Goal: Task Accomplishment & Management: Manage account settings

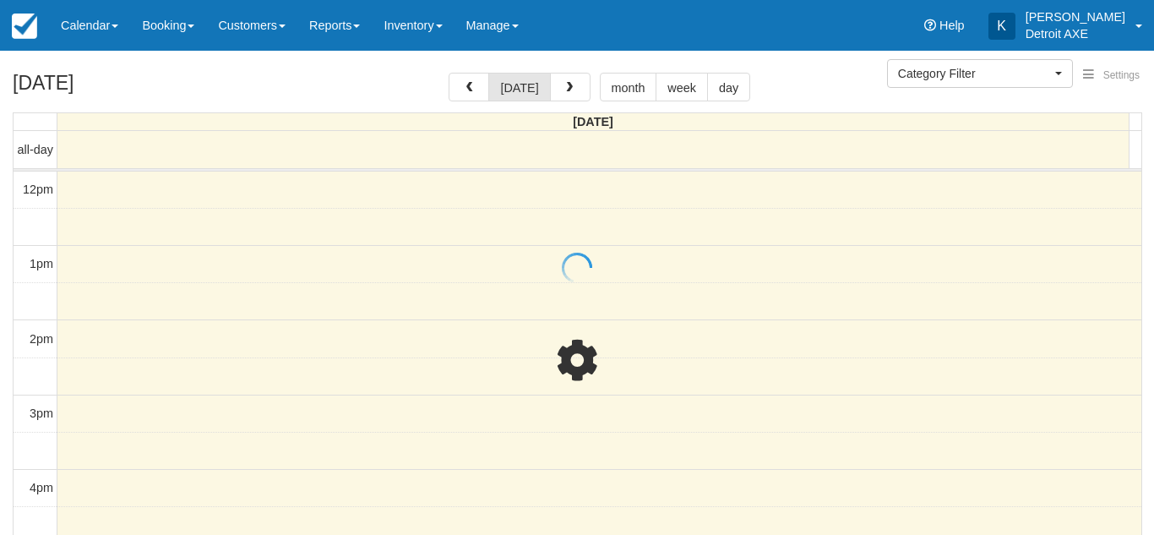
select select
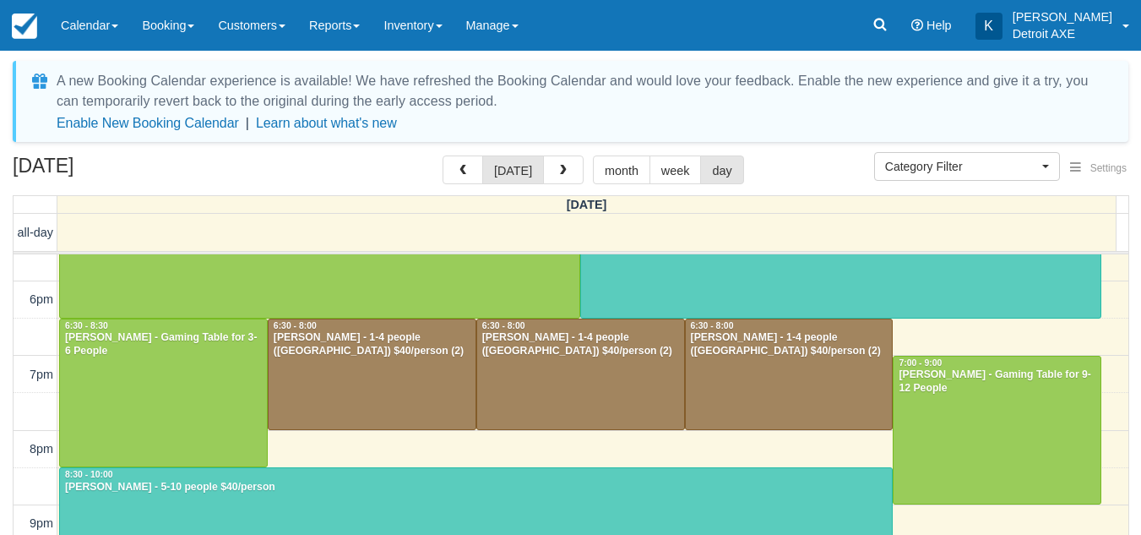
scroll to position [491, 0]
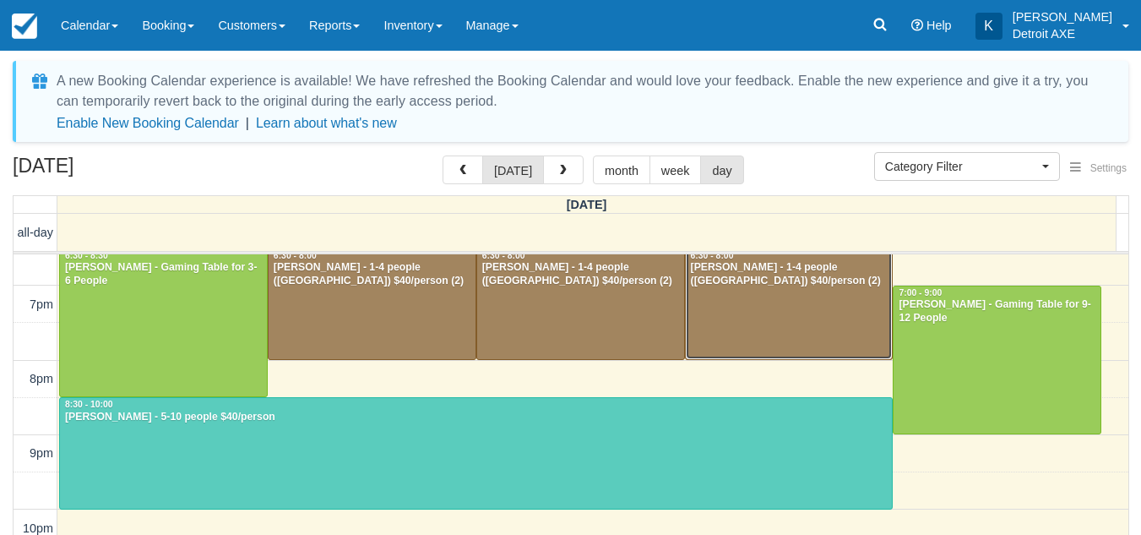
click at [742, 332] on div at bounding box center [789, 304] width 207 height 111
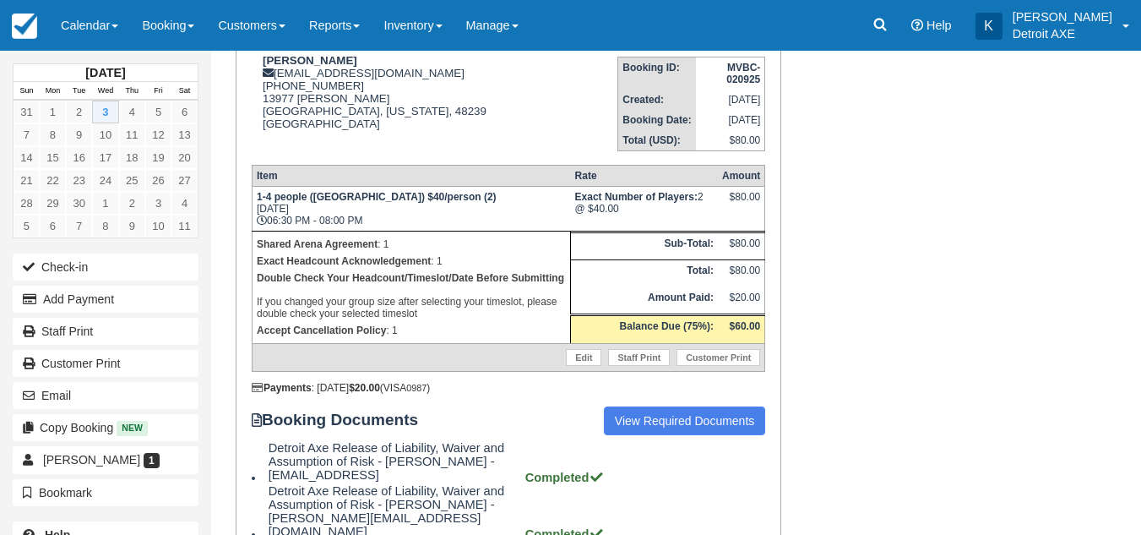
scroll to position [271, 0]
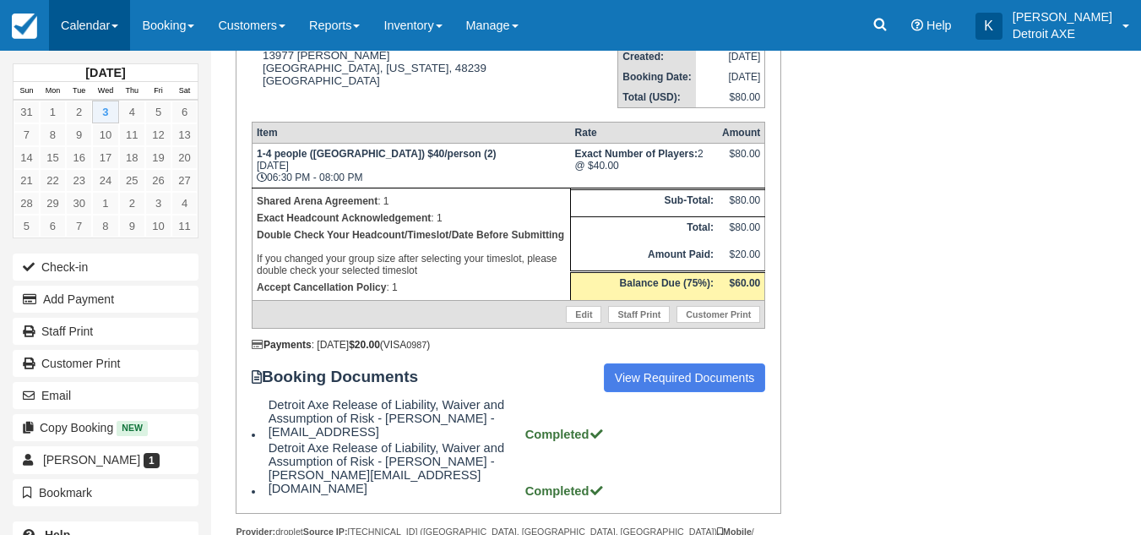
click at [107, 35] on link "Calendar" at bounding box center [89, 25] width 81 height 51
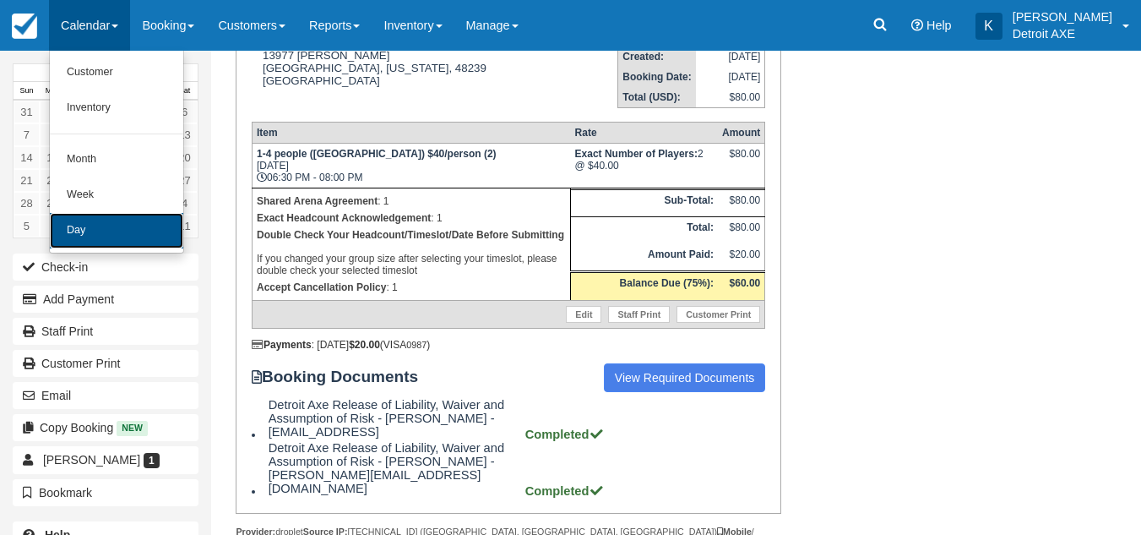
click at [90, 216] on link "Day" at bounding box center [116, 230] width 133 height 35
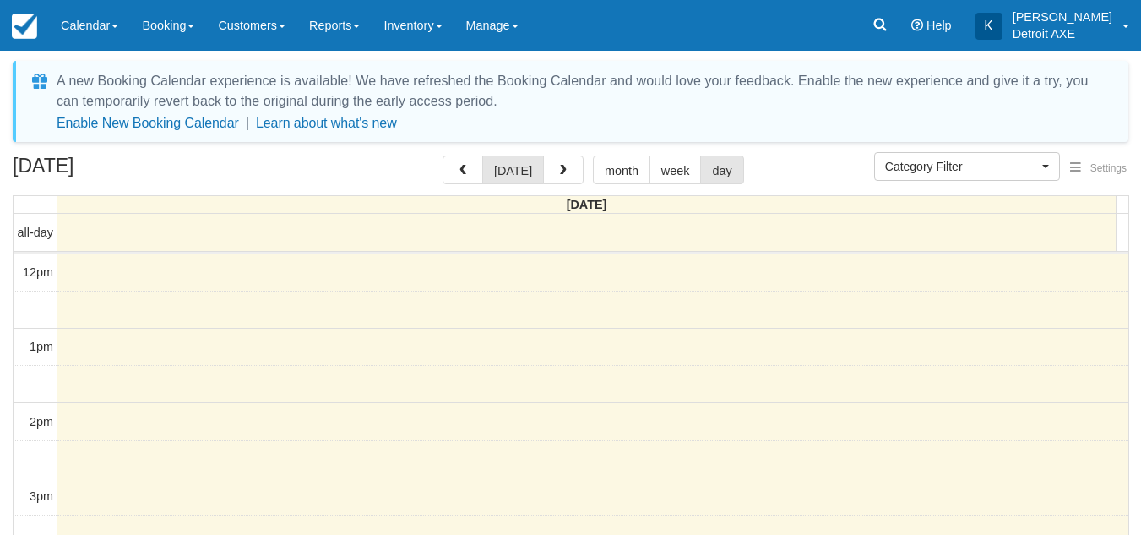
select select
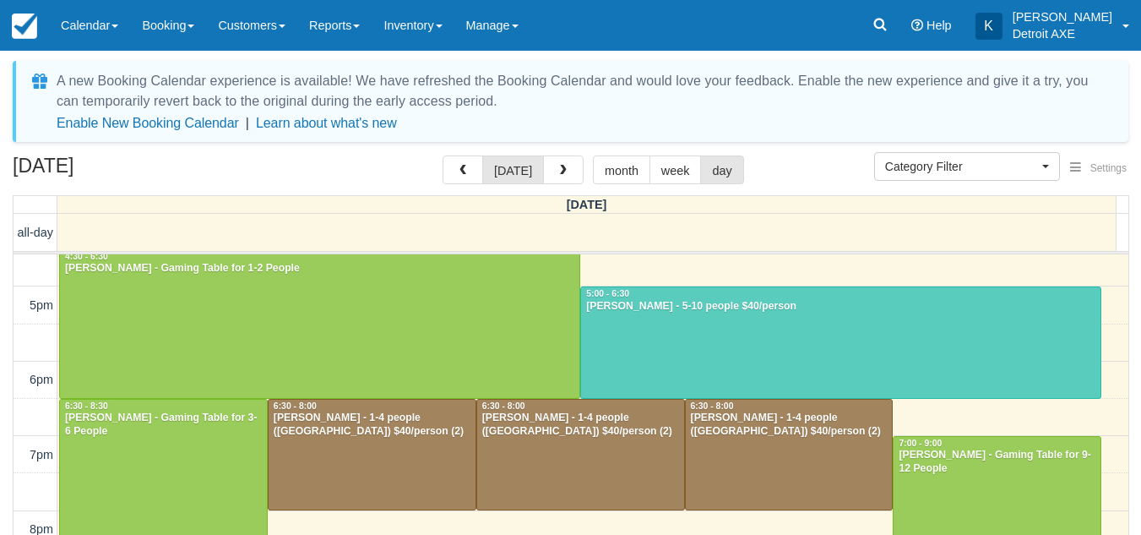
scroll to position [338, 0]
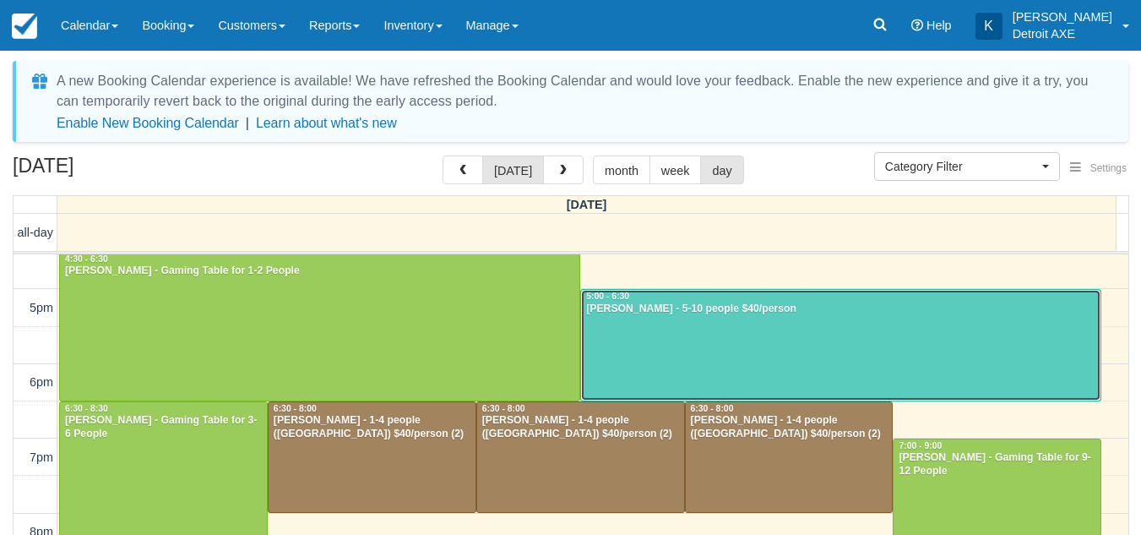
click at [693, 370] on div at bounding box center [840, 345] width 519 height 111
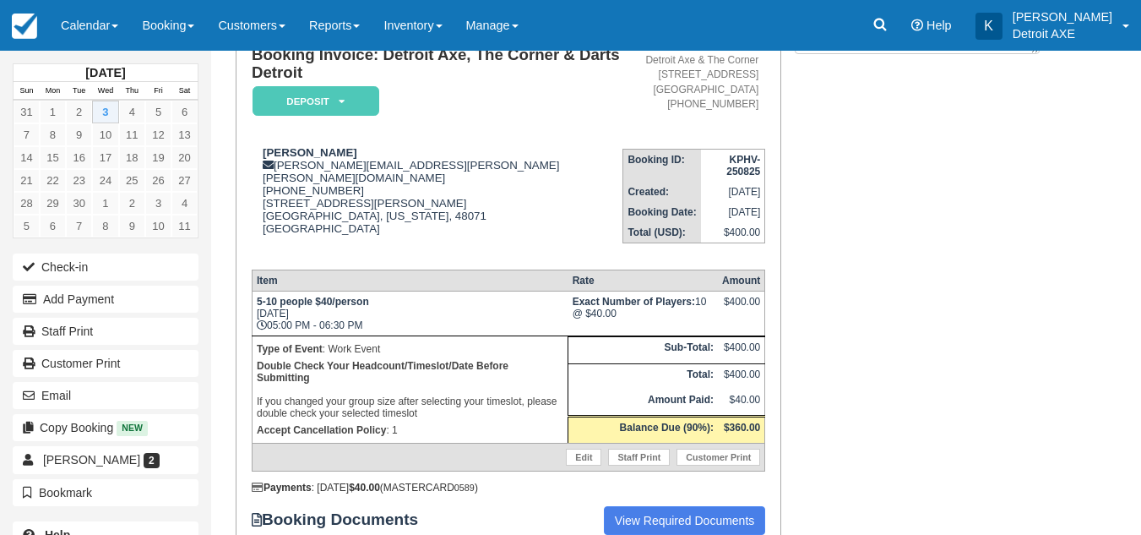
scroll to position [196, 0]
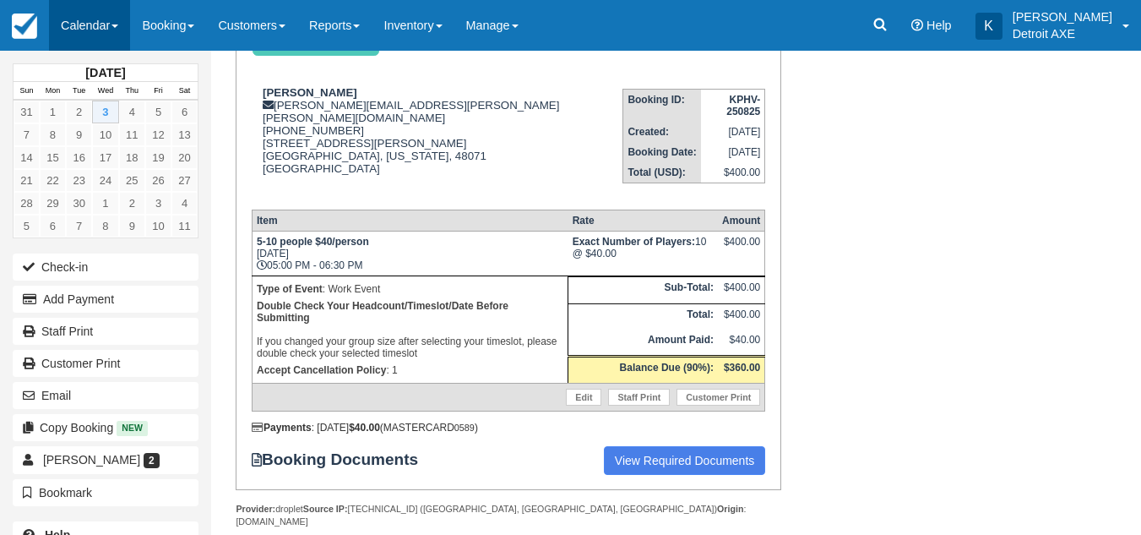
click at [101, 37] on link "Calendar" at bounding box center [89, 25] width 81 height 51
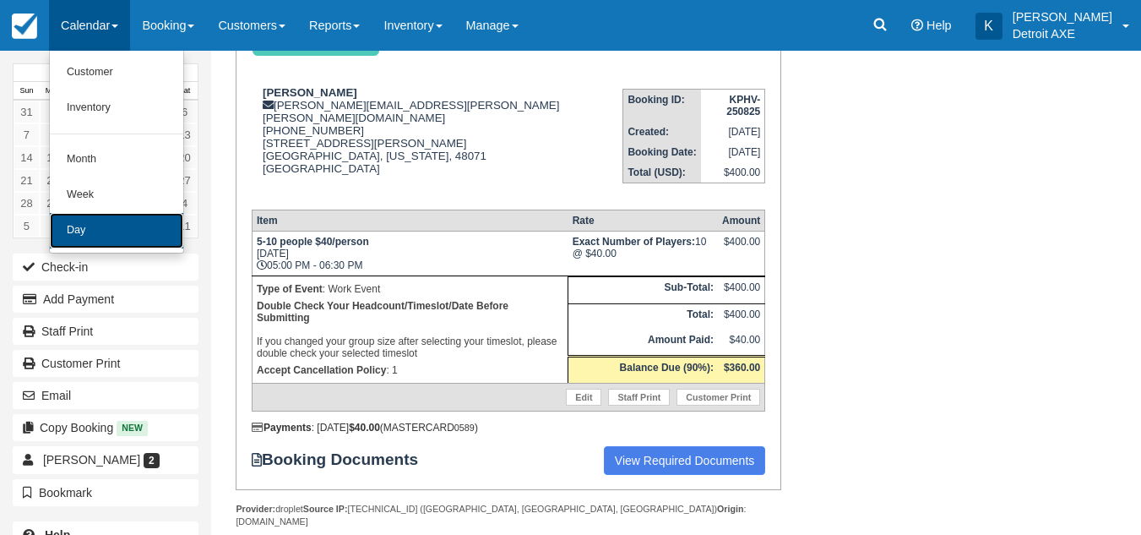
click at [92, 223] on link "Day" at bounding box center [116, 230] width 133 height 35
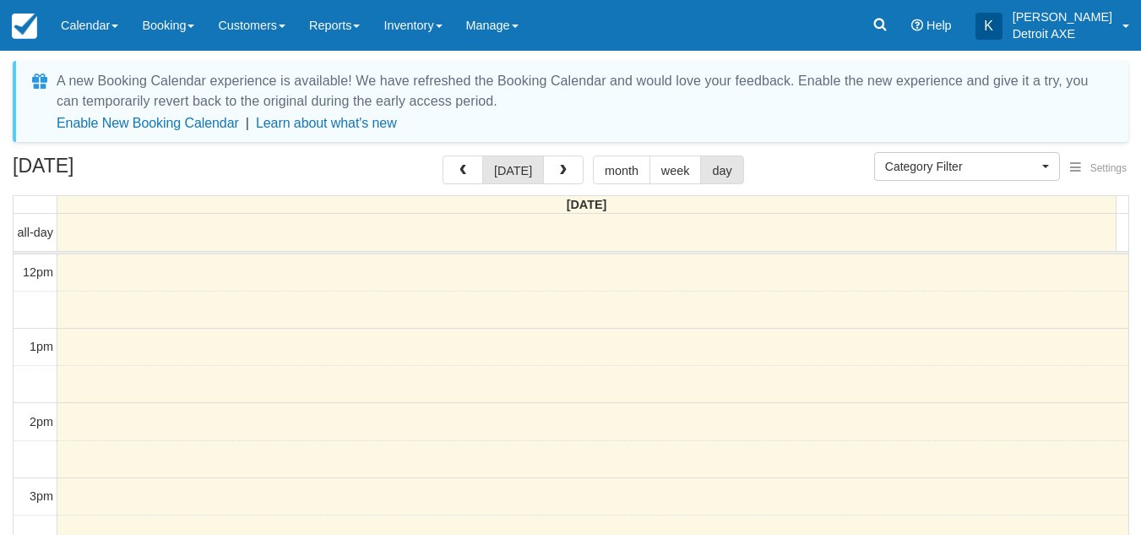
select select
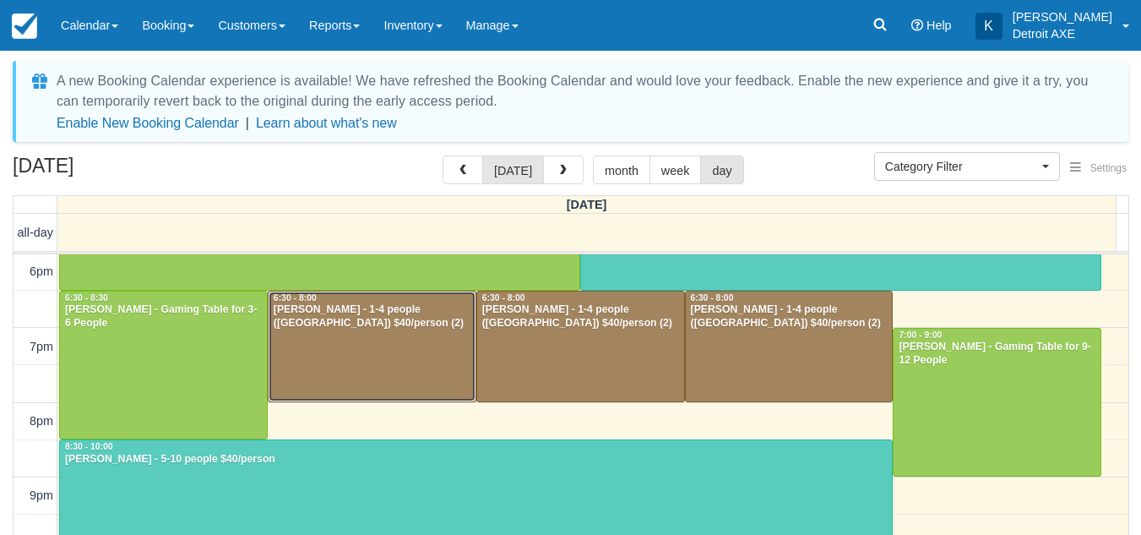
click at [367, 361] on div at bounding box center [372, 346] width 207 height 111
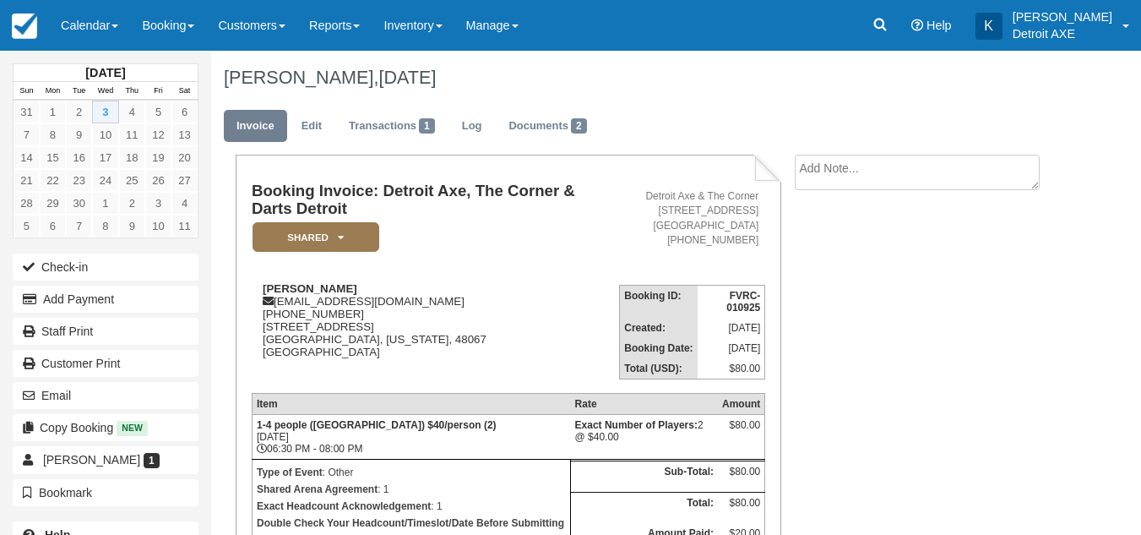
scroll to position [184, 0]
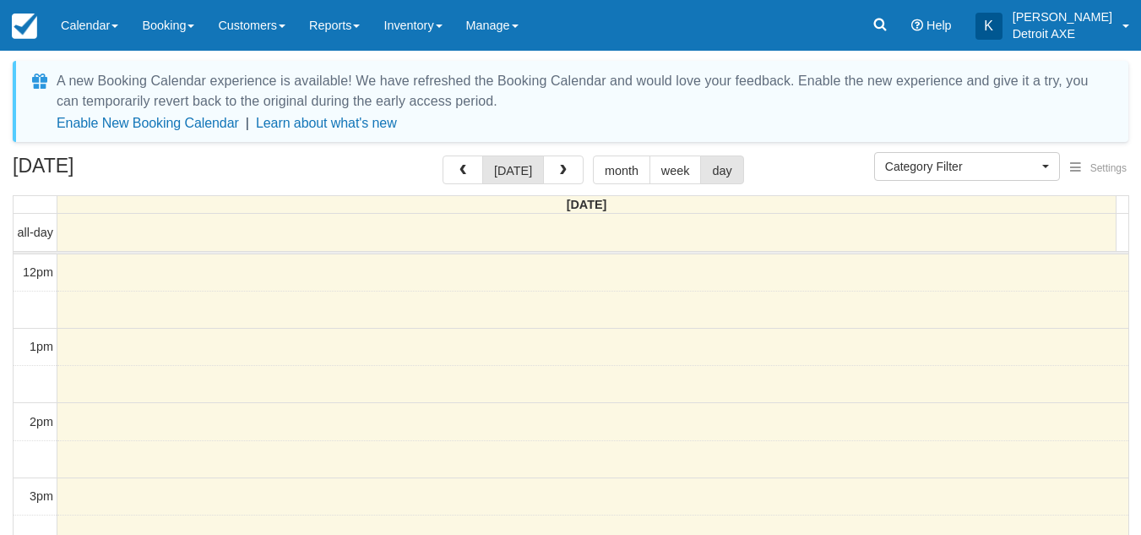
select select
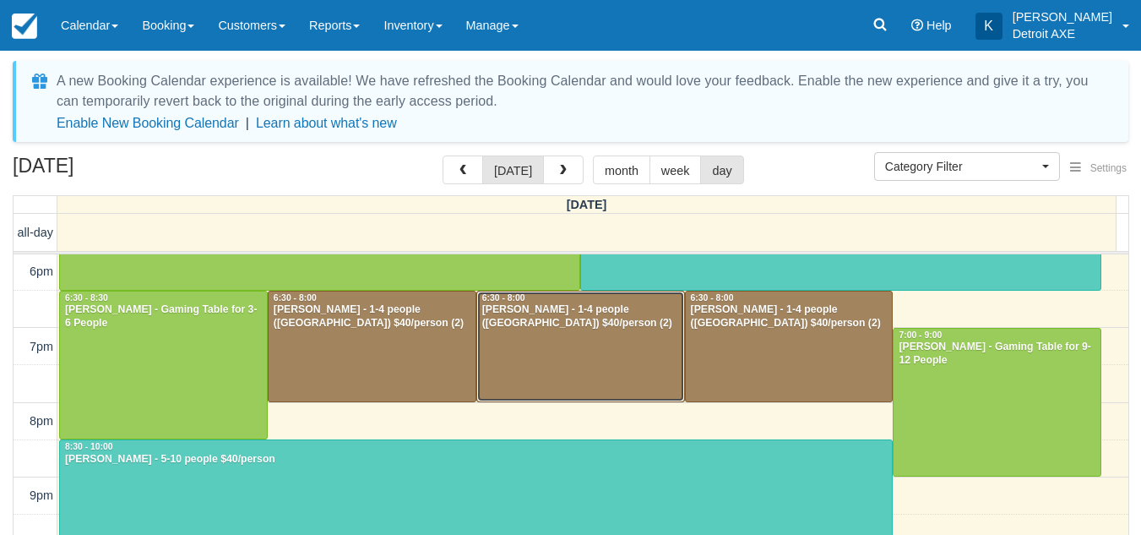
click at [549, 342] on div at bounding box center [580, 346] width 207 height 111
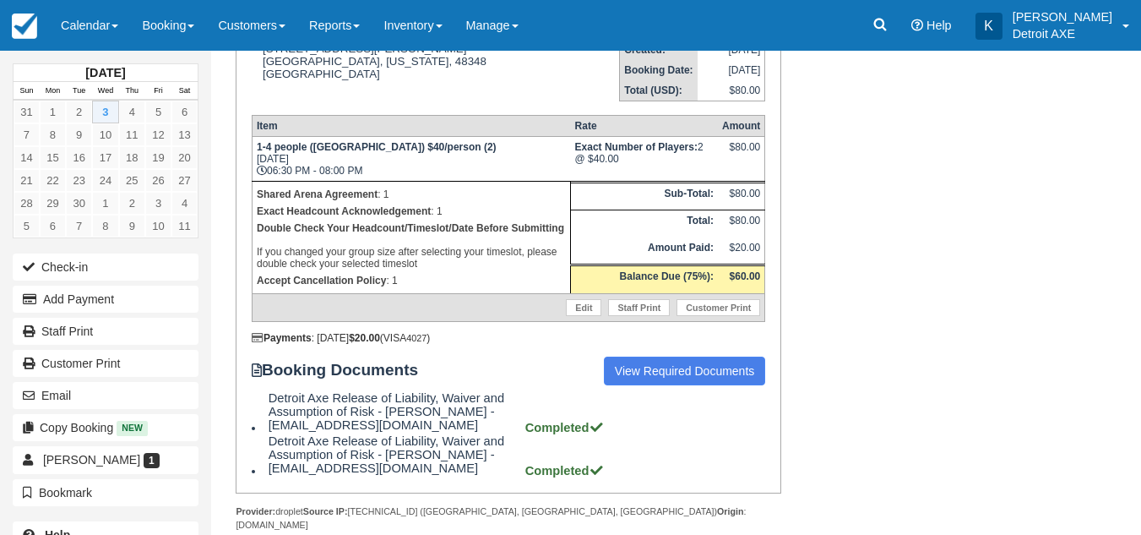
scroll to position [280, 0]
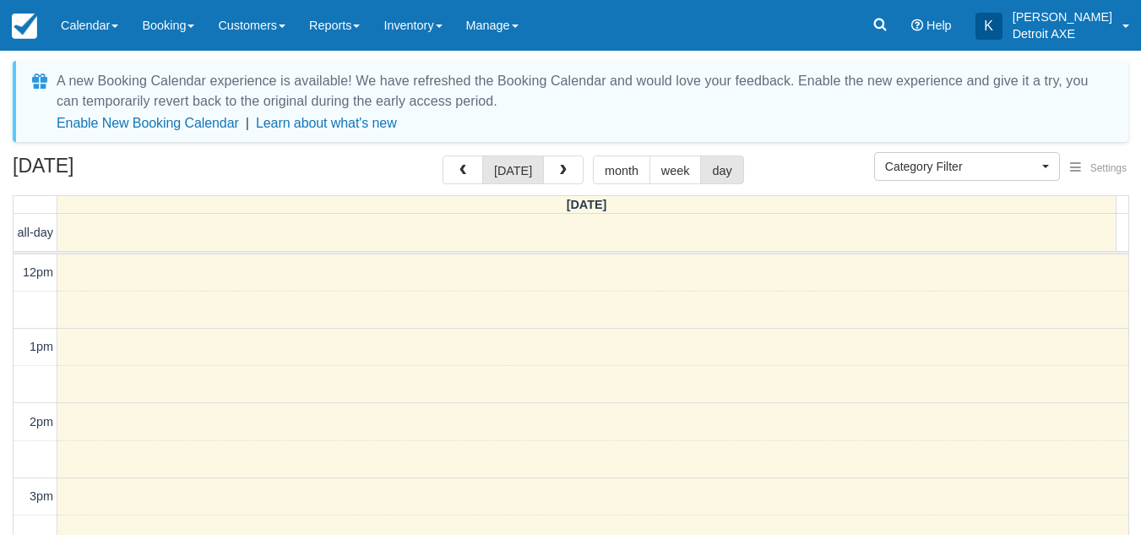
select select
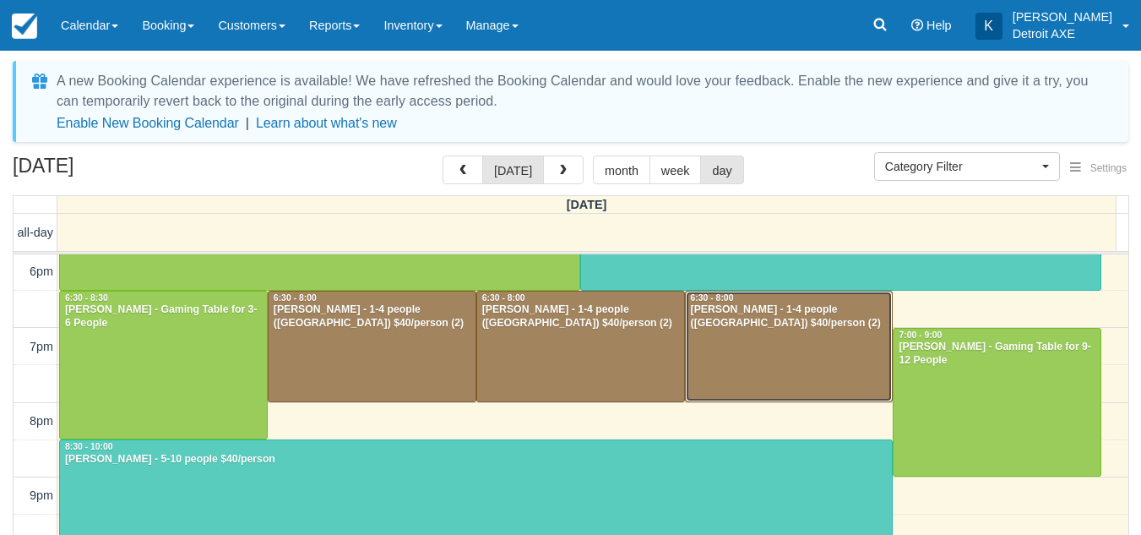
click at [720, 350] on div at bounding box center [789, 346] width 207 height 111
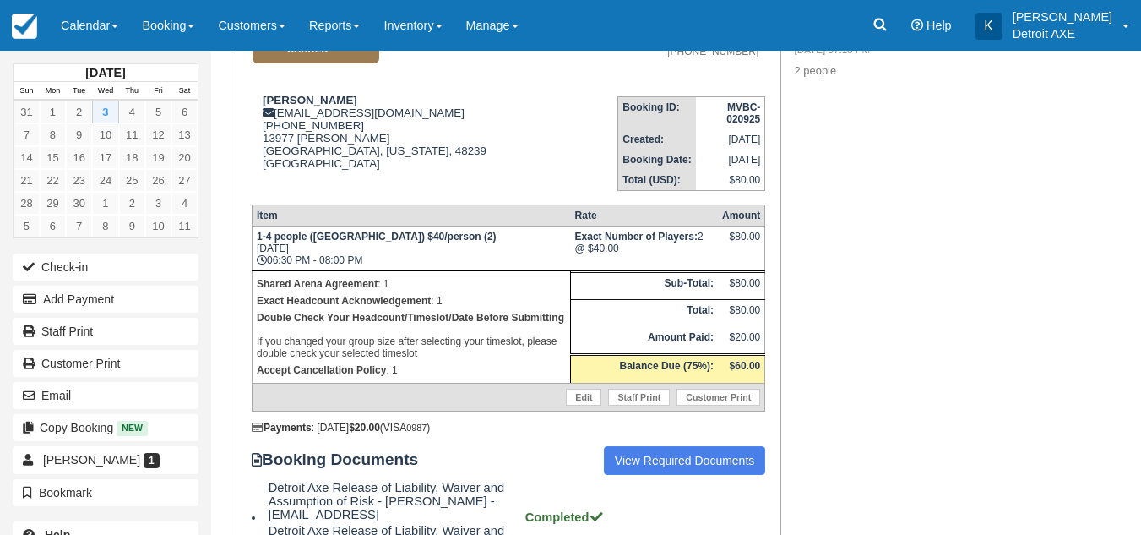
scroll to position [189, 0]
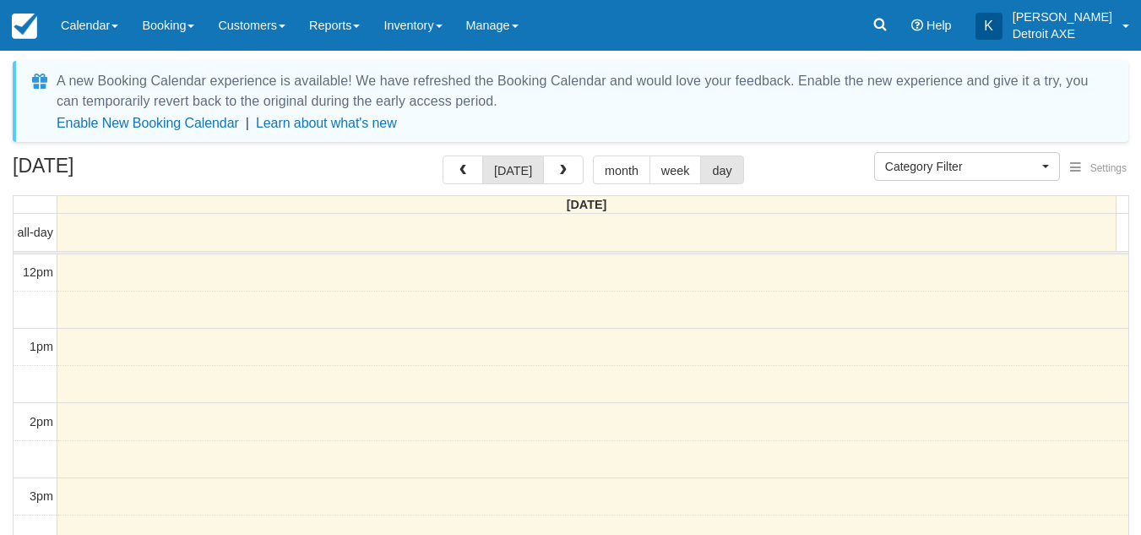
select select
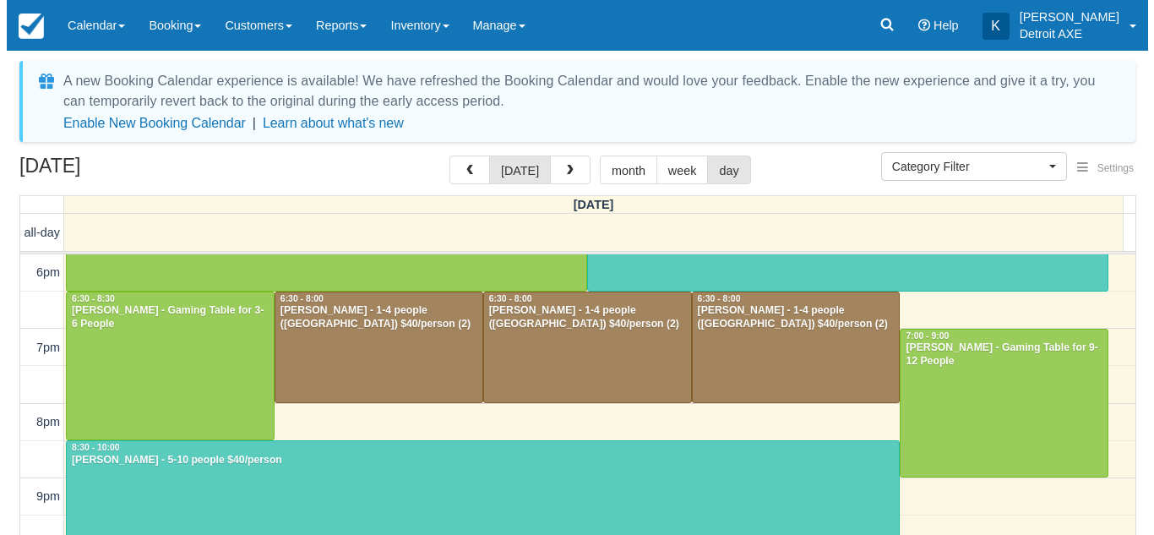
scroll to position [491, 0]
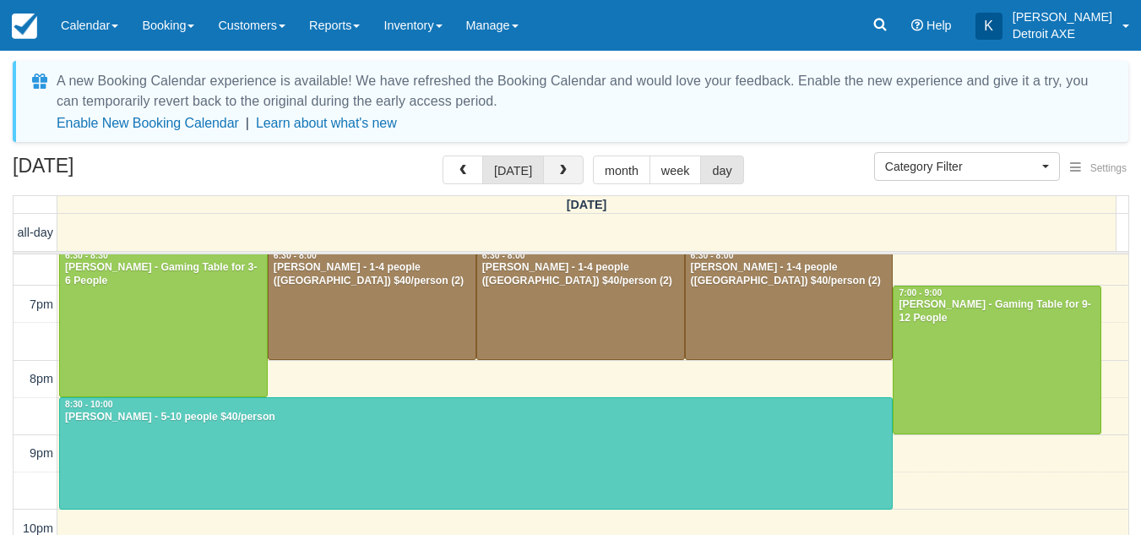
click at [565, 159] on button "button" at bounding box center [563, 169] width 41 height 29
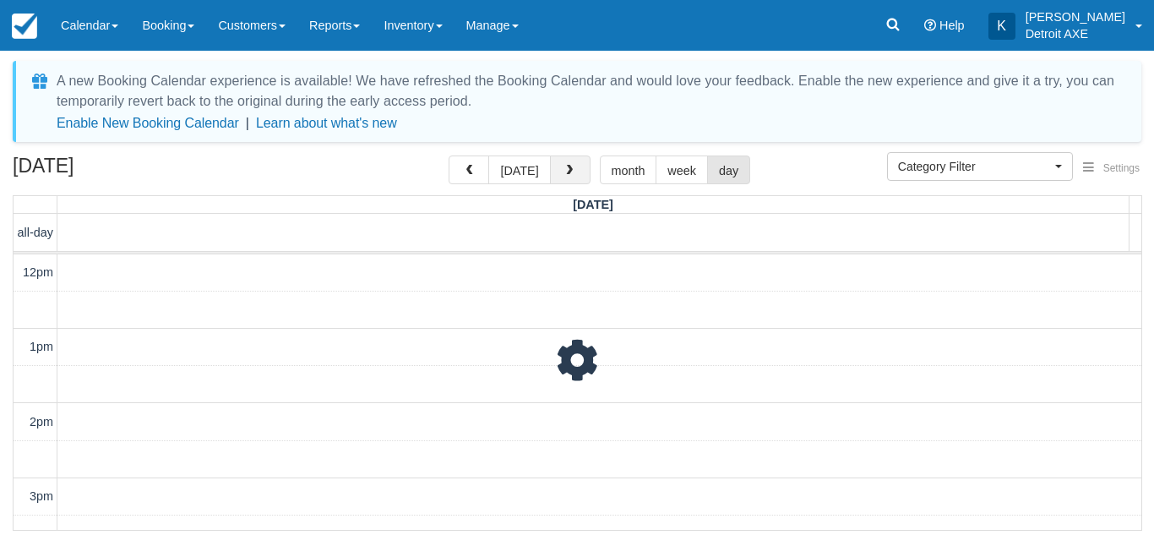
scroll to position [449, 0]
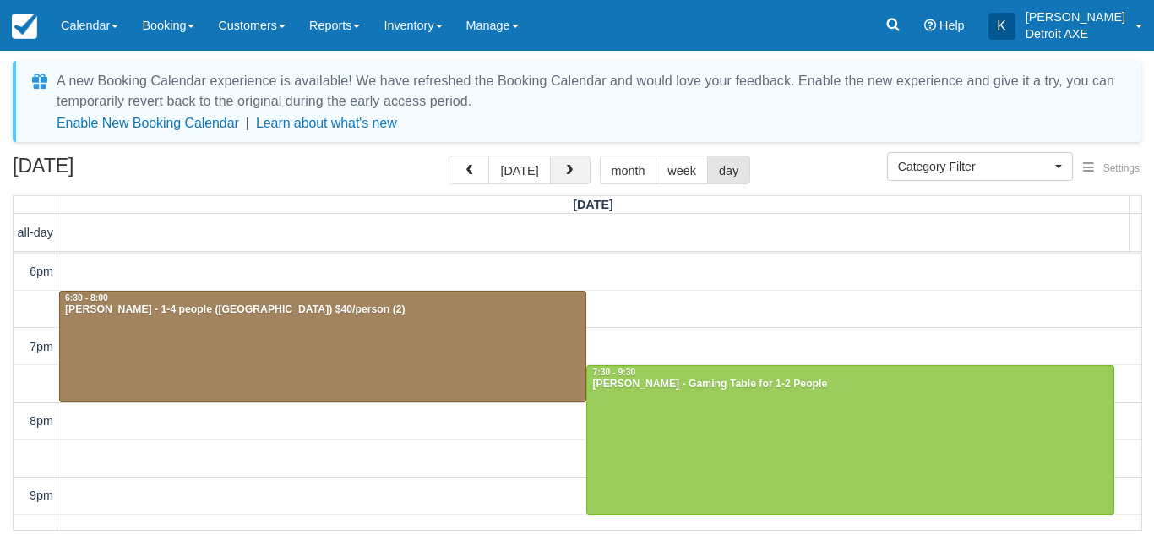
click at [565, 171] on span "button" at bounding box center [569, 171] width 12 height 12
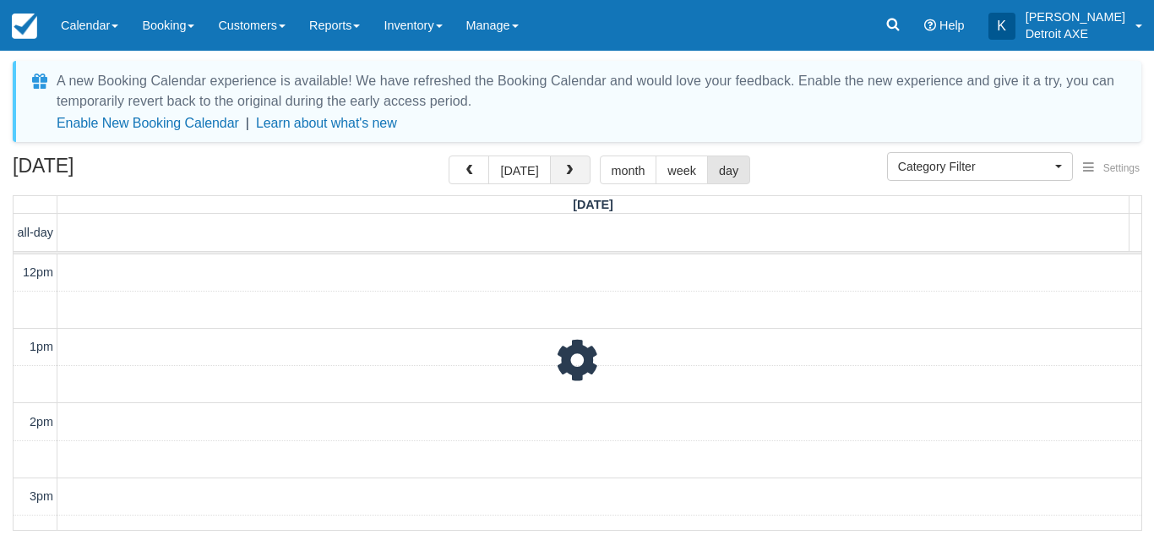
scroll to position [449, 0]
click at [565, 171] on span "button" at bounding box center [569, 171] width 12 height 12
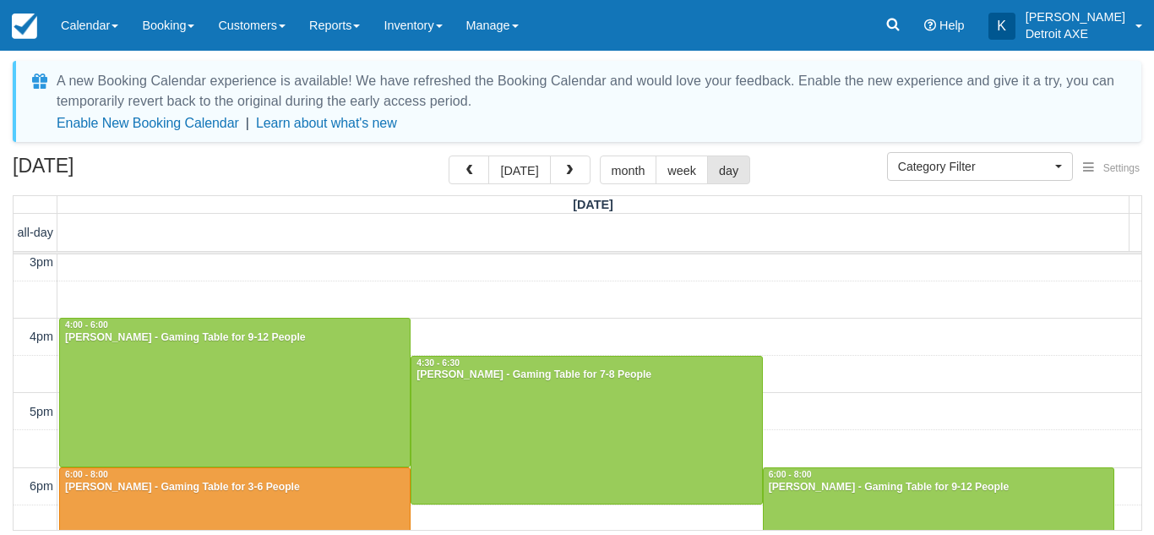
scroll to position [602, 0]
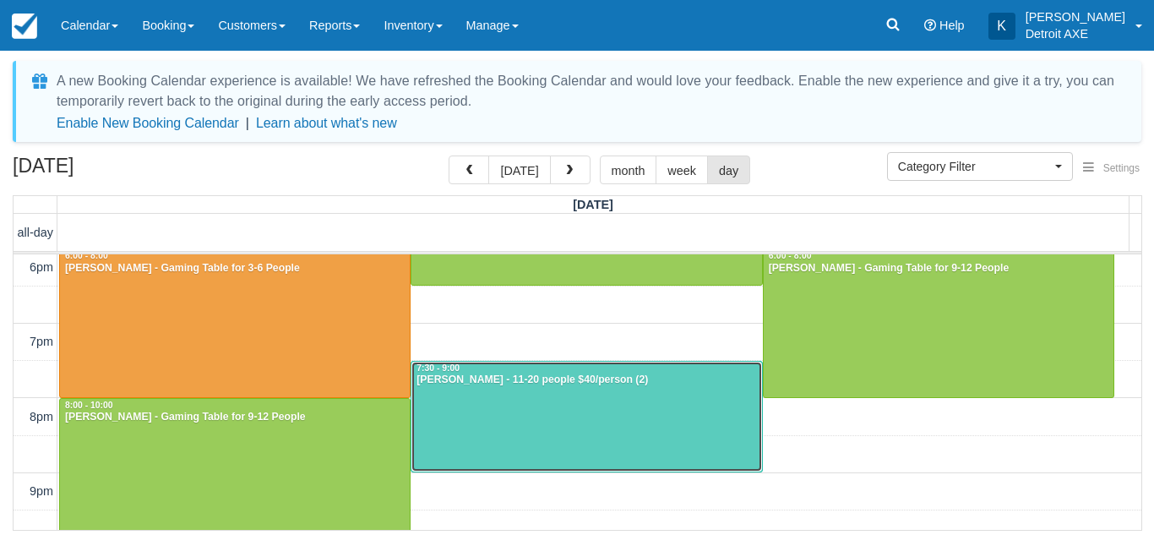
click at [501, 416] on div at bounding box center [586, 417] width 350 height 111
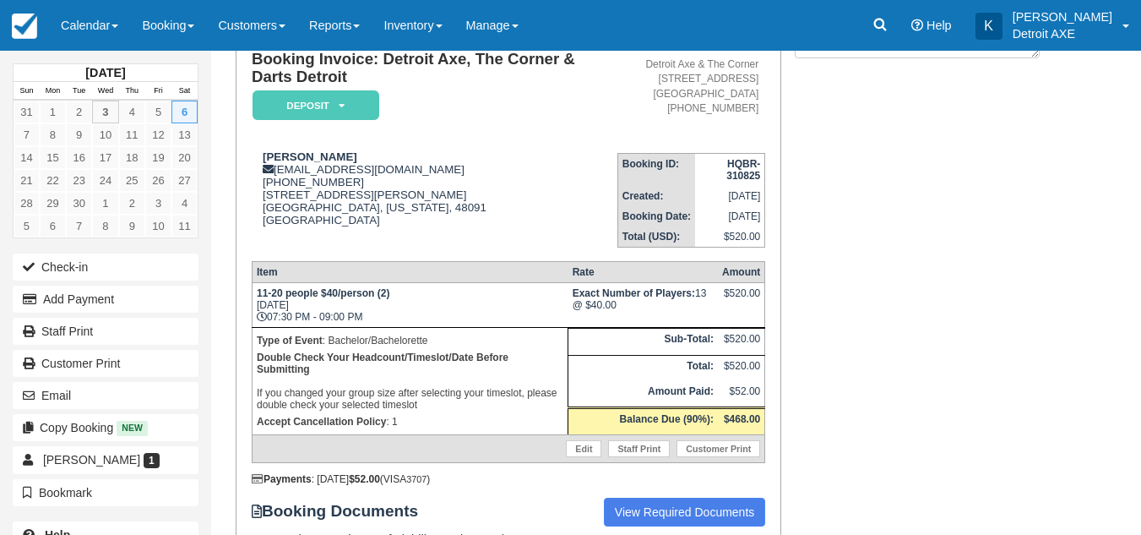
scroll to position [250, 0]
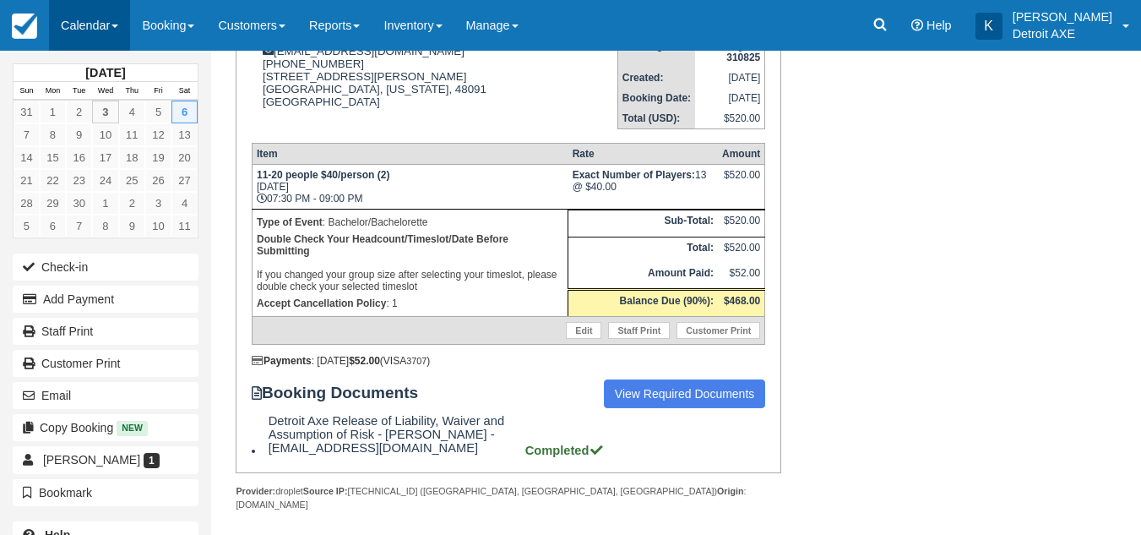
click at [82, 40] on link "Calendar" at bounding box center [89, 25] width 81 height 51
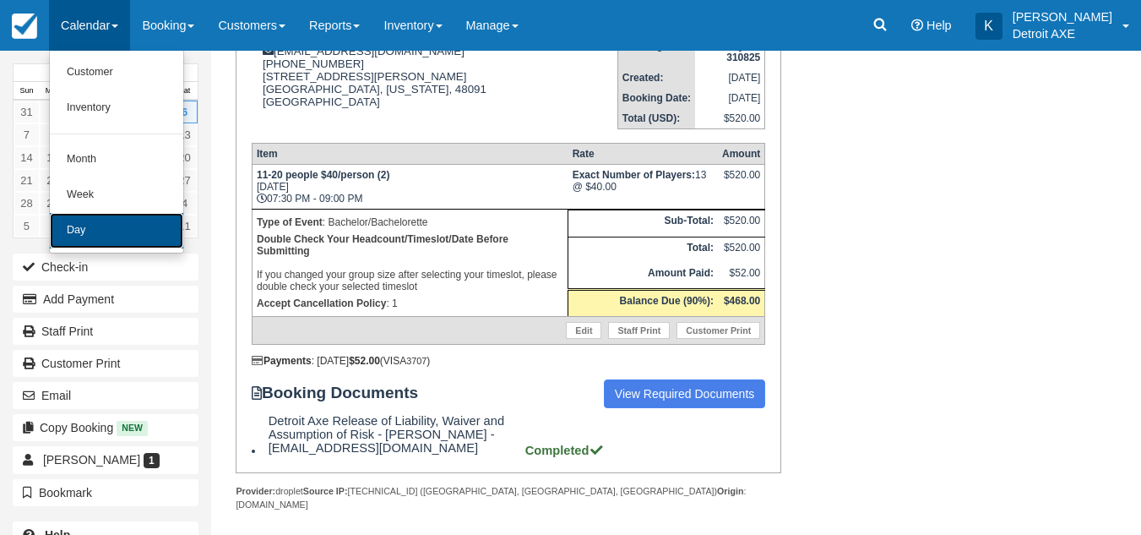
click at [121, 230] on link "Day" at bounding box center [116, 230] width 133 height 35
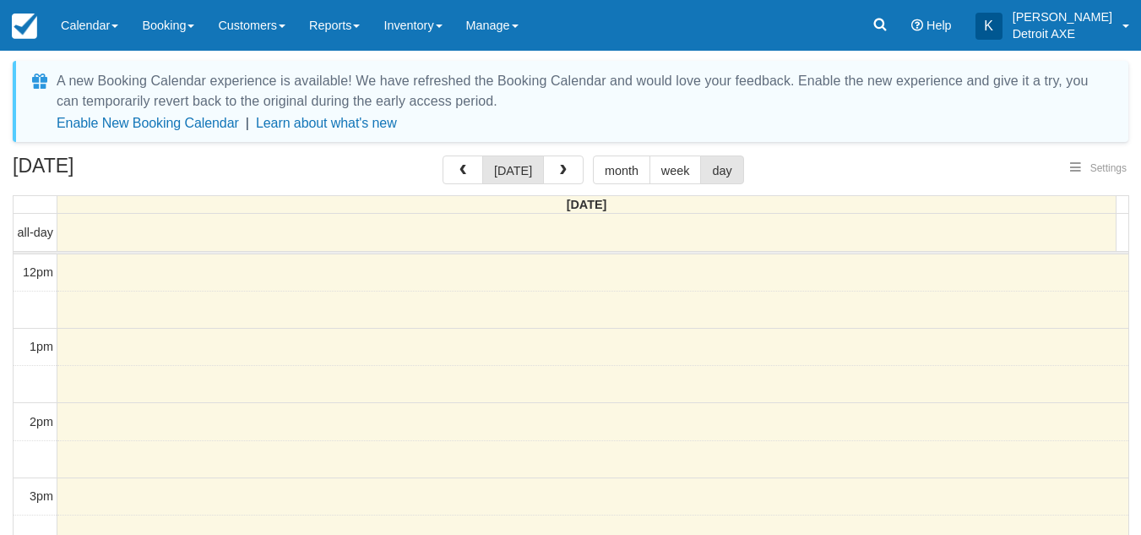
select select
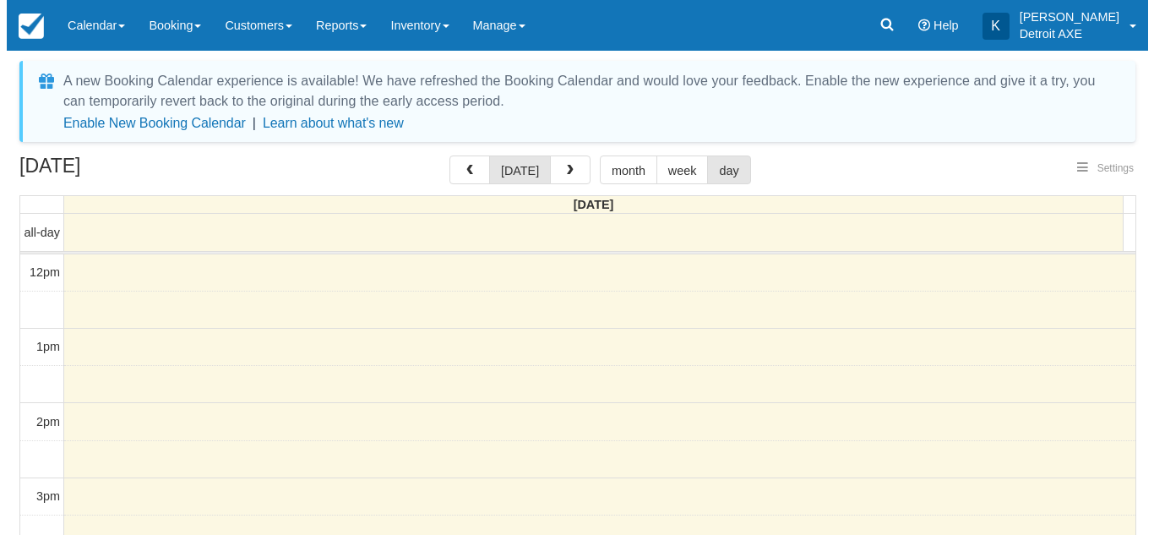
scroll to position [449, 0]
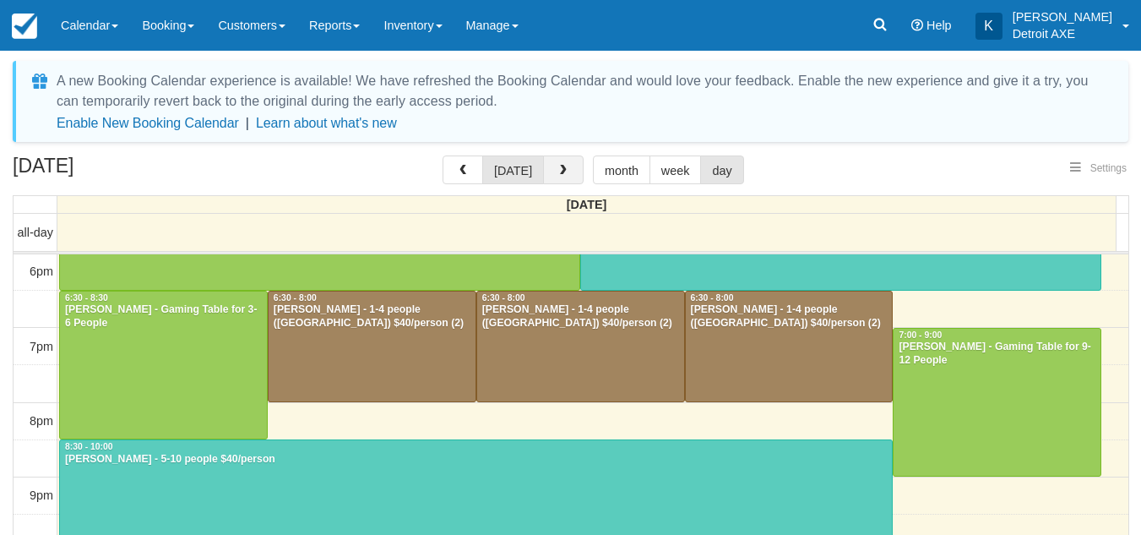
select select
click at [560, 171] on span "button" at bounding box center [563, 171] width 12 height 12
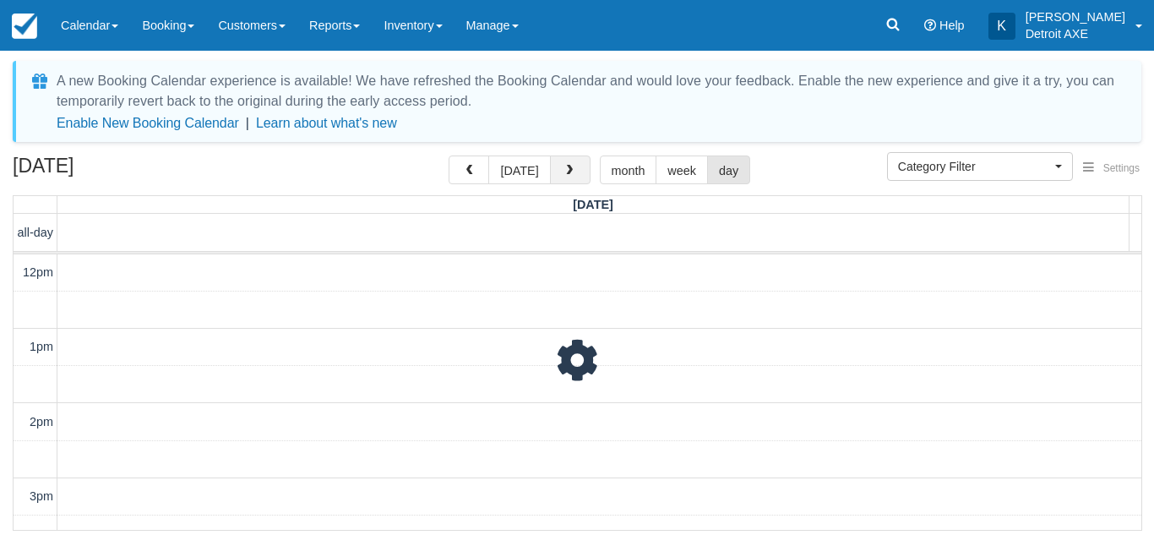
scroll to position [449, 0]
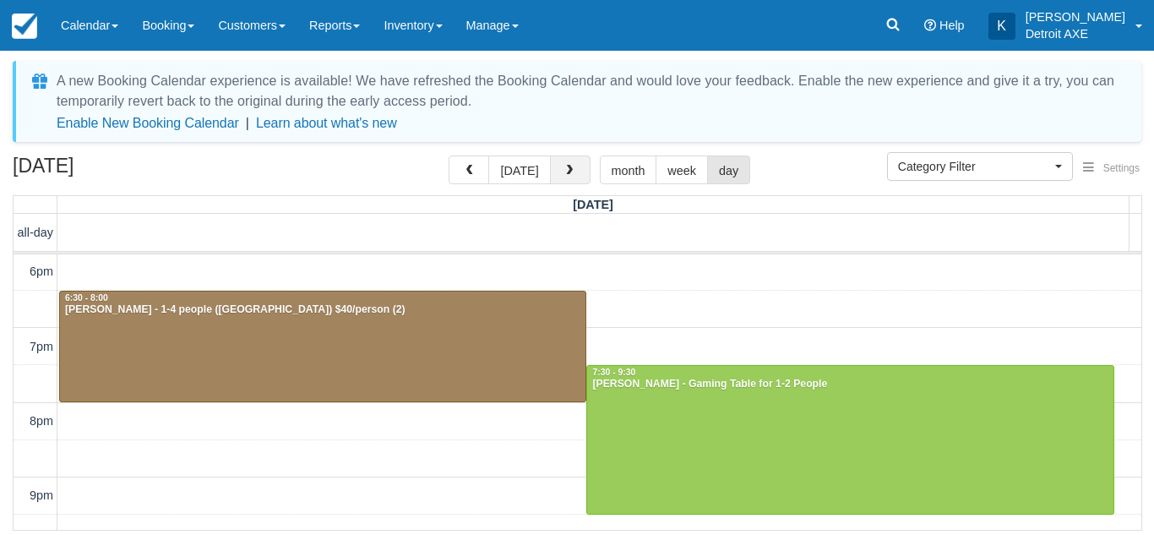
click at [563, 171] on span "button" at bounding box center [569, 171] width 12 height 12
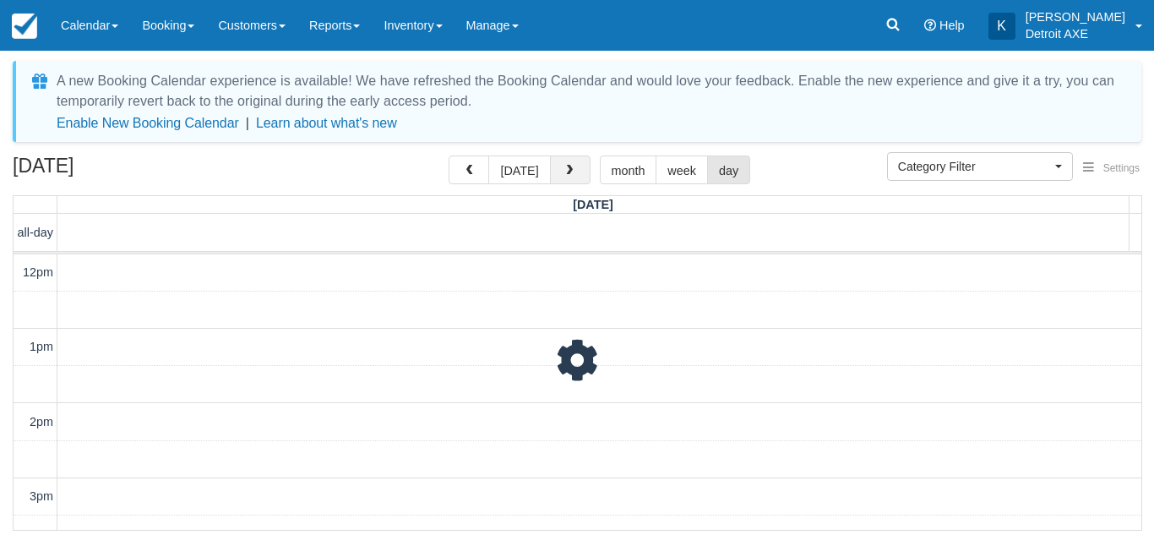
scroll to position [449, 0]
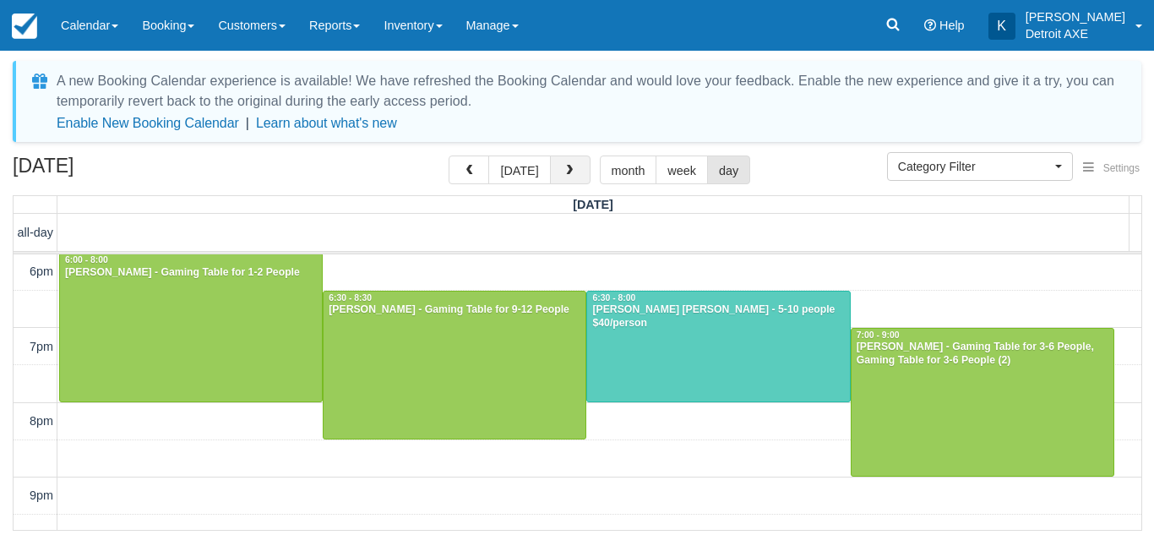
click at [563, 171] on span "button" at bounding box center [569, 171] width 12 height 12
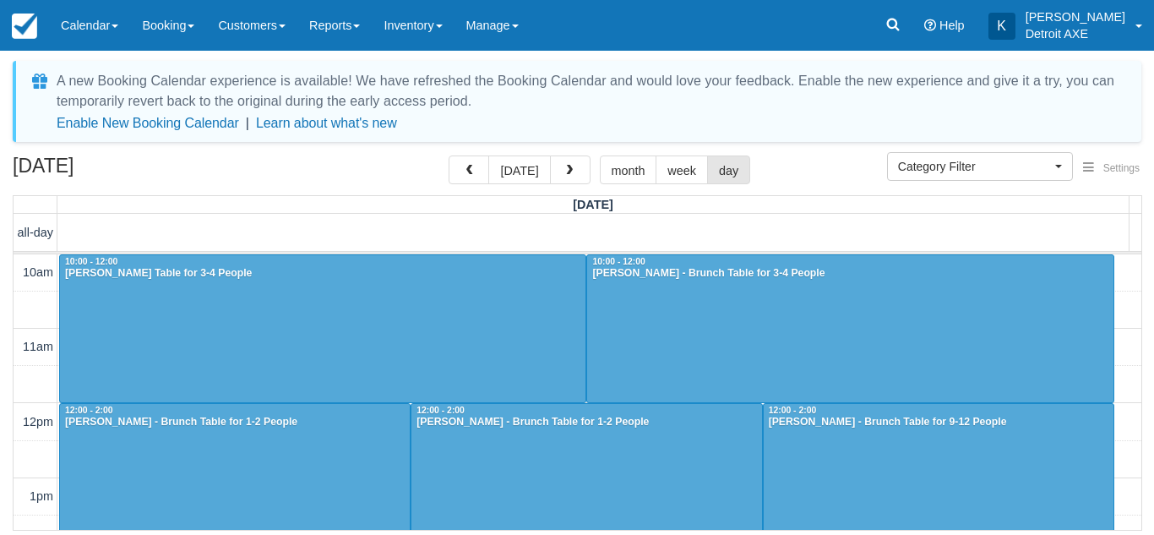
scroll to position [449, 0]
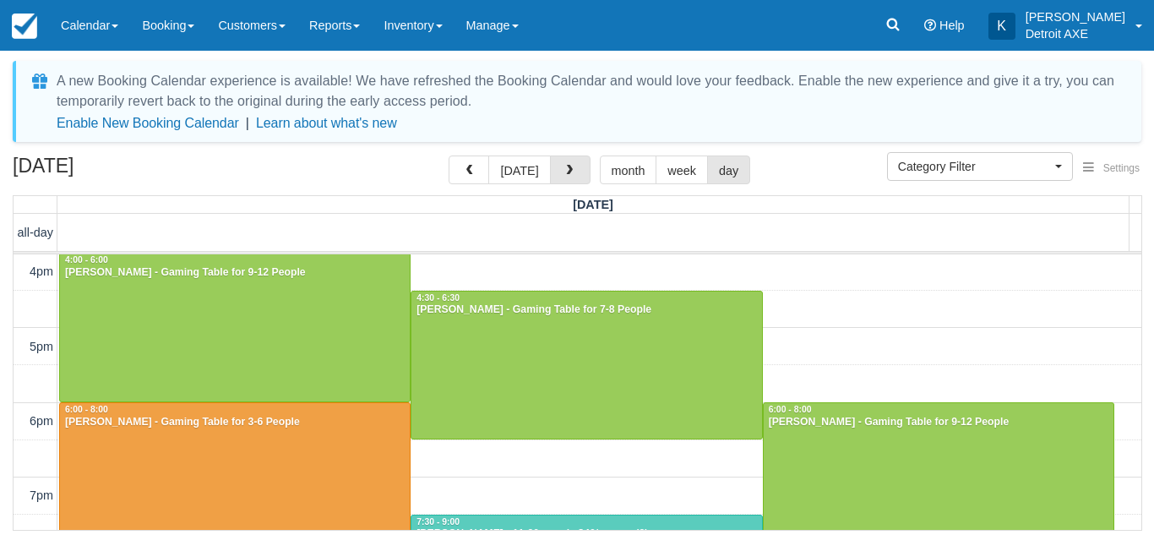
click at [563, 171] on span "button" at bounding box center [569, 171] width 12 height 12
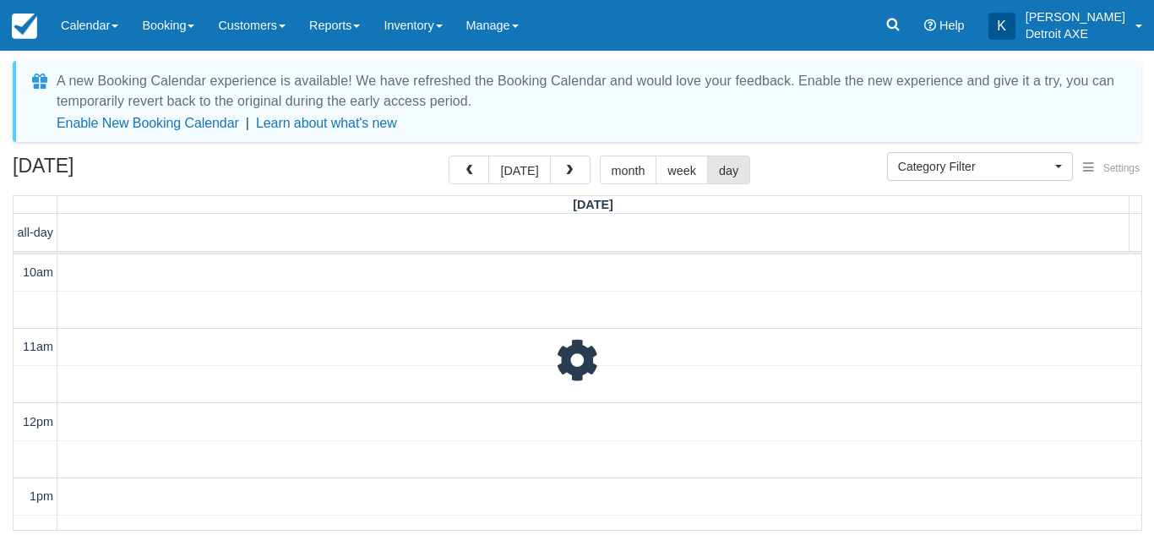
scroll to position [598, 0]
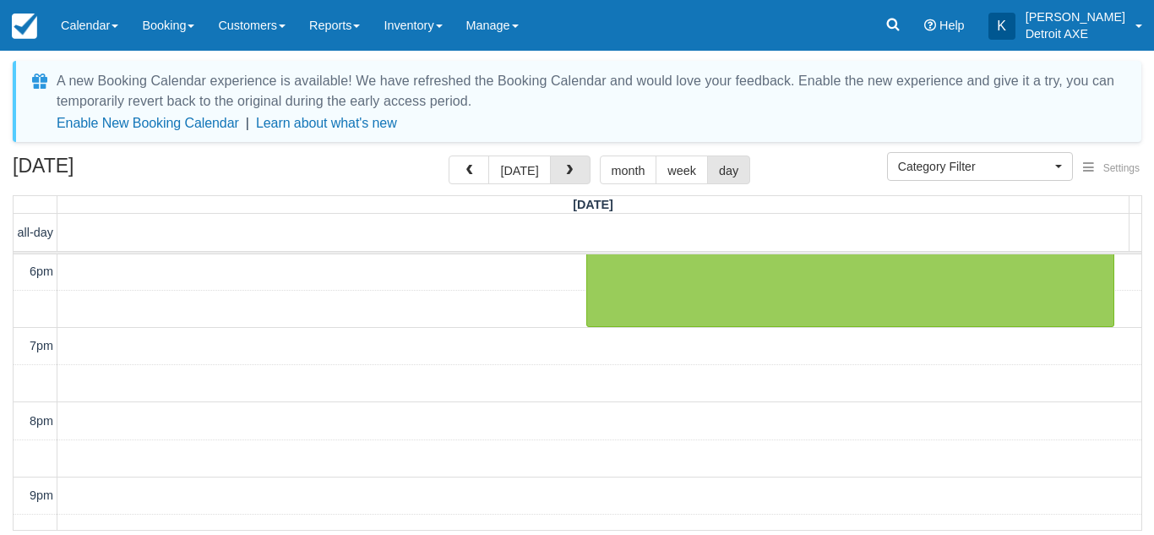
click at [563, 171] on span "button" at bounding box center [569, 171] width 12 height 12
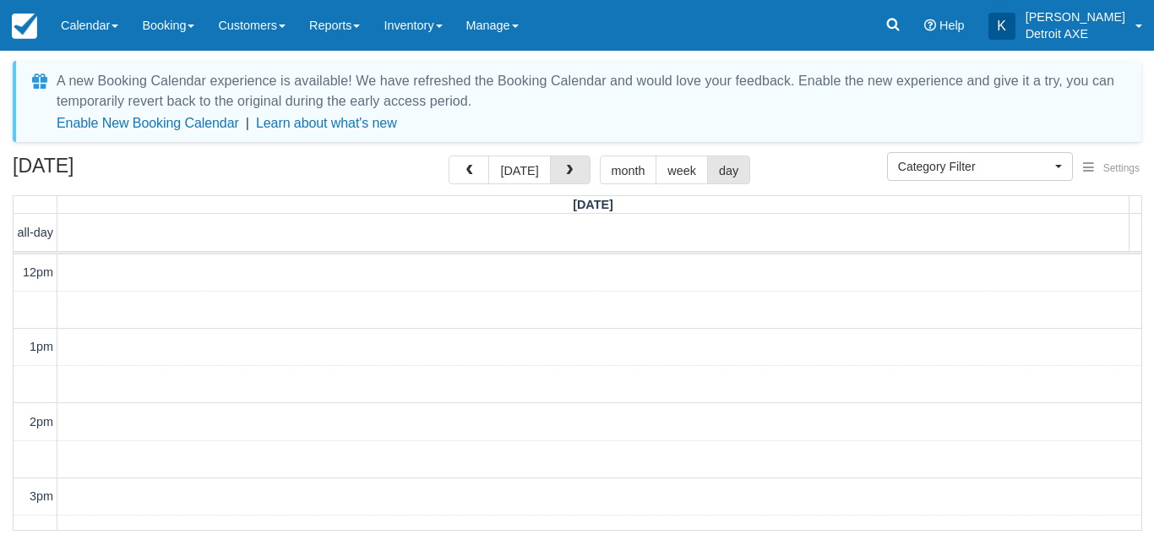
click at [563, 171] on span "button" at bounding box center [569, 171] width 12 height 12
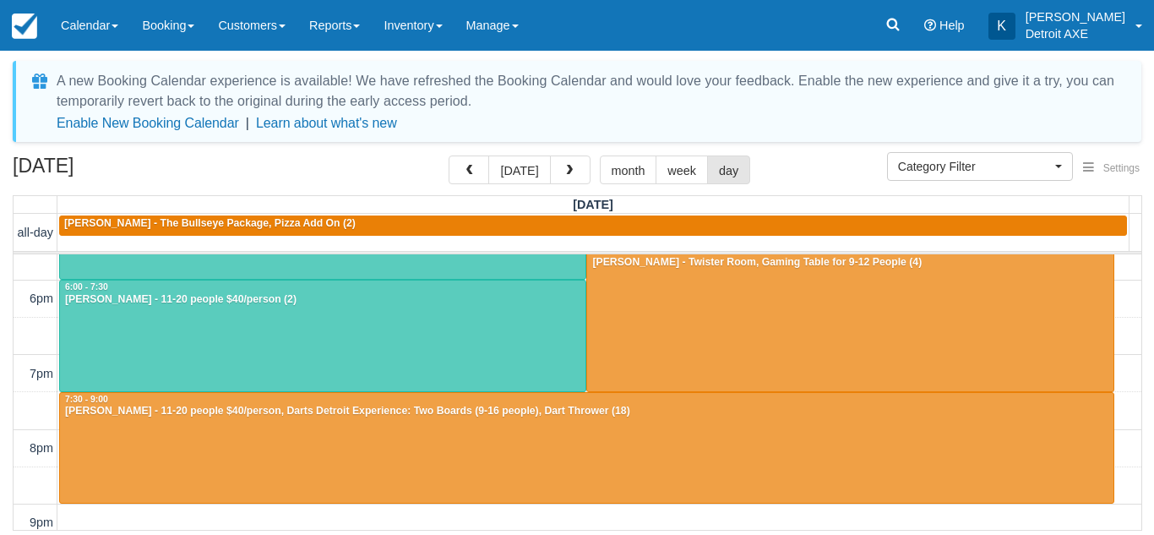
scroll to position [395, 0]
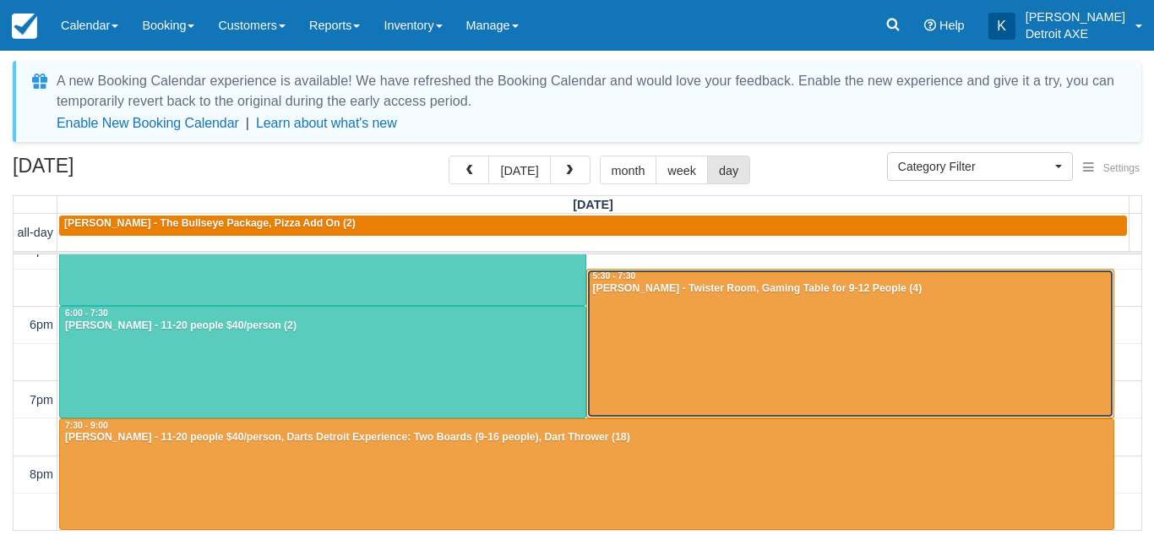
click at [704, 356] on div at bounding box center [849, 343] width 525 height 148
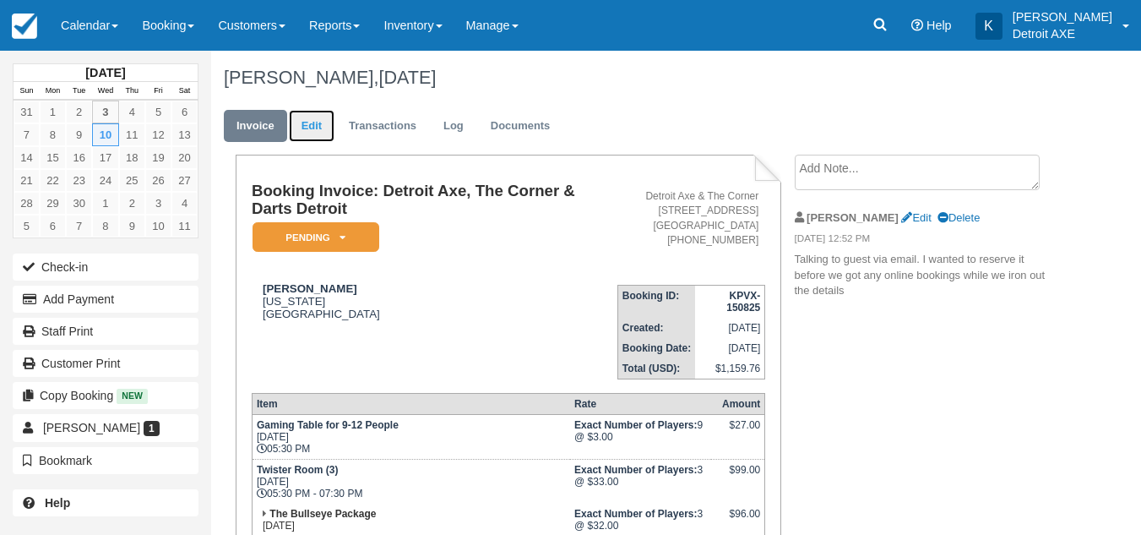
click at [313, 128] on link "Edit" at bounding box center [312, 126] width 46 height 33
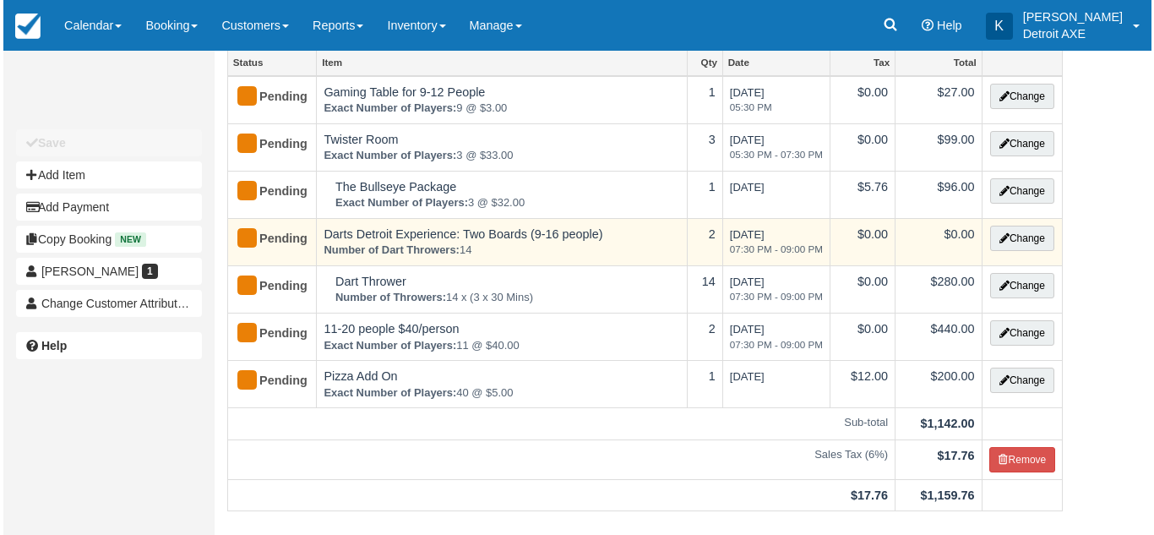
scroll to position [112, 0]
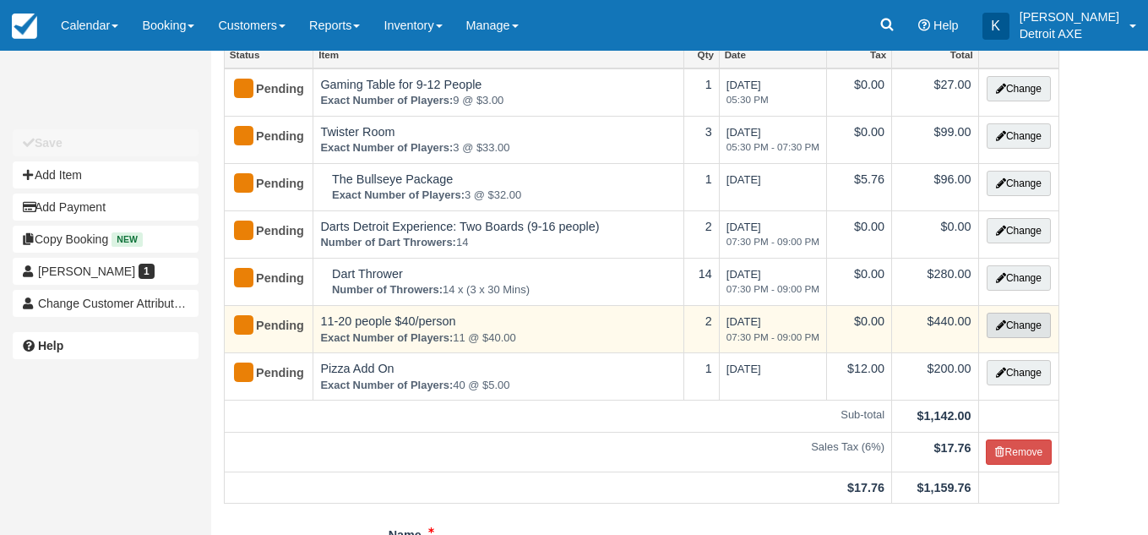
click at [1012, 333] on button "Change" at bounding box center [1019, 325] width 64 height 25
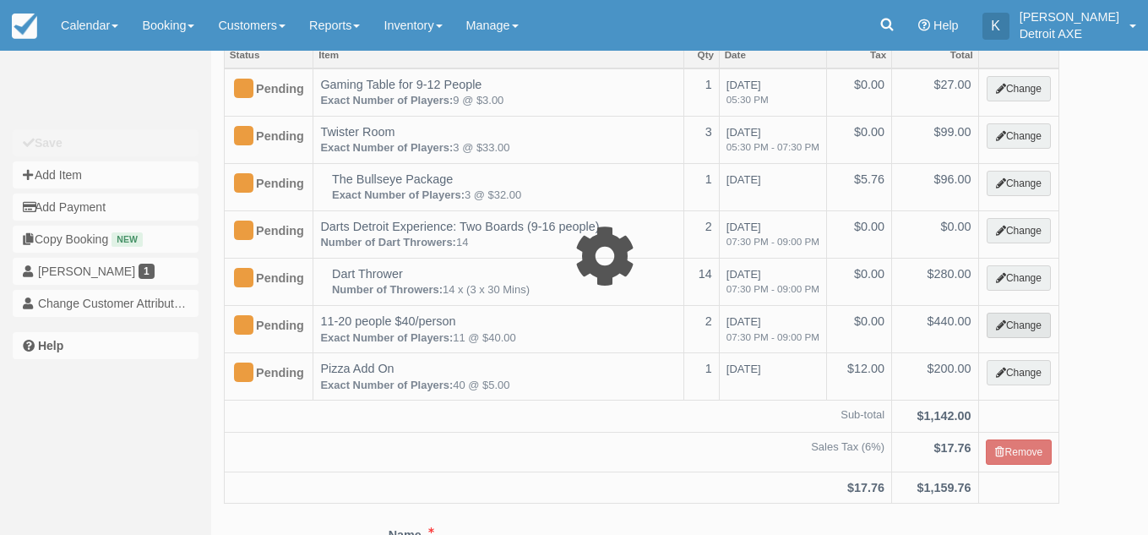
select select "14"
type input "440.00"
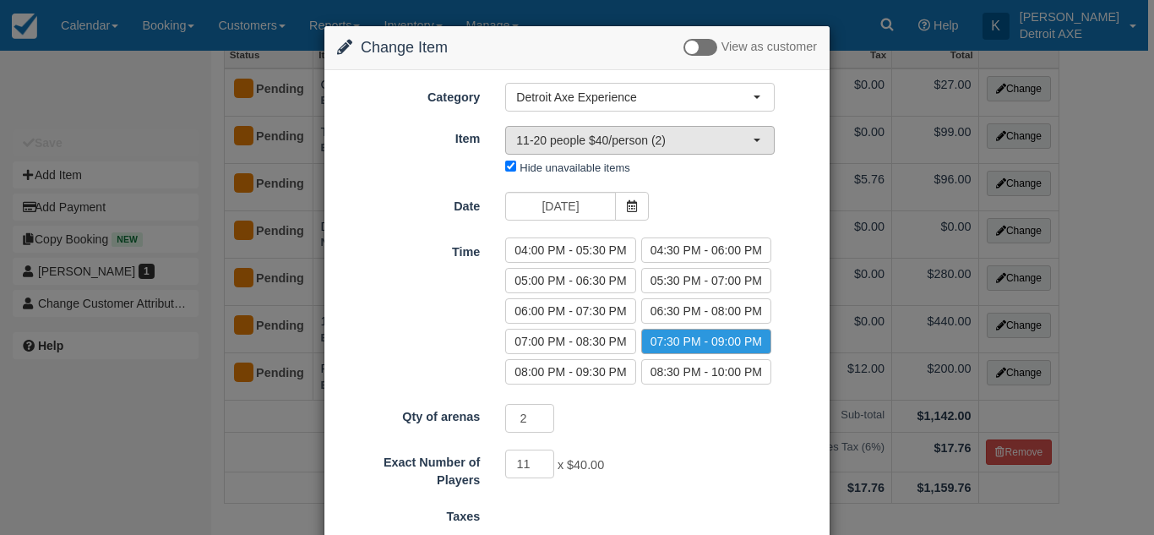
click at [584, 140] on span "11-20 people $40/person (2)" at bounding box center [634, 140] width 236 height 17
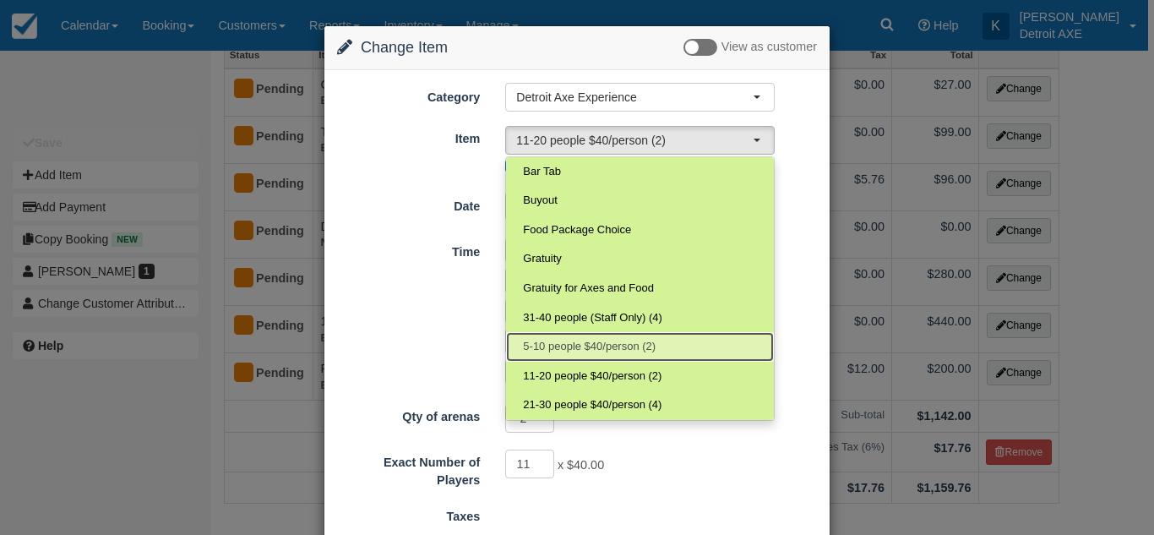
click at [572, 353] on span "5-10 people $40/person (2)" at bounding box center [589, 347] width 133 height 16
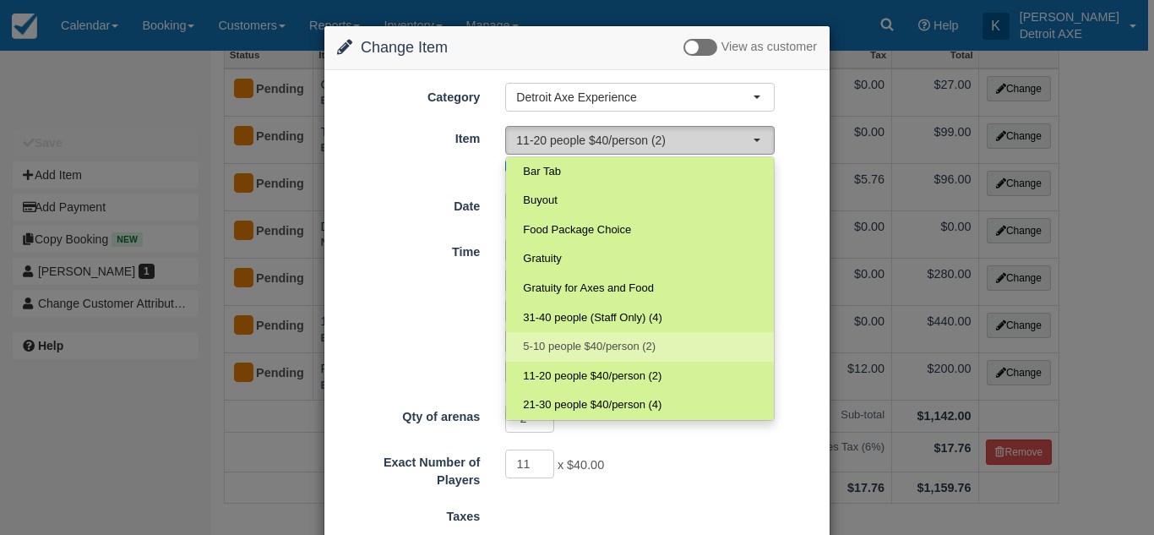
select select "103"
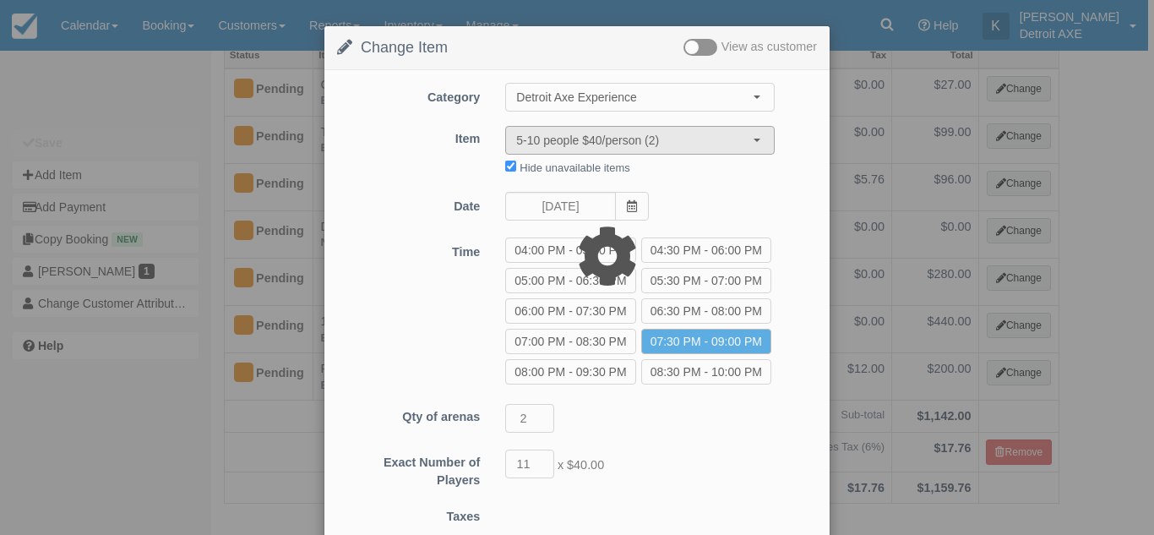
type input "400.00"
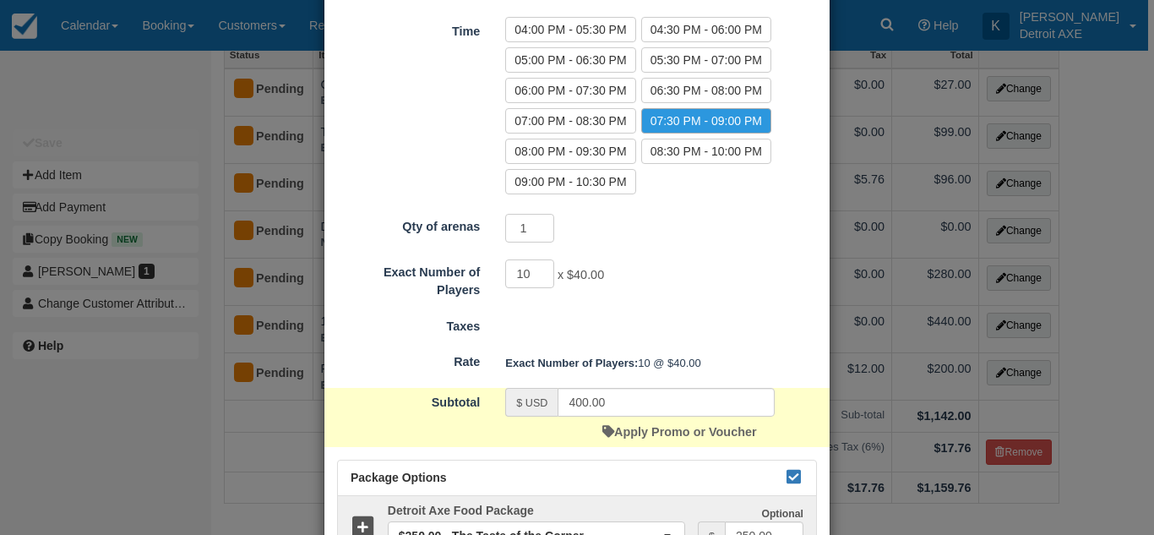
scroll to position [356, 0]
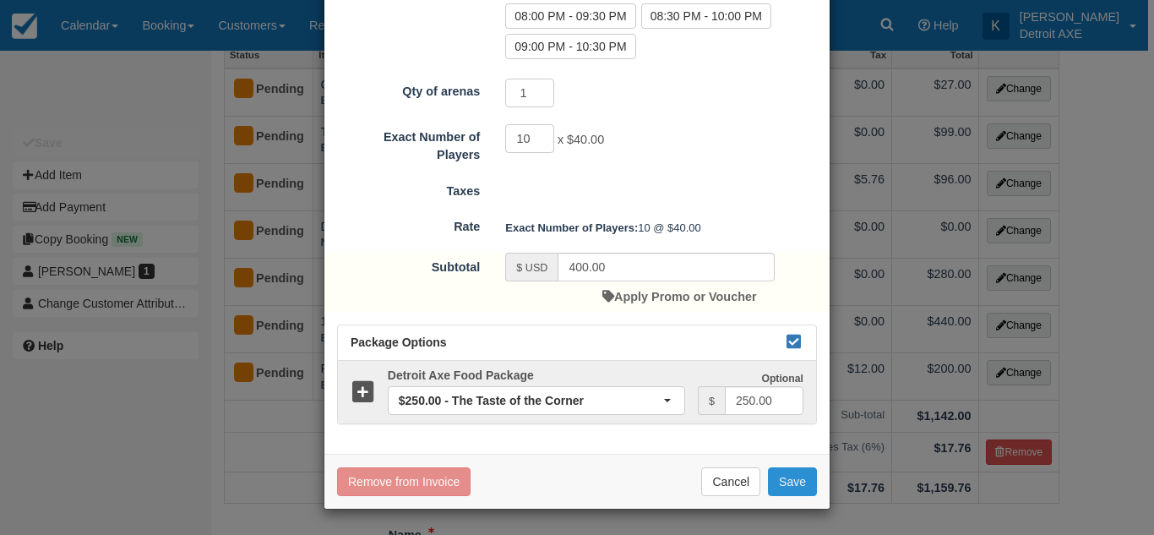
click at [789, 493] on button "Save" at bounding box center [792, 481] width 49 height 29
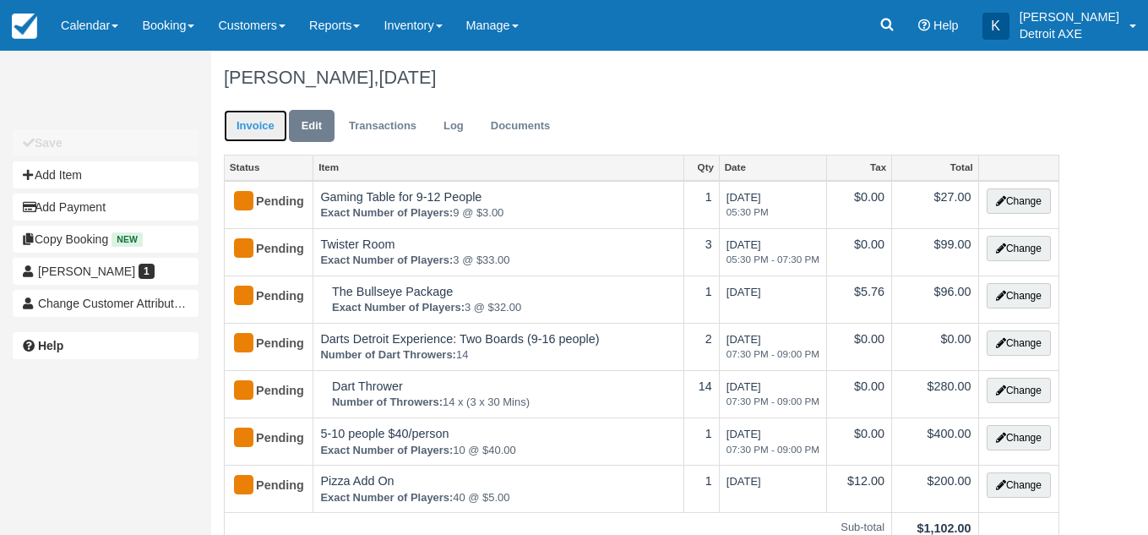
click at [235, 115] on link "Invoice" at bounding box center [255, 126] width 63 height 33
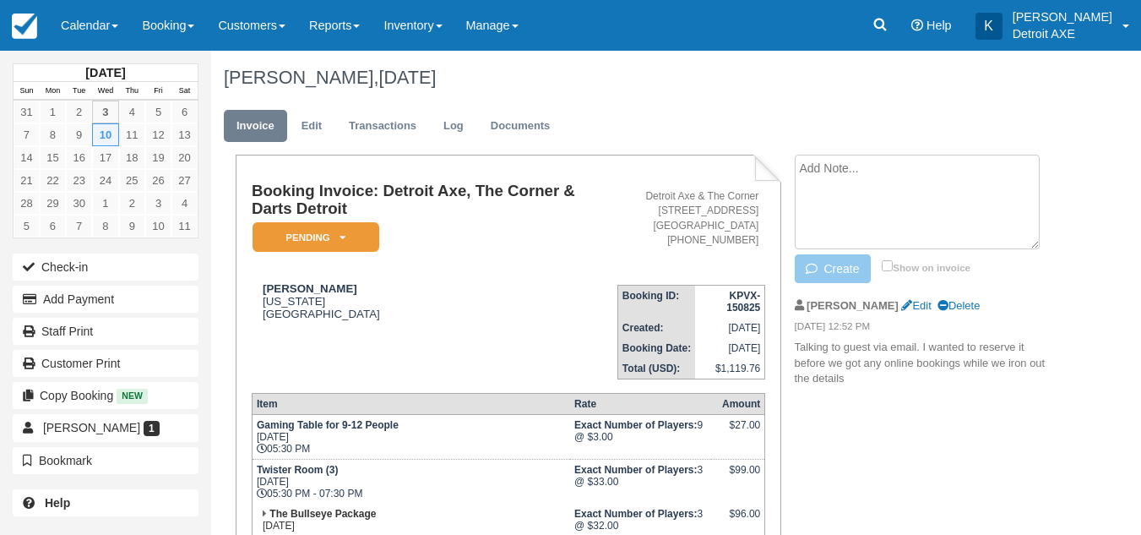
click at [852, 174] on textarea at bounding box center [917, 202] width 245 height 95
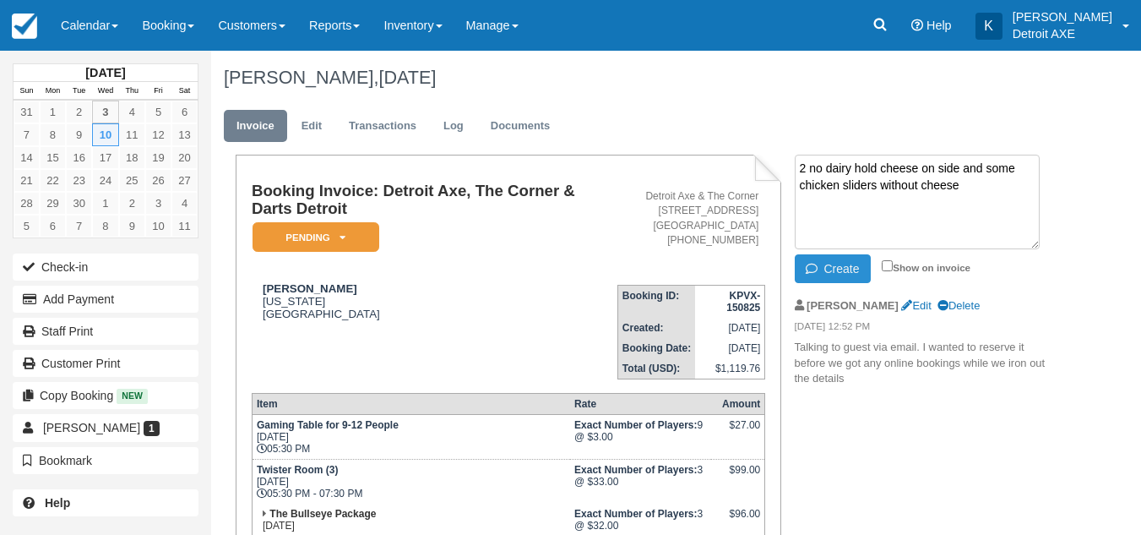
type textarea "2 no dairy hold cheese on side and some chicken sliders without cheese"
click at [835, 263] on button "Create" at bounding box center [833, 268] width 76 height 29
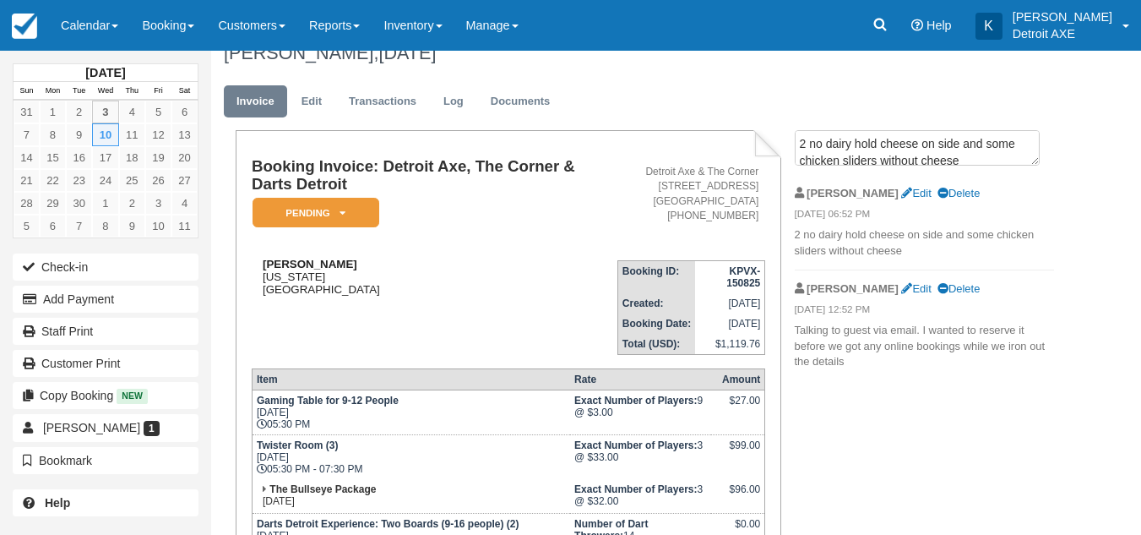
scroll to position [24, 0]
click at [396, 105] on link "Transactions" at bounding box center [382, 102] width 93 height 33
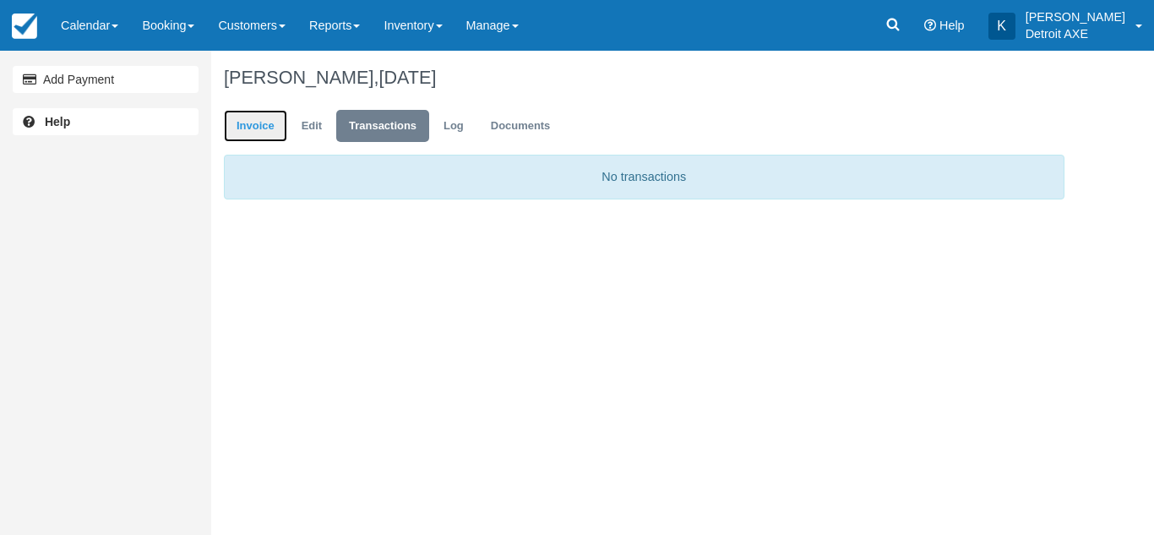
click at [258, 133] on link "Invoice" at bounding box center [255, 126] width 63 height 33
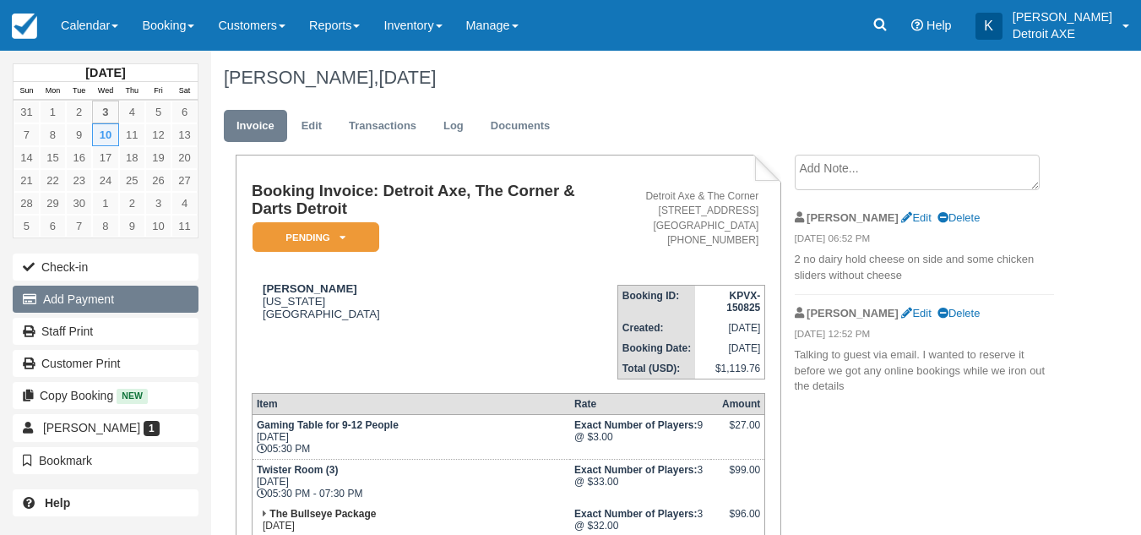
click at [130, 296] on button "Add Payment" at bounding box center [106, 298] width 186 height 27
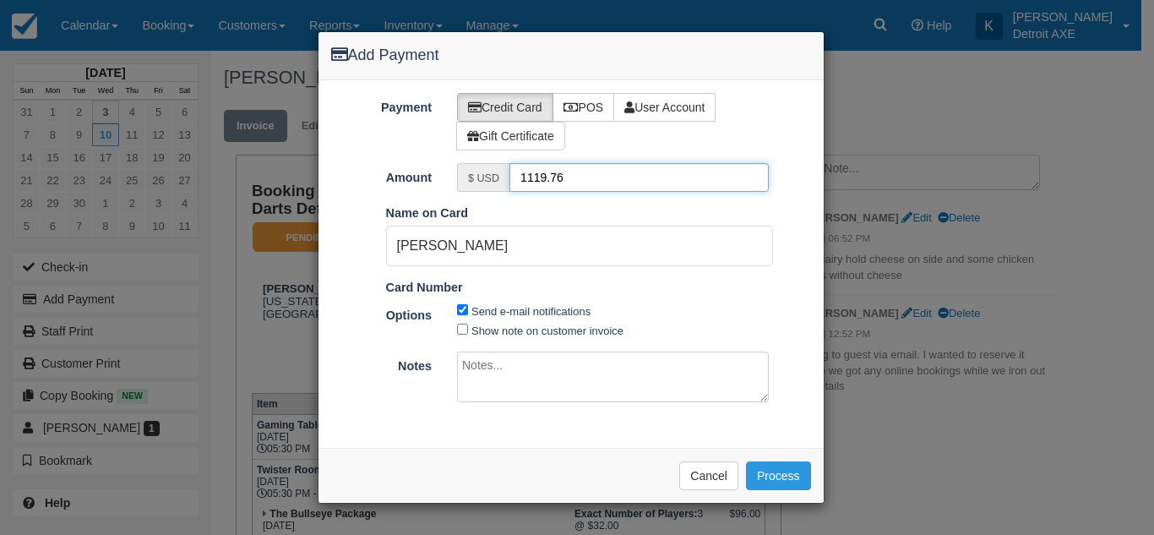
click at [637, 177] on input "1119.76" at bounding box center [638, 177] width 259 height 29
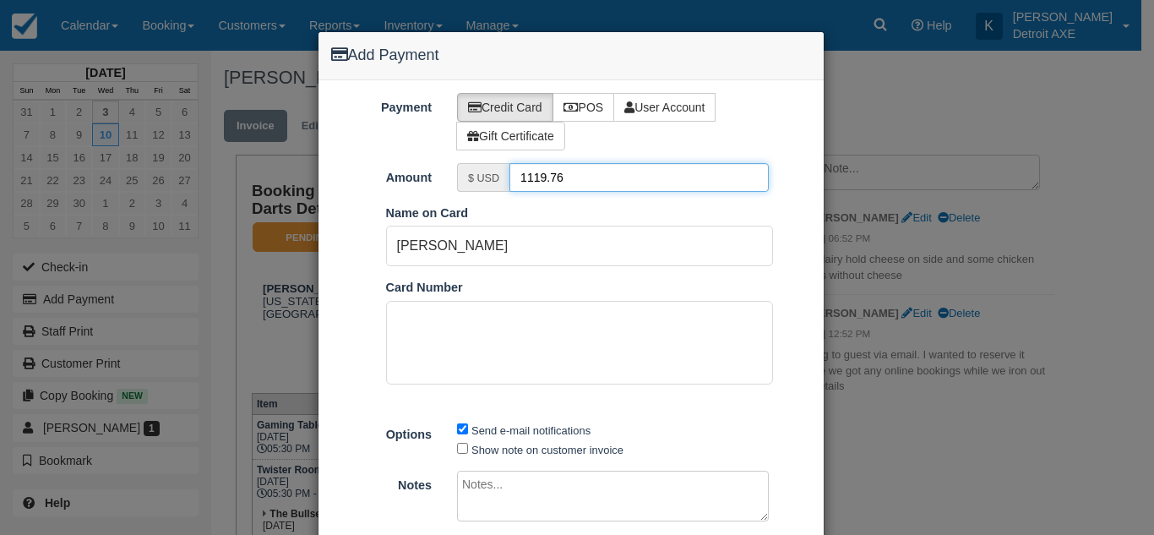
click at [637, 177] on input "1119.76" at bounding box center [638, 177] width 259 height 29
type input "100.00"
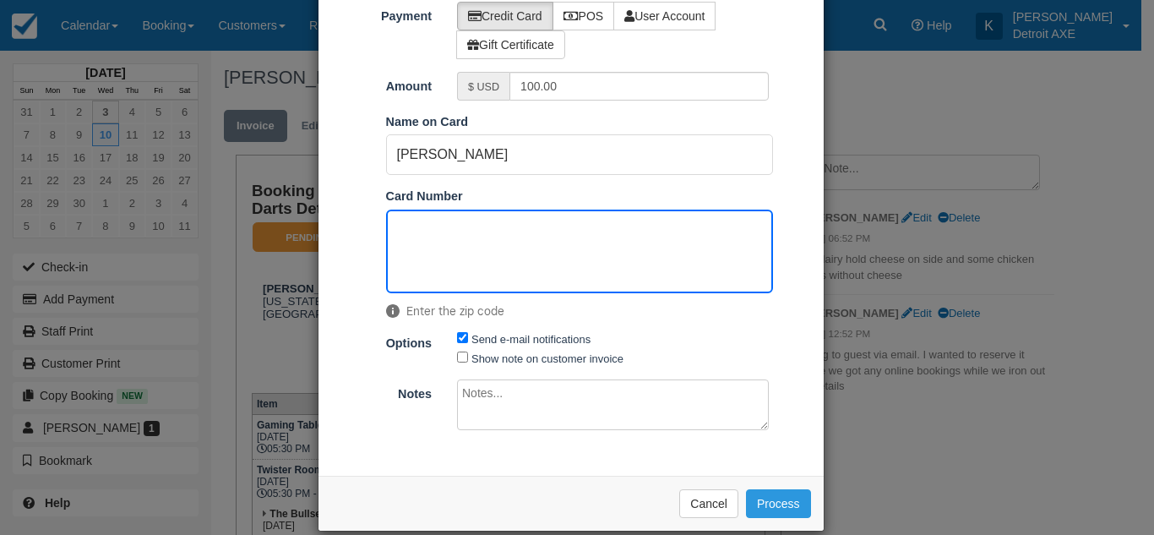
scroll to position [107, 0]
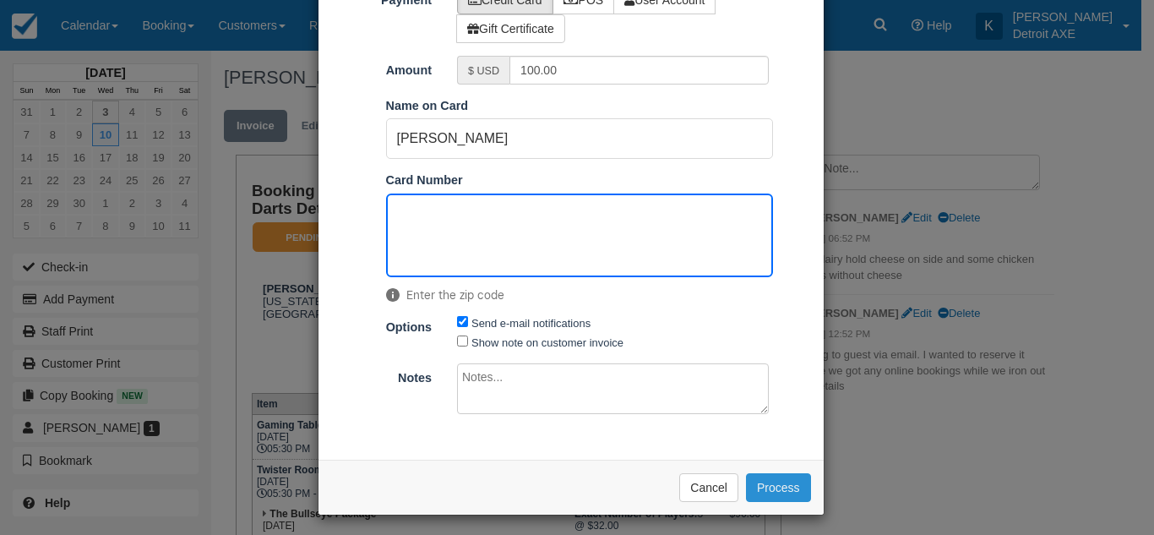
click at [790, 487] on button "Process" at bounding box center [778, 487] width 65 height 29
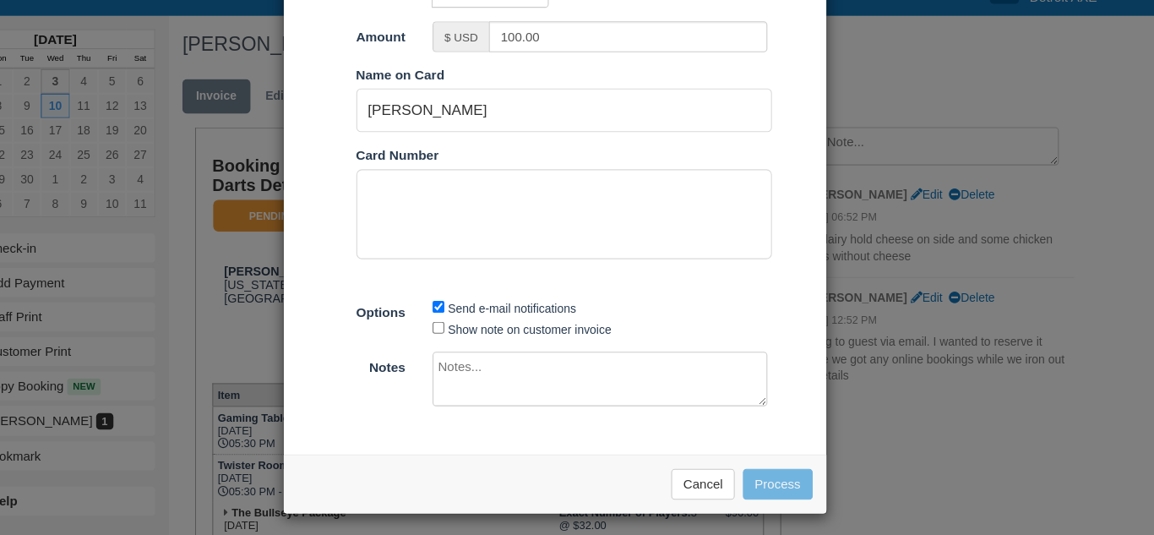
scroll to position [0, 0]
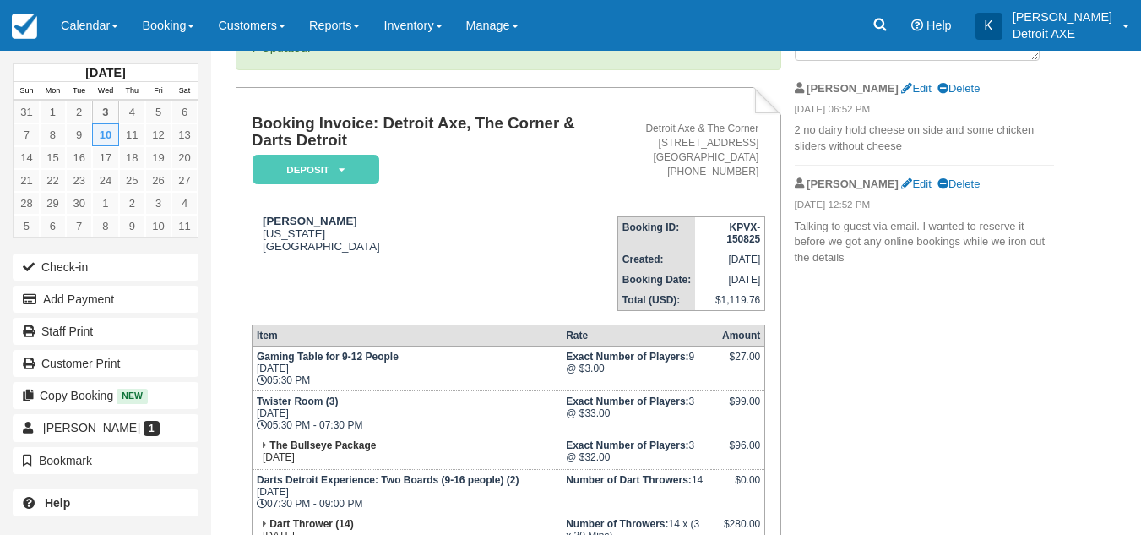
scroll to position [128, 0]
click at [901, 86] on link "Edit" at bounding box center [916, 89] width 30 height 13
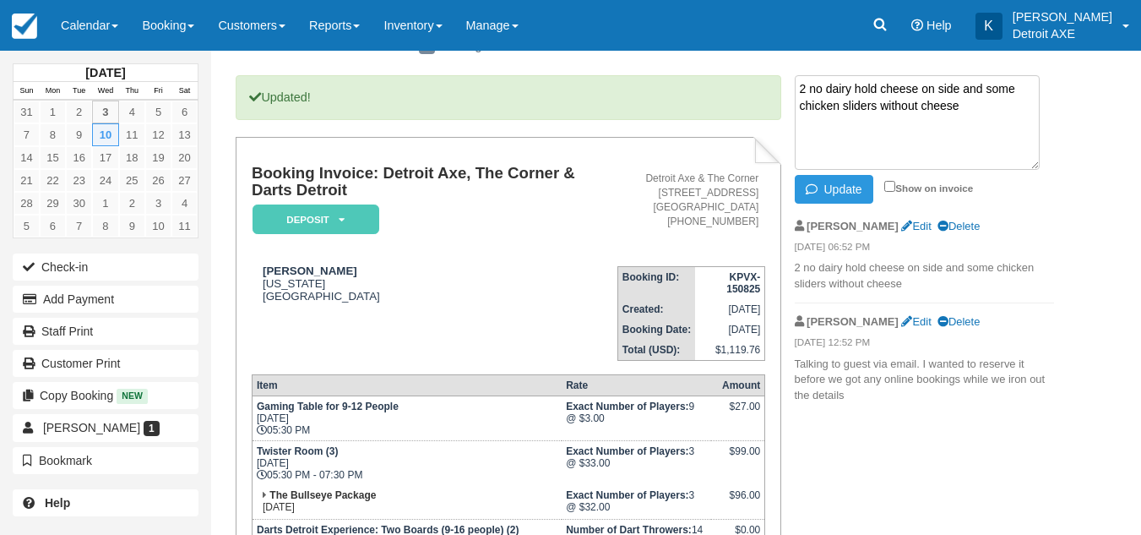
scroll to position [78, 0]
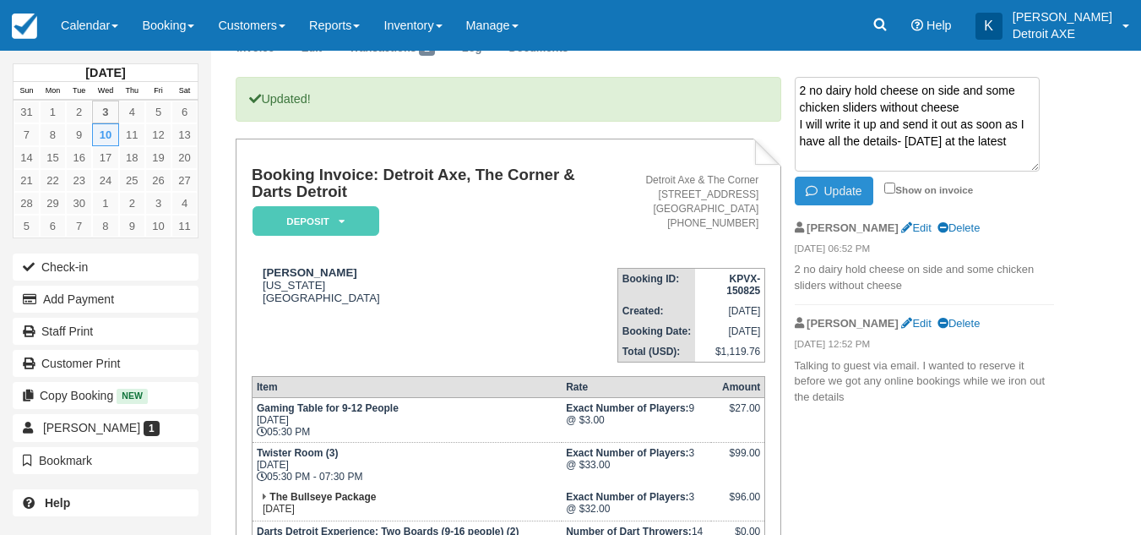
type textarea "2 no dairy hold cheese on side and some chicken sliders without cheese I will w…"
click at [845, 184] on button "Update" at bounding box center [834, 191] width 79 height 29
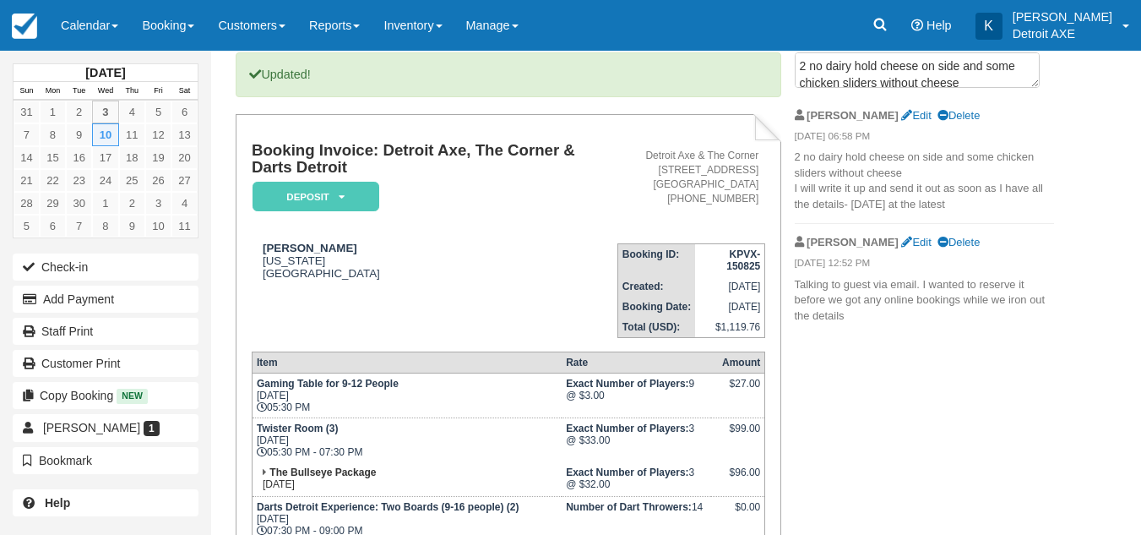
scroll to position [0, 0]
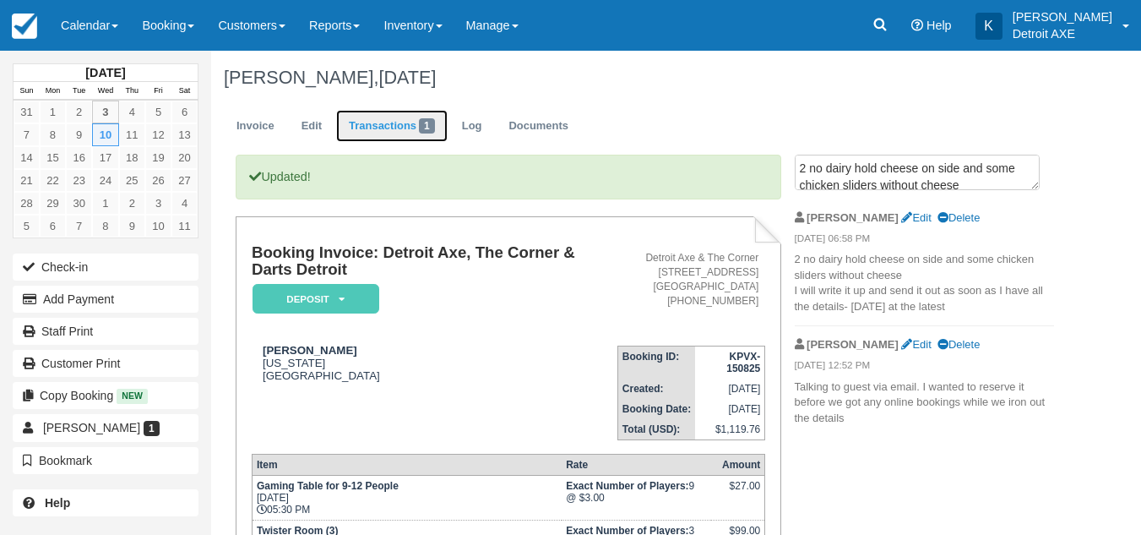
click at [390, 125] on link "Transactions 1" at bounding box center [391, 126] width 111 height 33
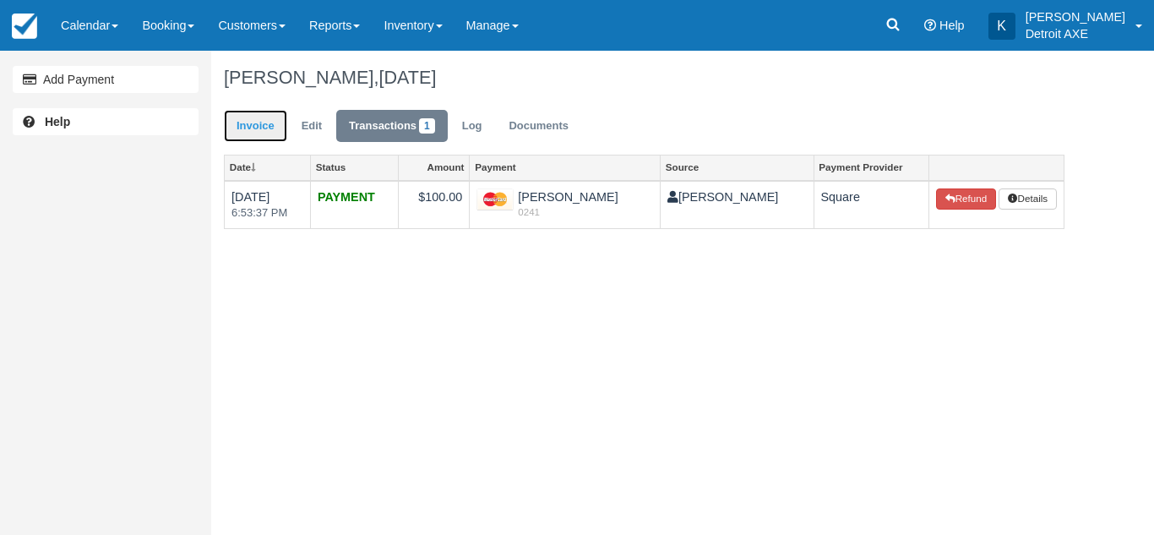
click at [269, 116] on link "Invoice" at bounding box center [255, 126] width 63 height 33
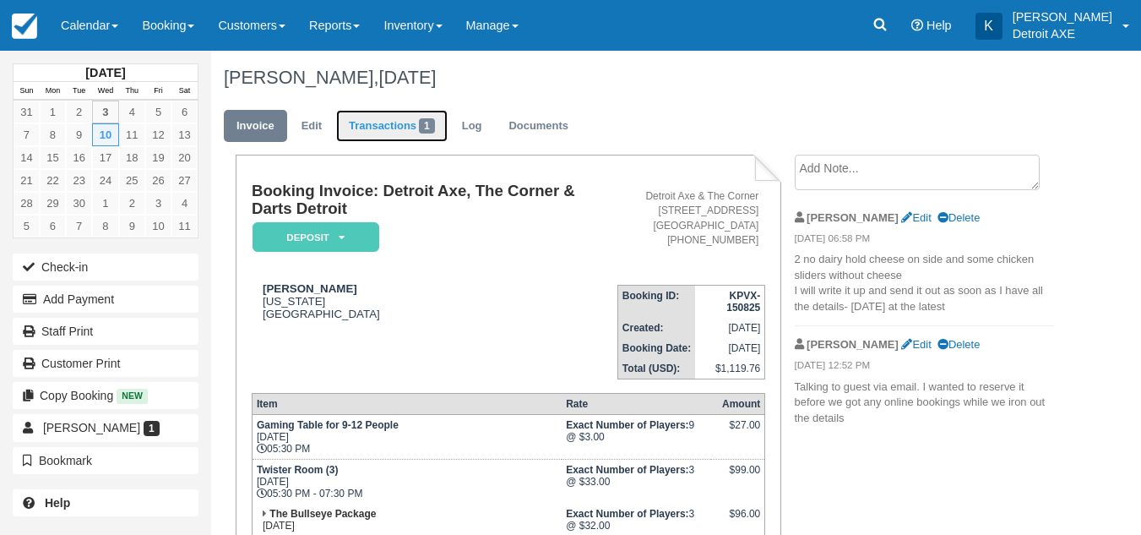
click at [421, 128] on span "1" at bounding box center [427, 125] width 16 height 15
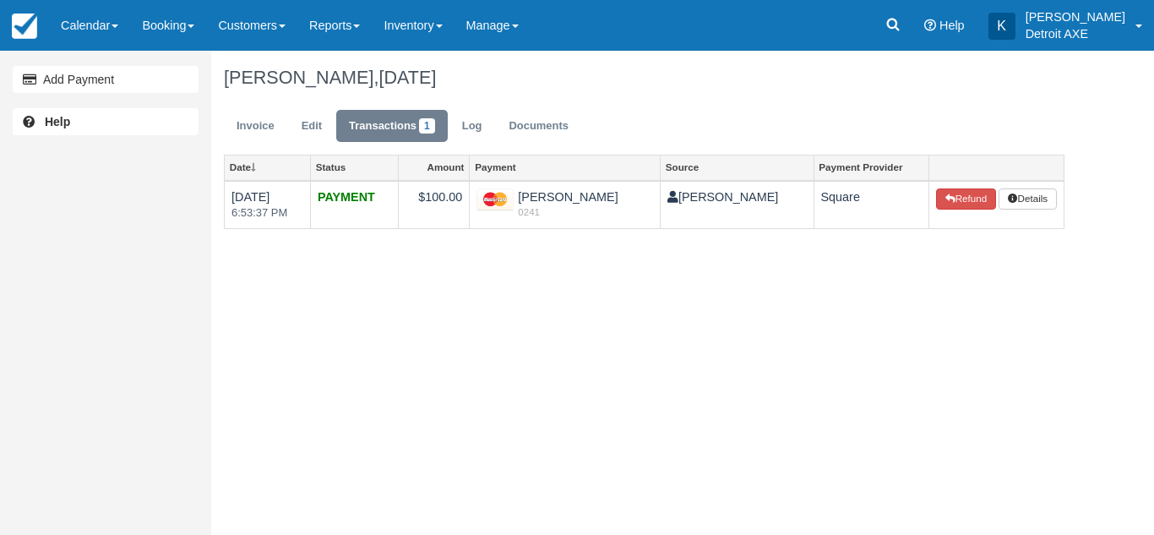
click at [476, 108] on ul "Invoice Edit Transactions 1 Log Documents" at bounding box center [644, 130] width 840 height 51
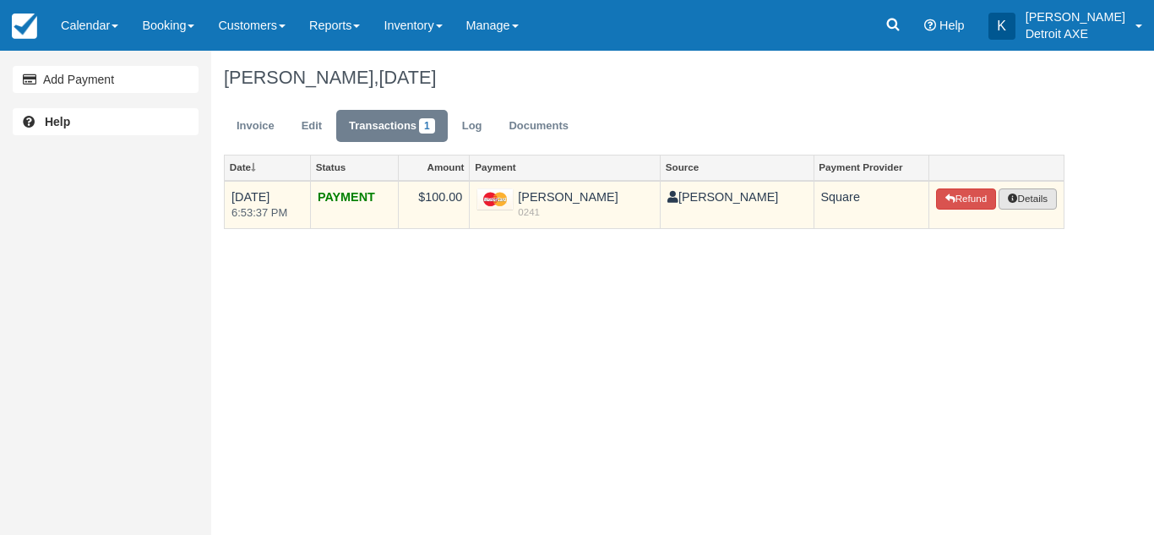
click at [1032, 198] on button "Details" at bounding box center [1026, 199] width 57 height 22
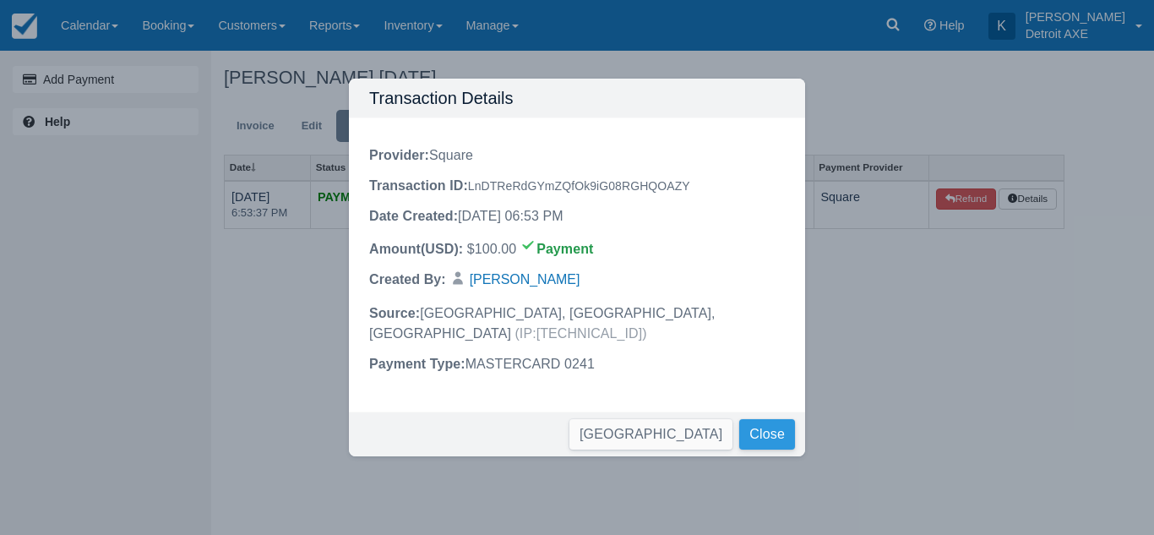
click at [769, 423] on button "Close" at bounding box center [767, 434] width 56 height 30
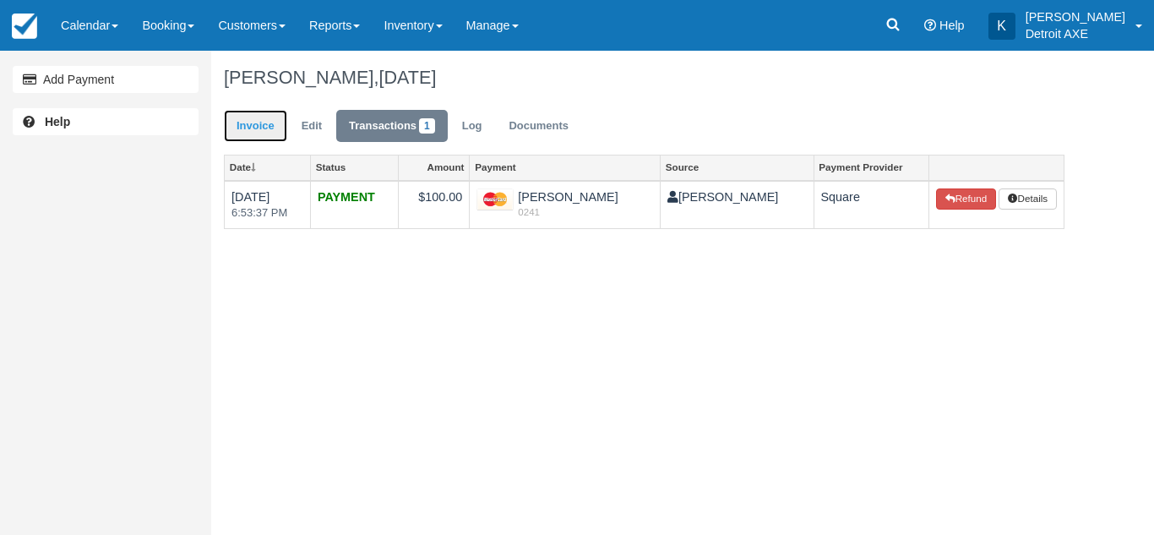
click at [270, 114] on link "Invoice" at bounding box center [255, 126] width 63 height 33
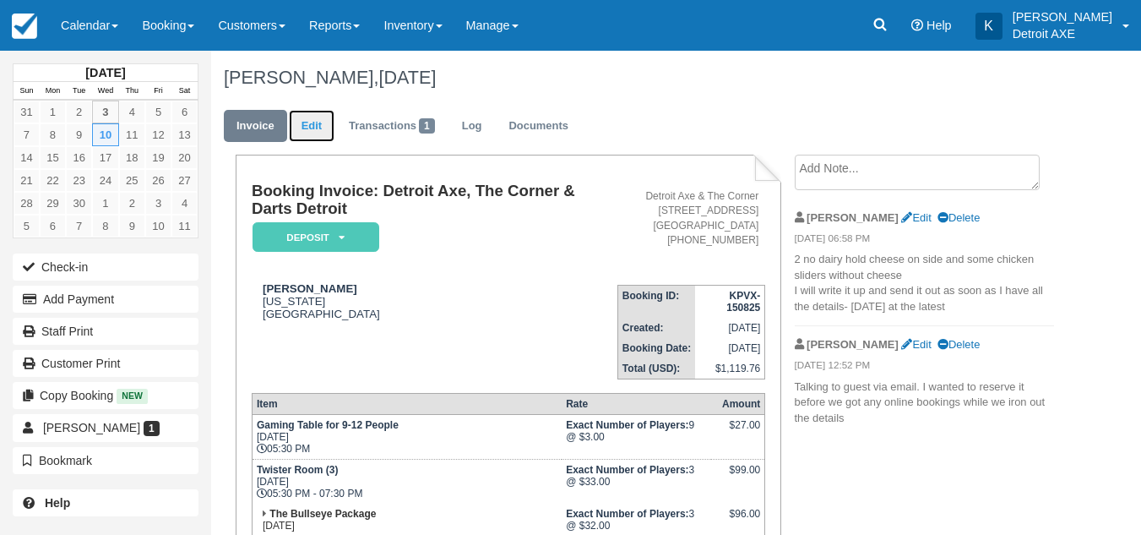
click at [322, 126] on link "Edit" at bounding box center [312, 126] width 46 height 33
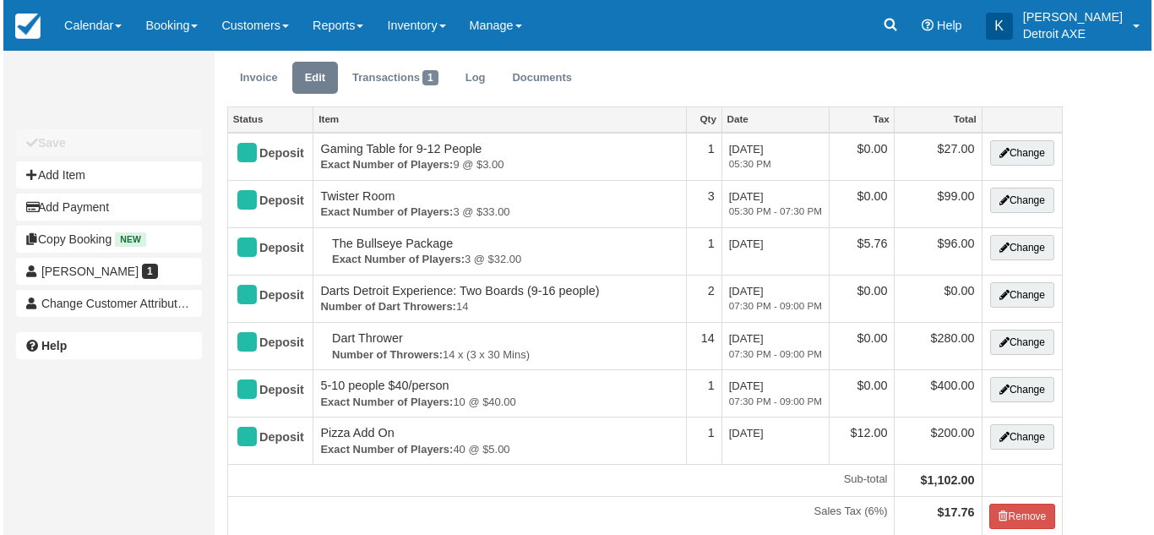
scroll to position [49, 0]
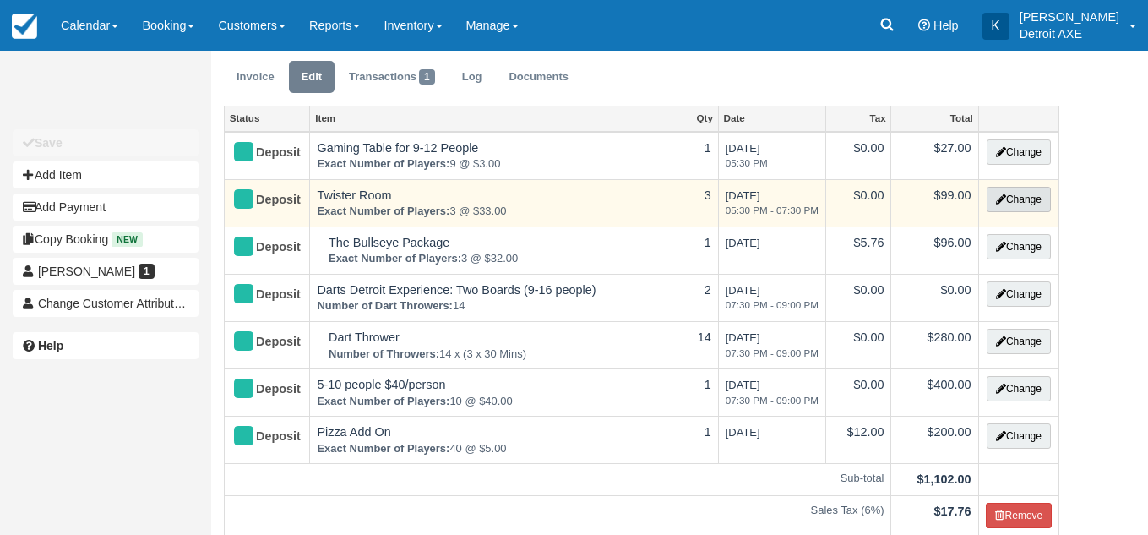
click at [998, 201] on icon "button" at bounding box center [1001, 199] width 10 height 10
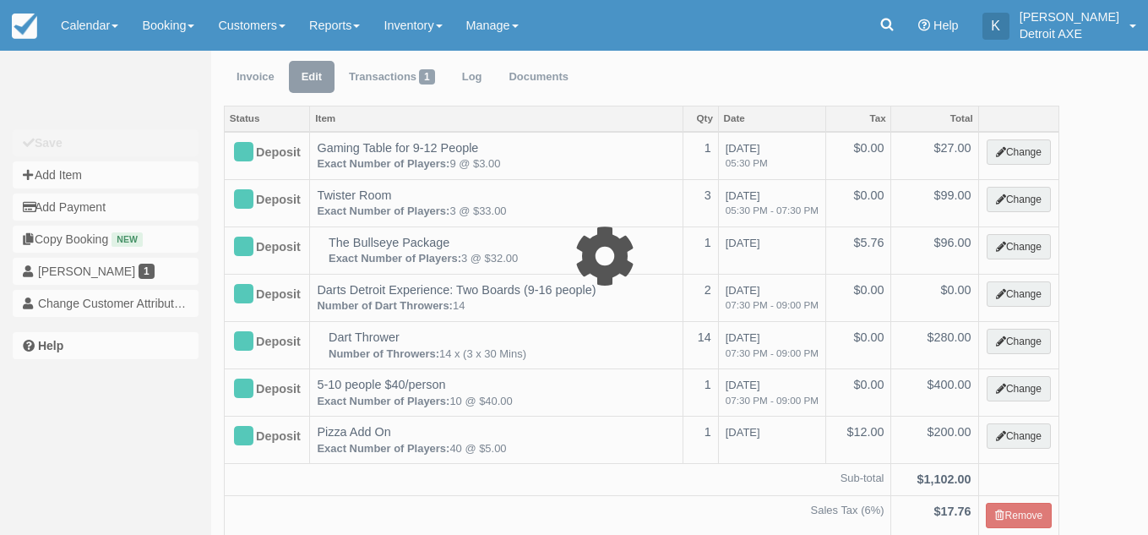
select select "6"
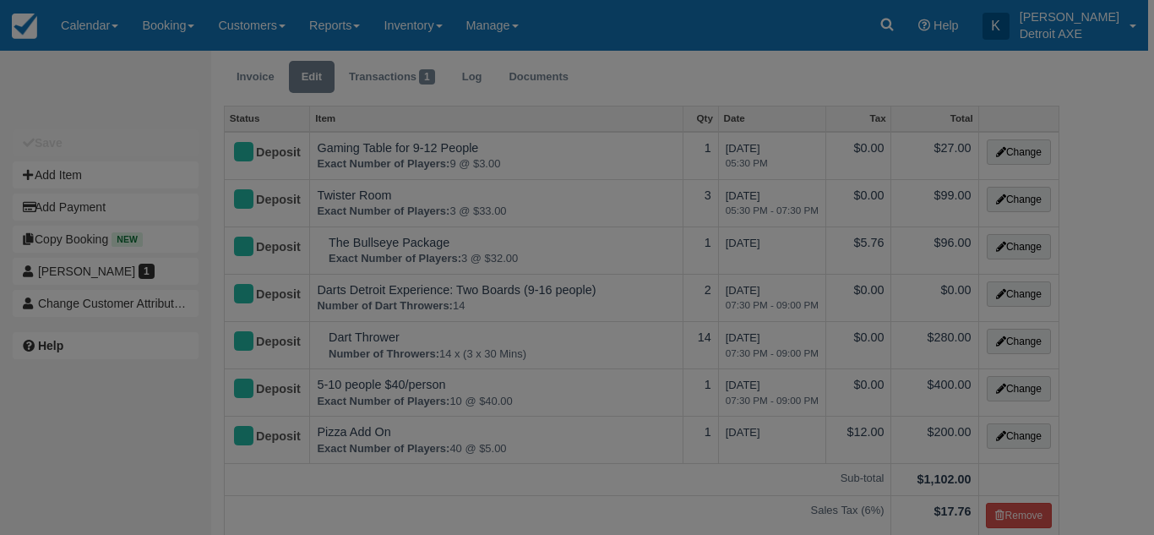
drag, startPoint x: 755, startPoint y: 243, endPoint x: 780, endPoint y: 235, distance: 26.7
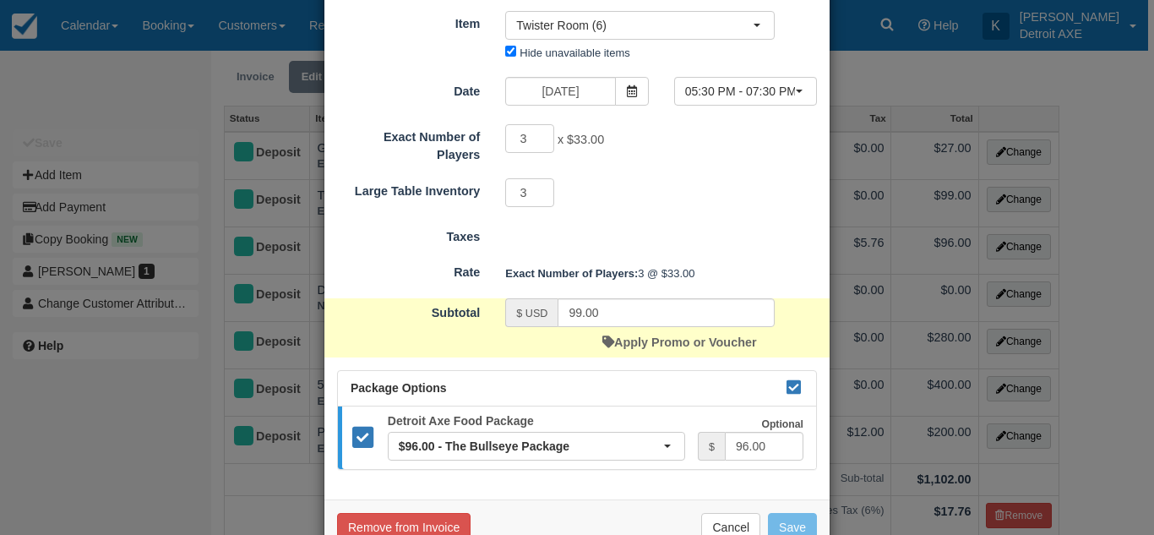
scroll to position [116, 0]
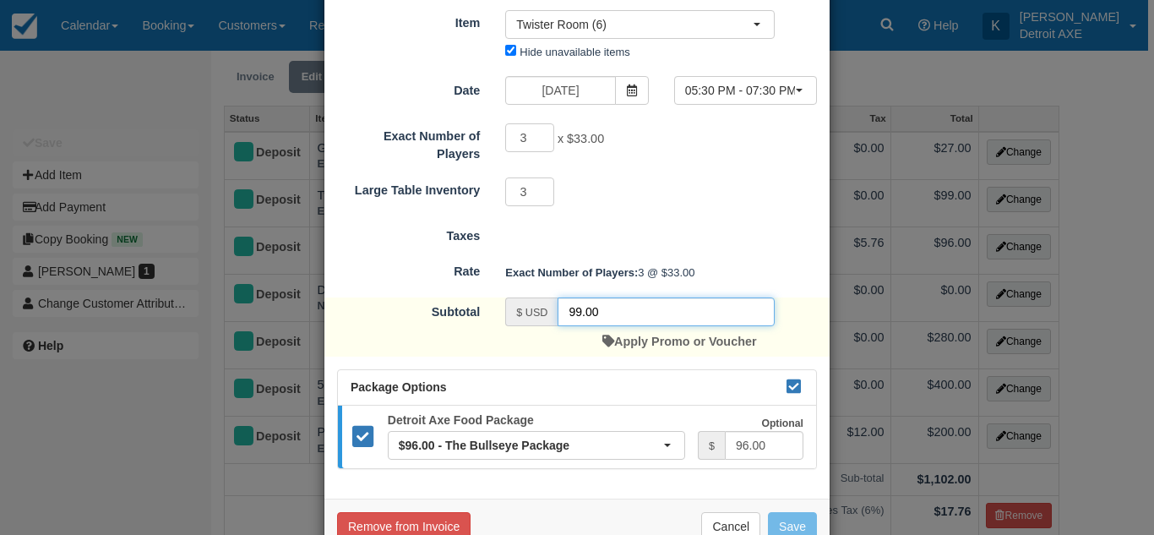
click at [705, 300] on input "99.00" at bounding box center [665, 311] width 217 height 29
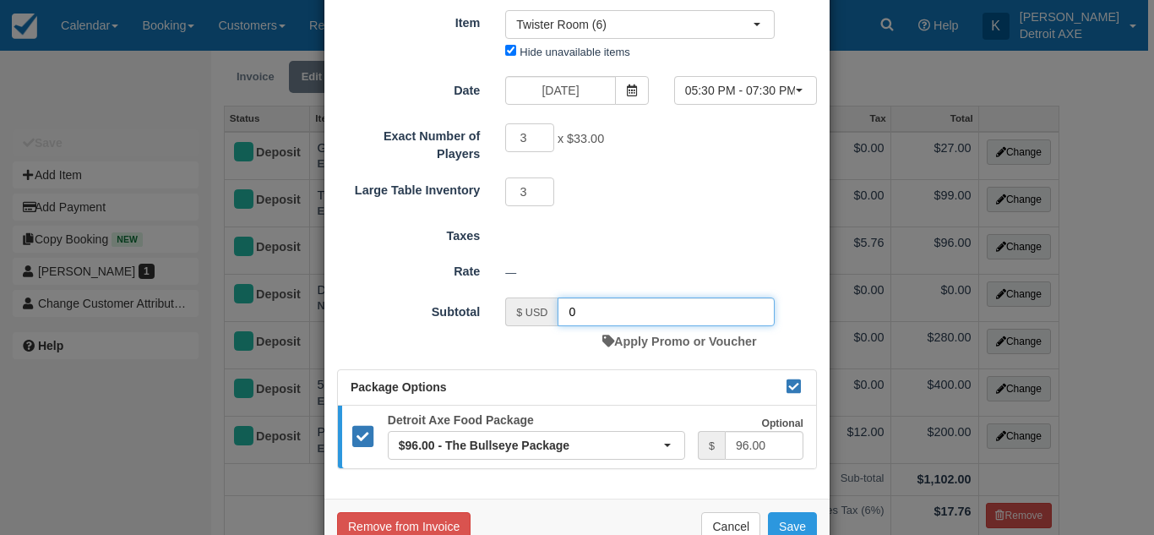
scroll to position [160, 0]
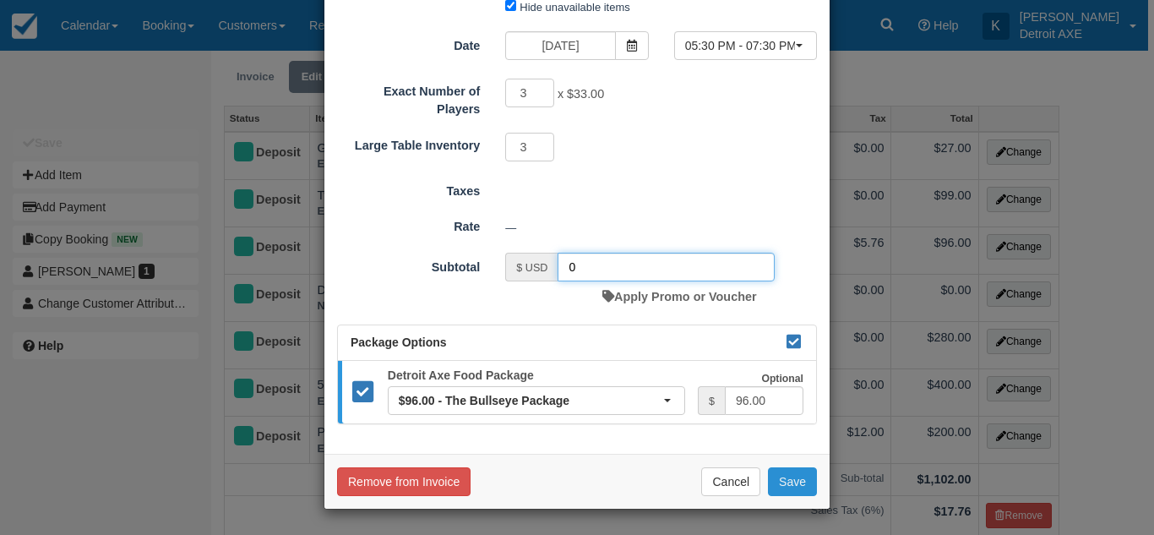
type input "0"
click at [800, 492] on button "Save" at bounding box center [792, 481] width 49 height 29
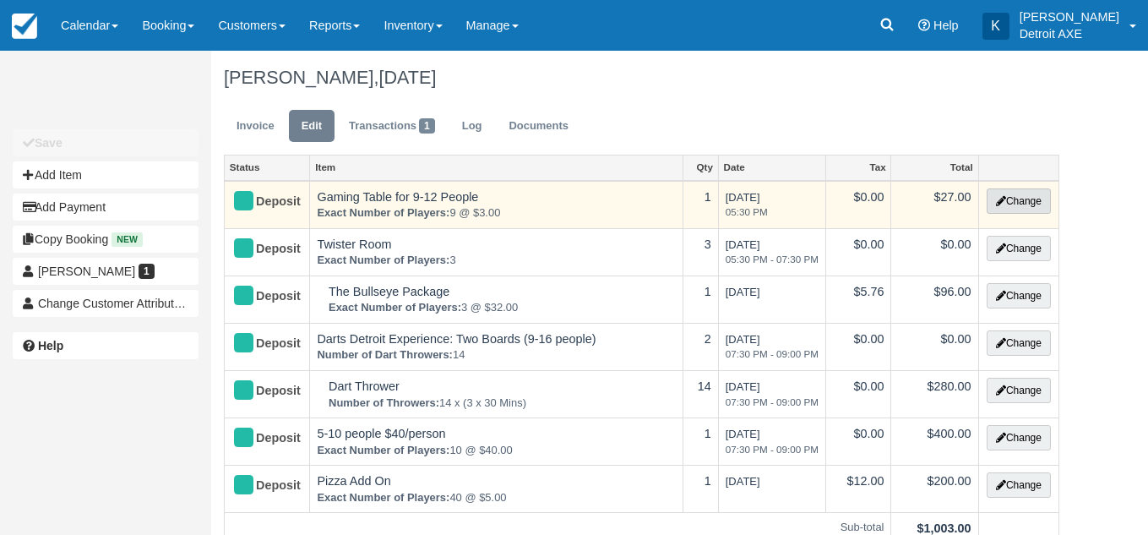
click at [1018, 203] on button "Change" at bounding box center [1019, 200] width 64 height 25
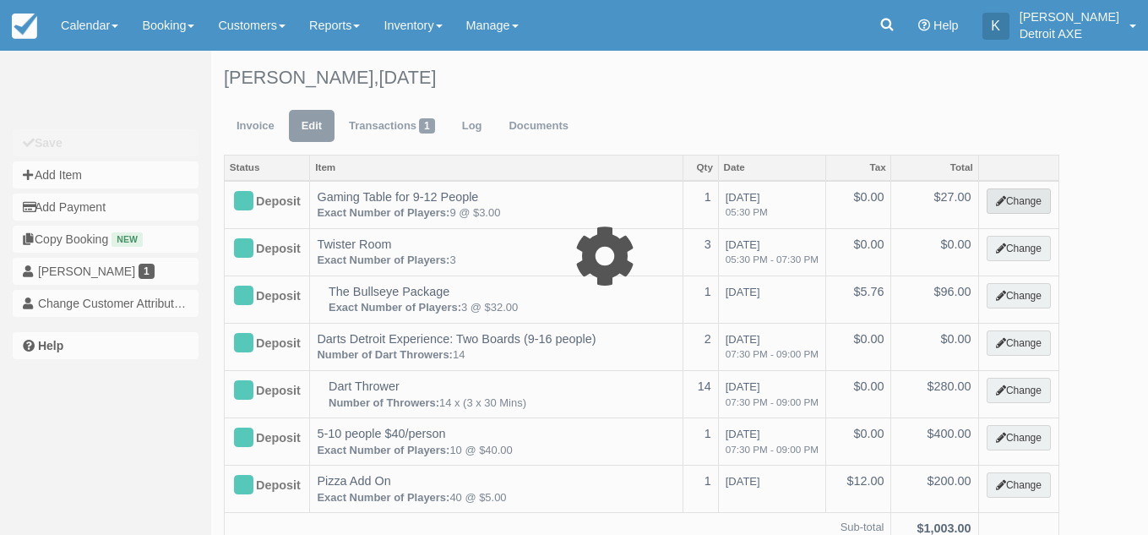
select select "6"
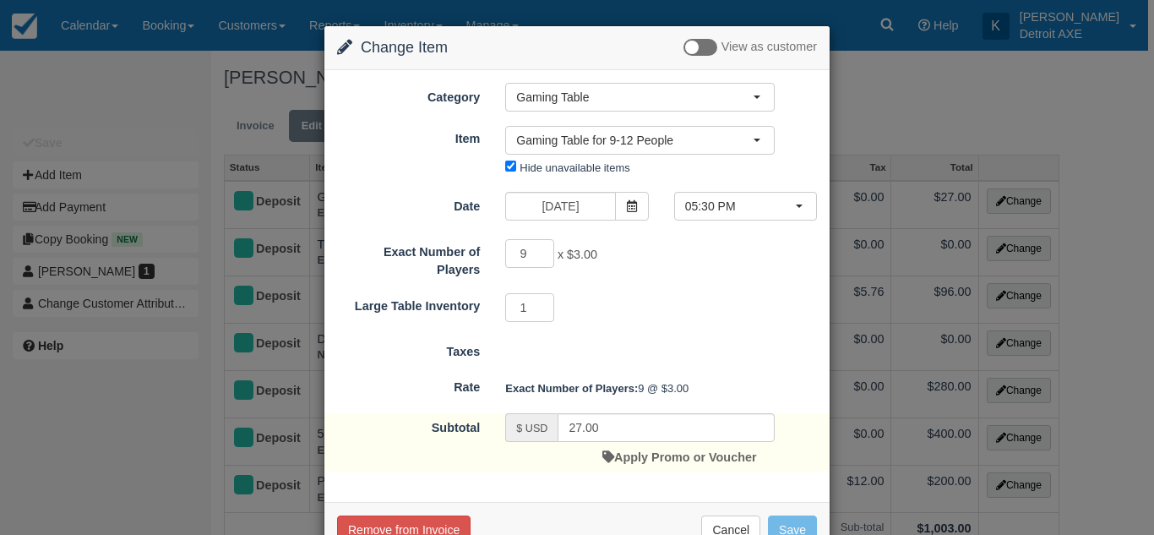
scroll to position [48, 0]
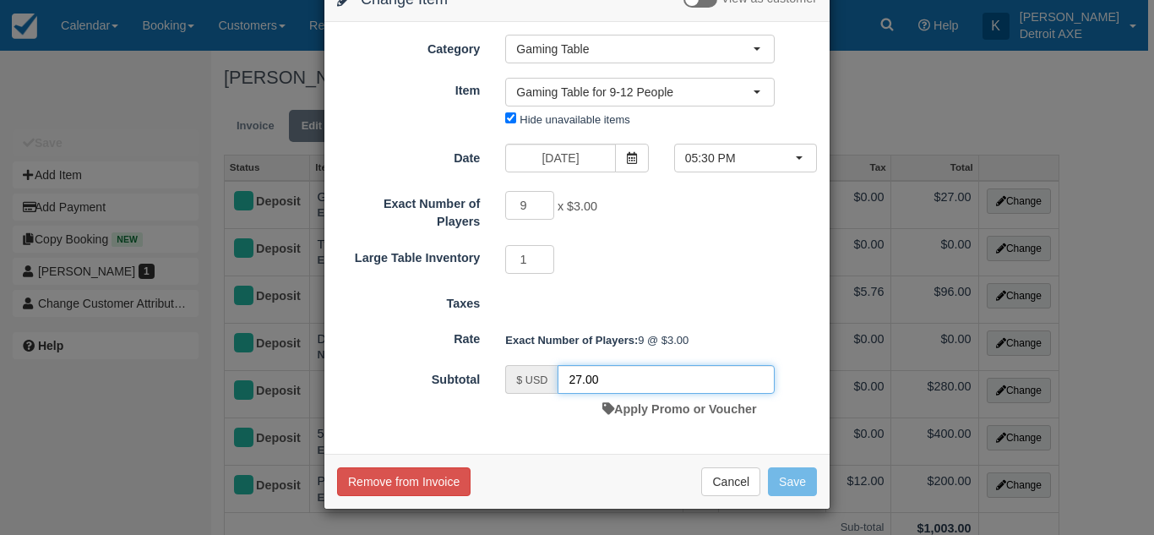
click at [625, 373] on input "27.00" at bounding box center [665, 379] width 217 height 29
type input "0"
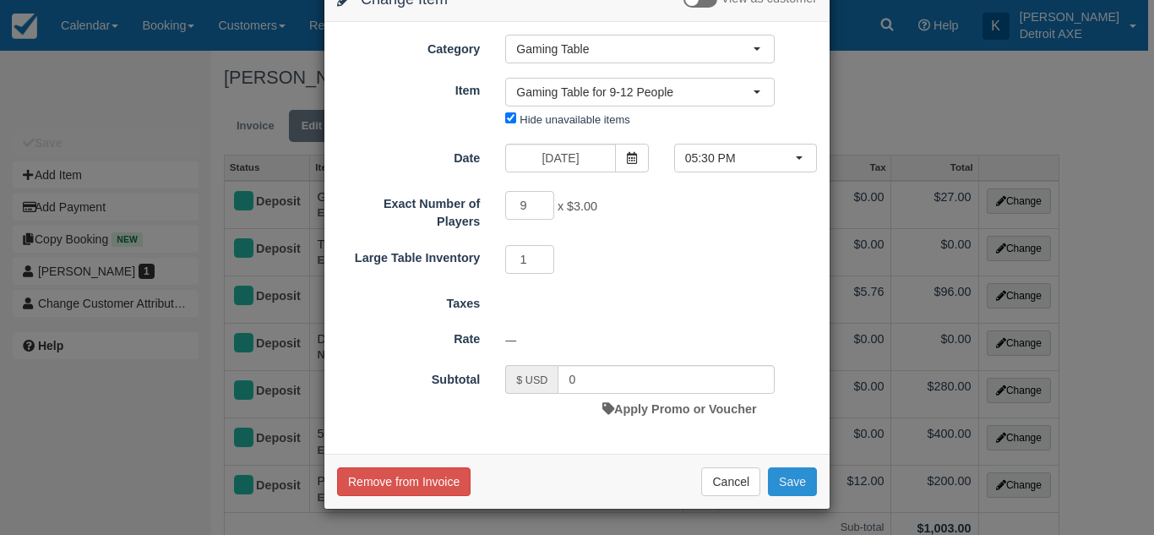
click at [780, 479] on button "Save" at bounding box center [792, 481] width 49 height 29
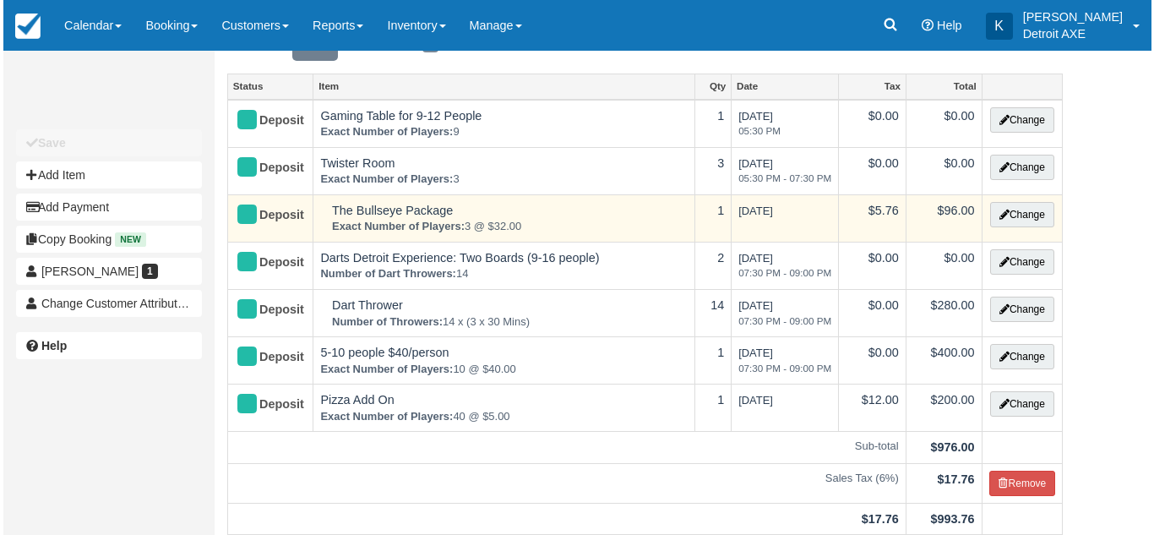
scroll to position [58, 0]
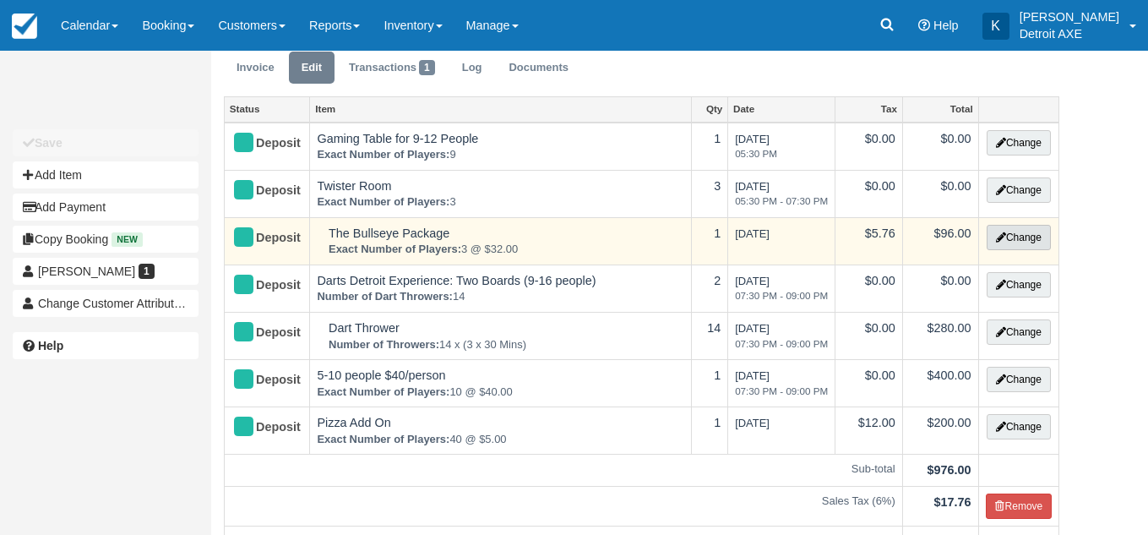
click at [1000, 232] on icon "button" at bounding box center [1001, 237] width 10 height 10
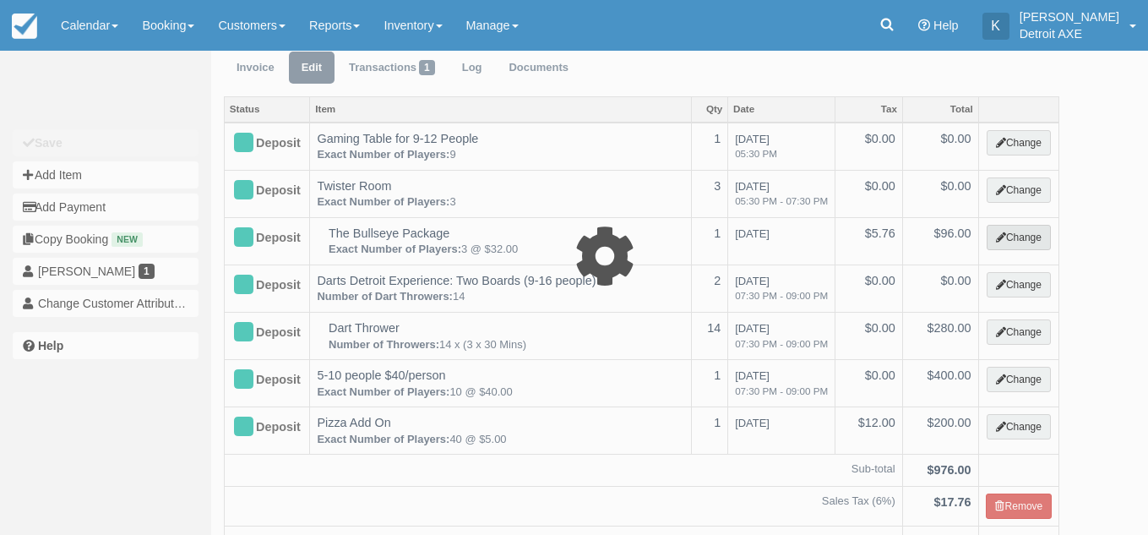
type input "96.00"
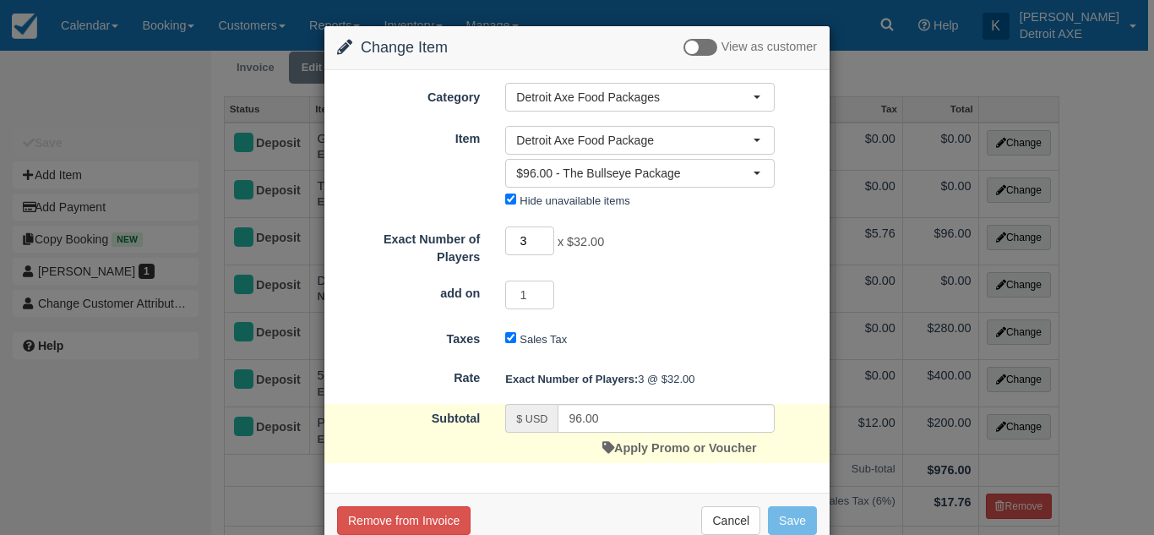
click at [533, 238] on input "3" at bounding box center [529, 240] width 49 height 29
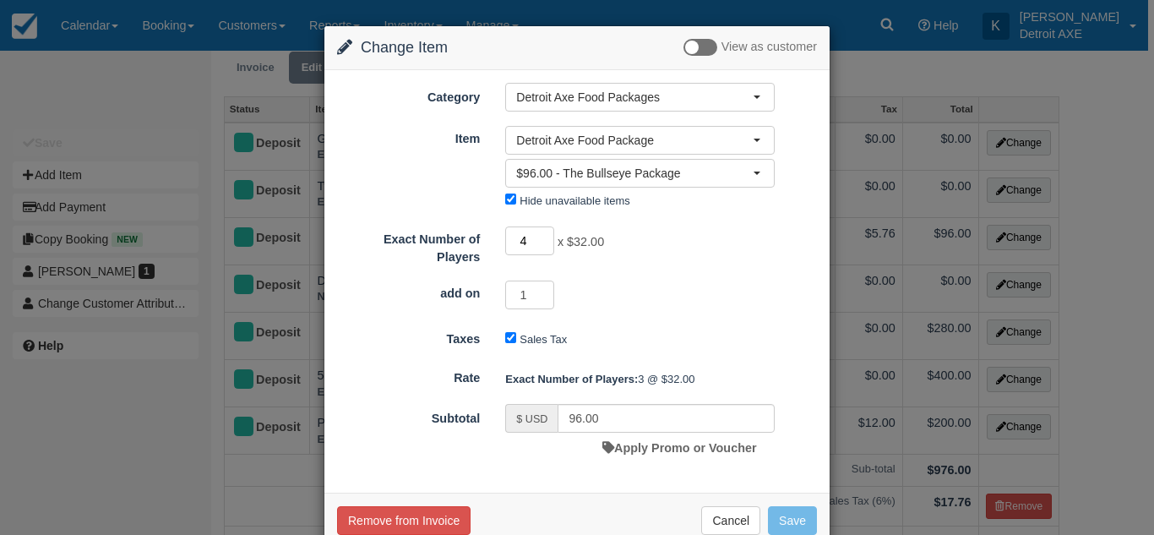
type input "40"
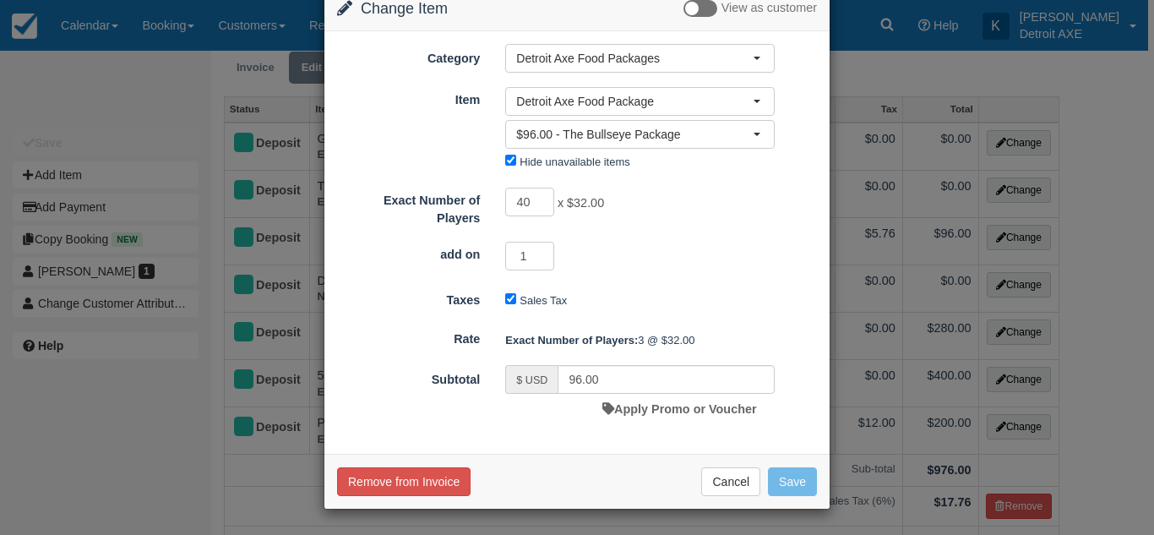
type input "1280.00"
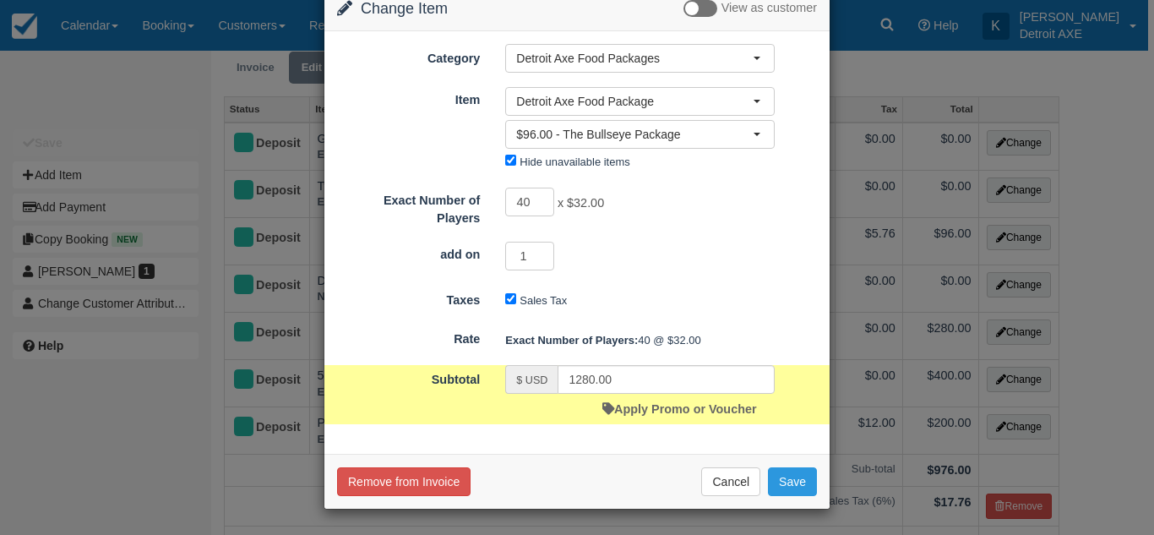
click at [750, 350] on div "Exact Number of Players: 40 @ $32.00" at bounding box center [660, 340] width 337 height 28
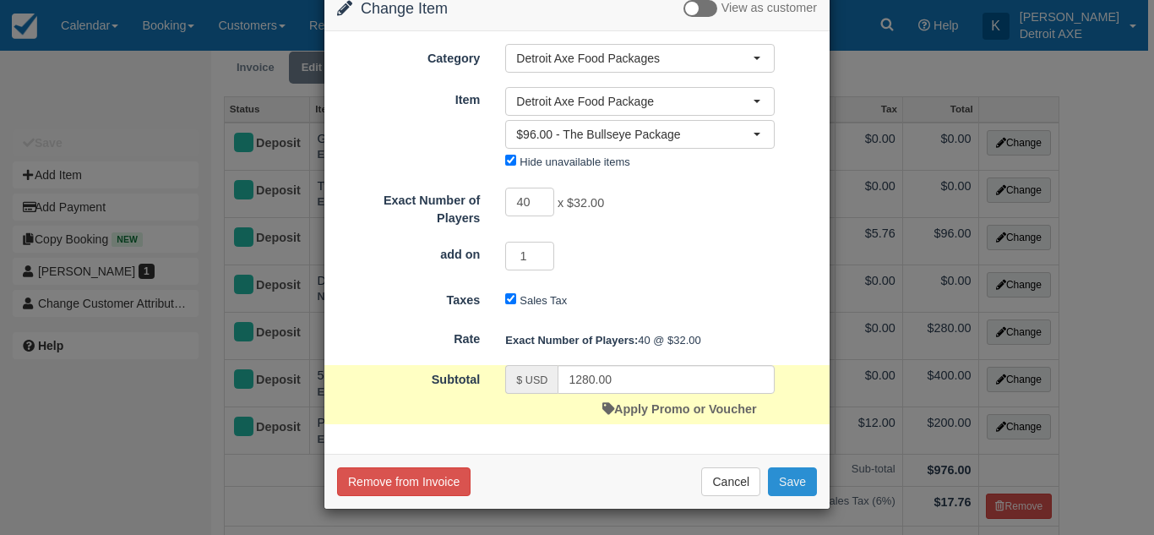
click at [803, 480] on button "Save" at bounding box center [792, 481] width 49 height 29
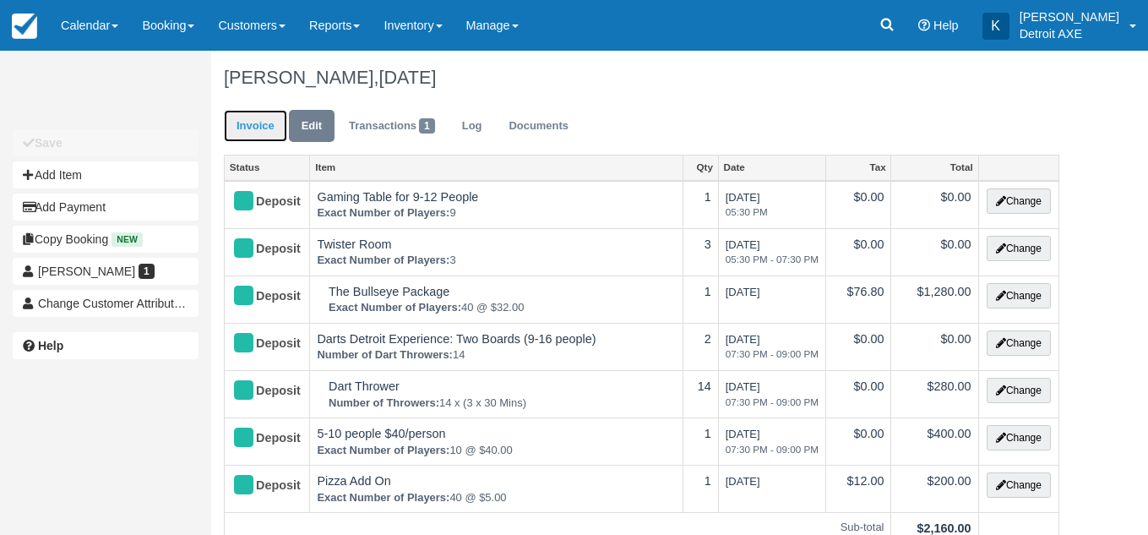
click at [256, 116] on link "Invoice" at bounding box center [255, 126] width 63 height 33
click at [267, 123] on link "Invoice" at bounding box center [255, 126] width 63 height 33
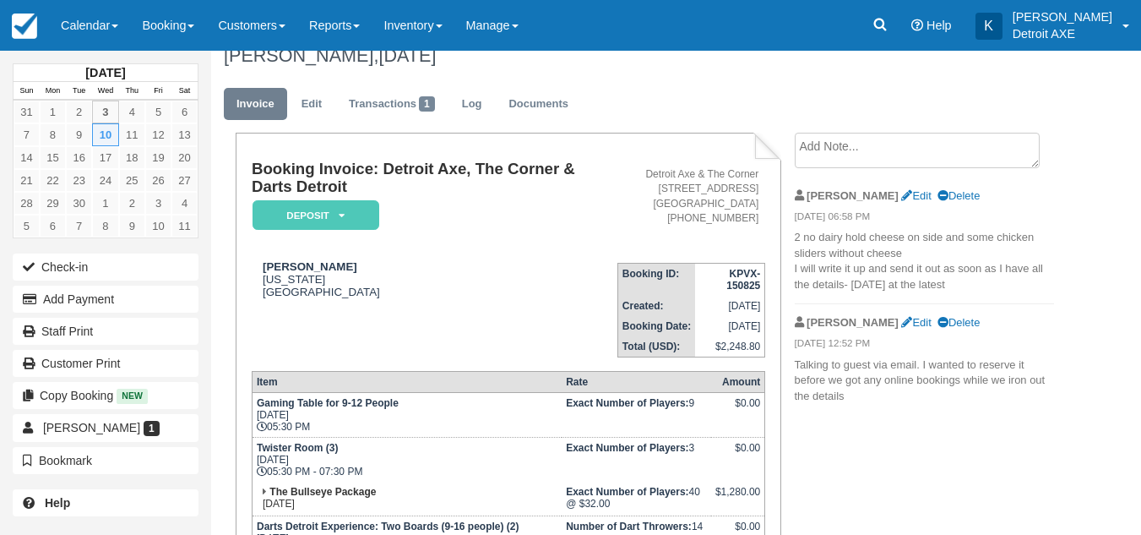
scroll to position [23, 0]
click at [307, 110] on link "Edit" at bounding box center [312, 103] width 46 height 33
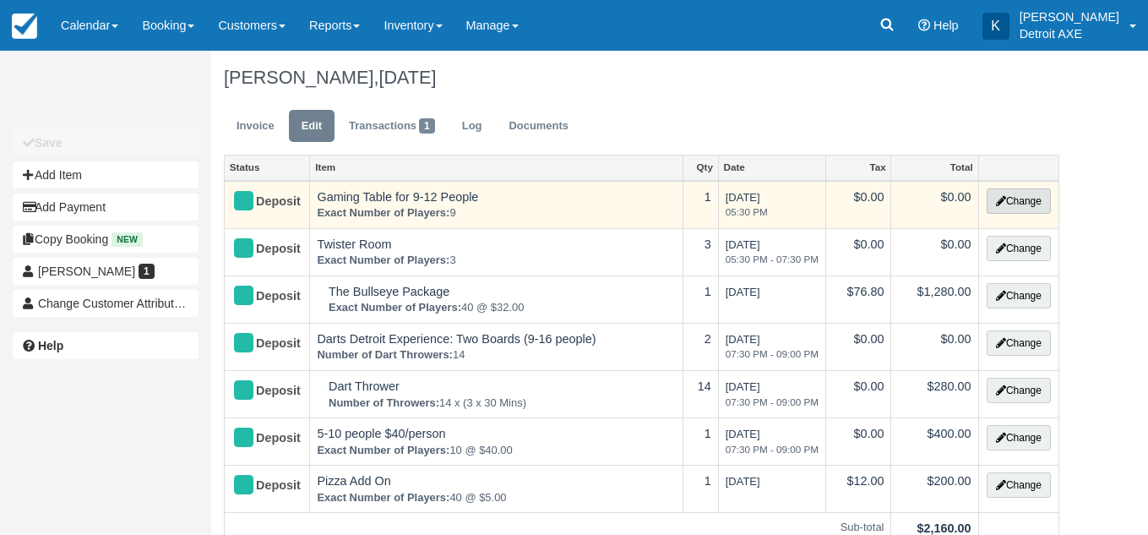
click at [1003, 198] on icon "button" at bounding box center [1001, 201] width 10 height 10
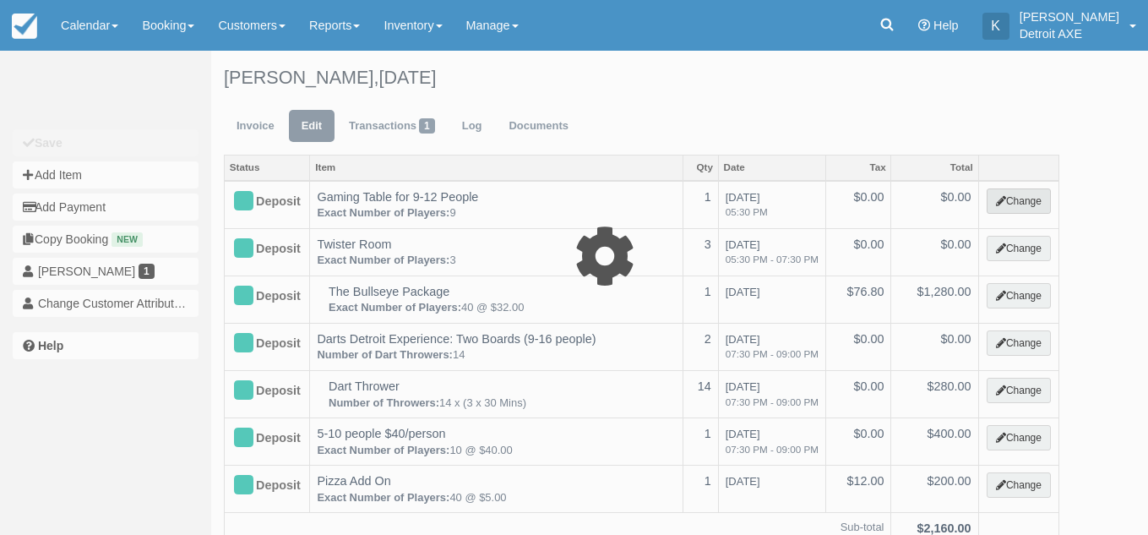
select select "6"
type input "0.00"
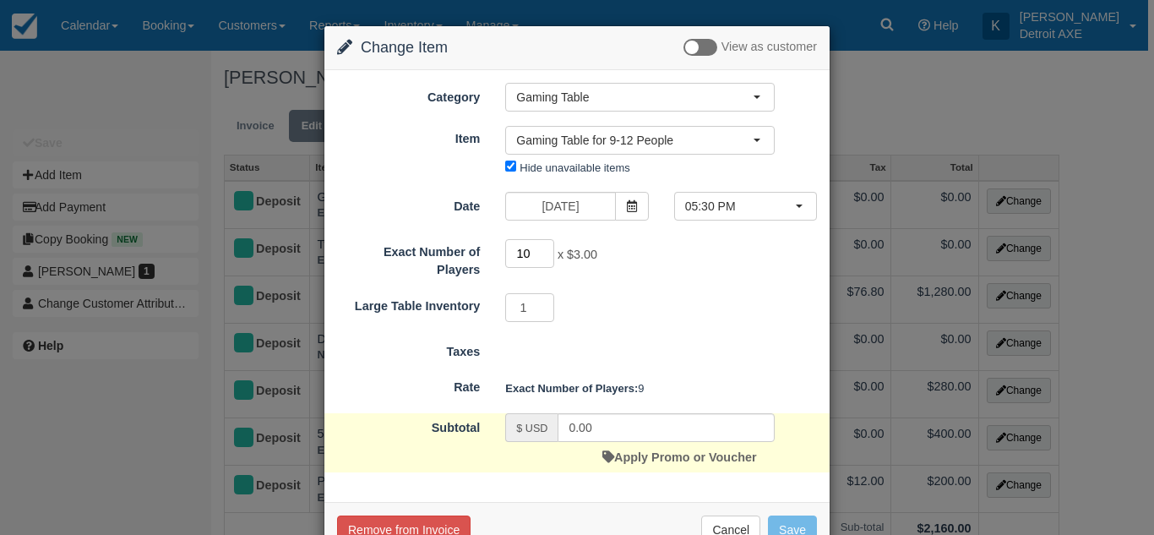
click at [541, 251] on input "10" at bounding box center [529, 253] width 49 height 29
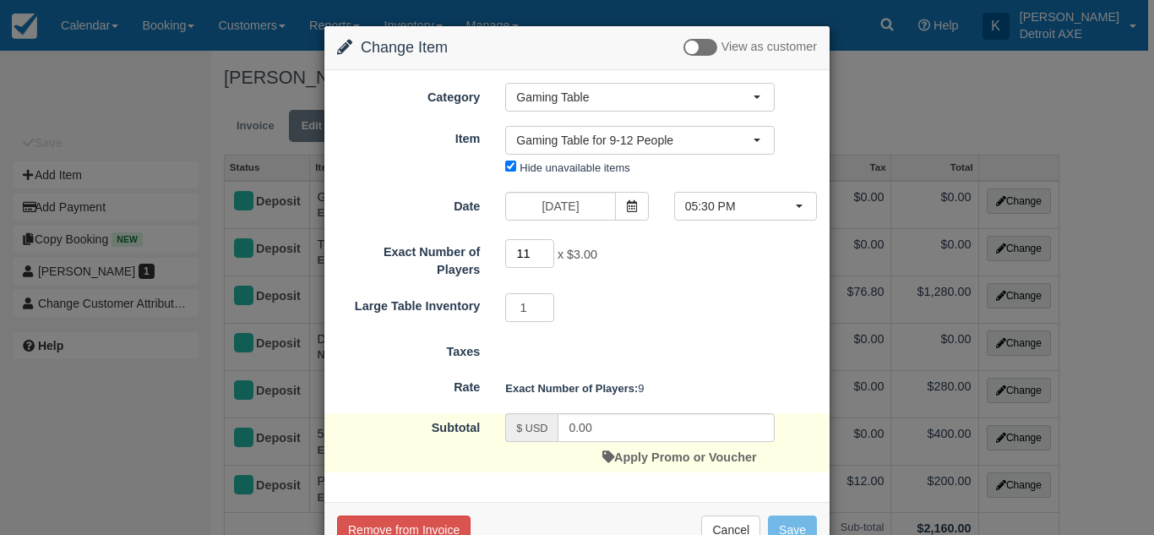
click at [541, 251] on input "11" at bounding box center [529, 253] width 49 height 29
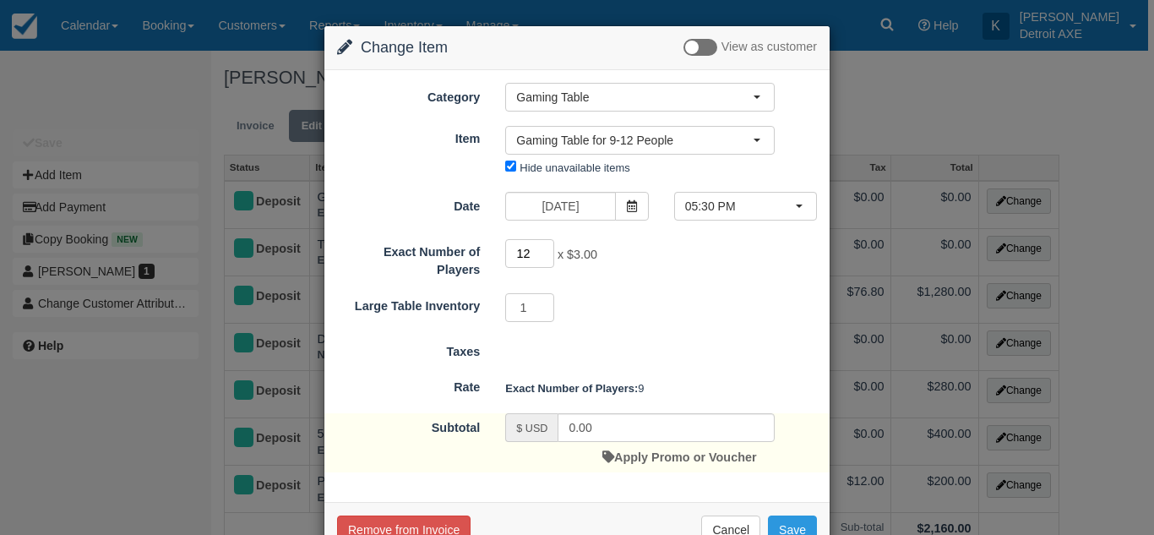
type input "12"
click at [541, 251] on input "12" at bounding box center [529, 253] width 49 height 29
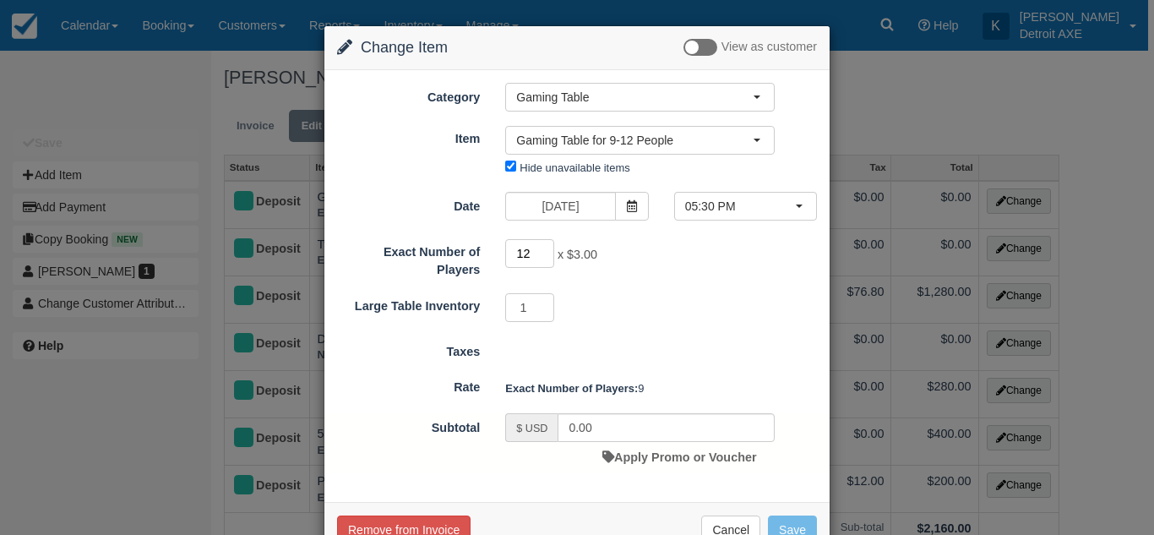
scroll to position [48, 0]
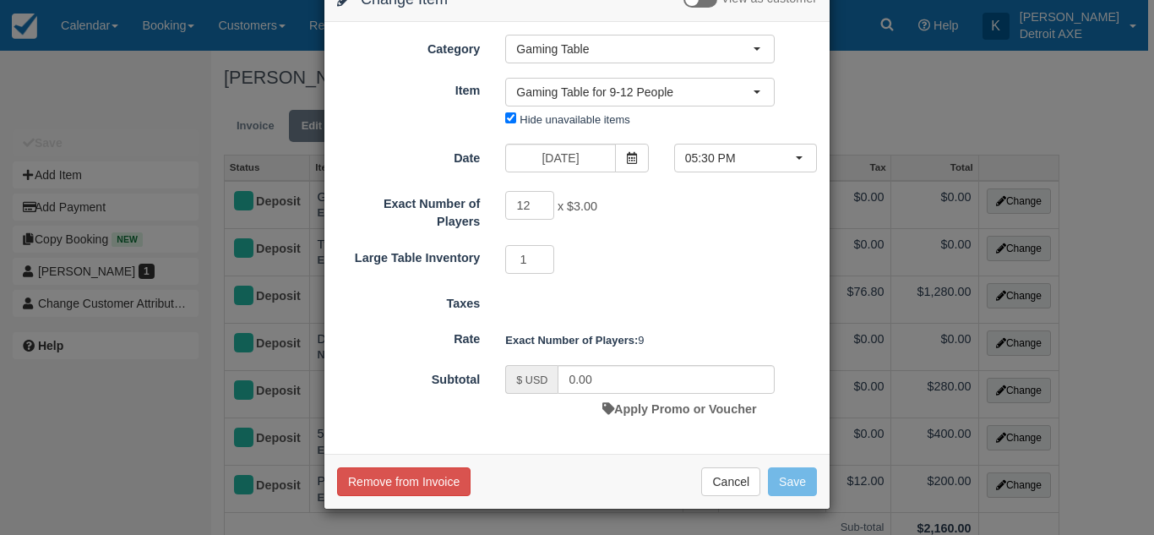
type input "36.00"
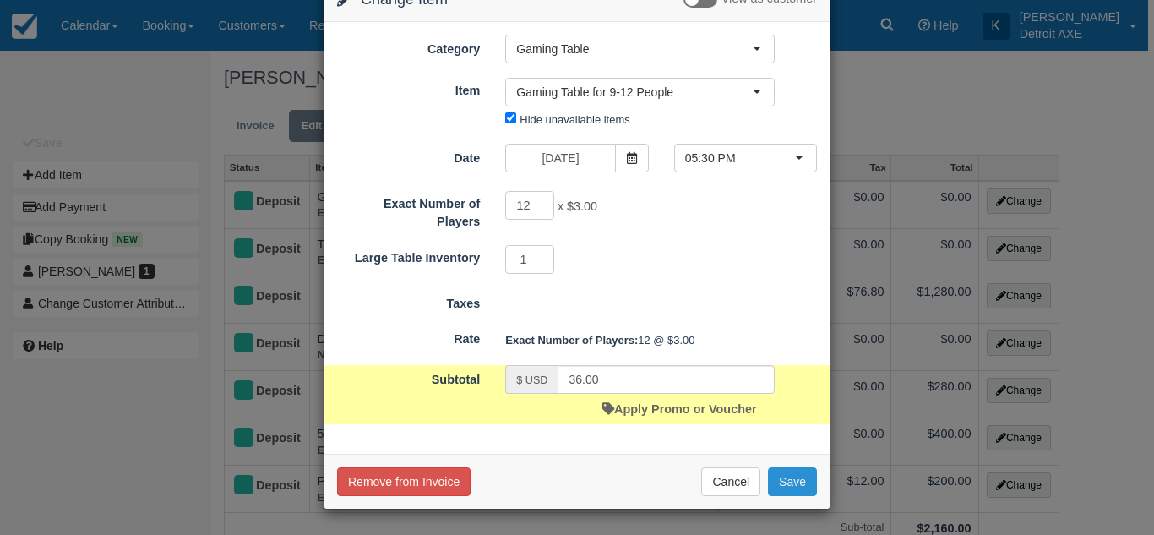
click at [790, 467] on button "Save" at bounding box center [792, 481] width 49 height 29
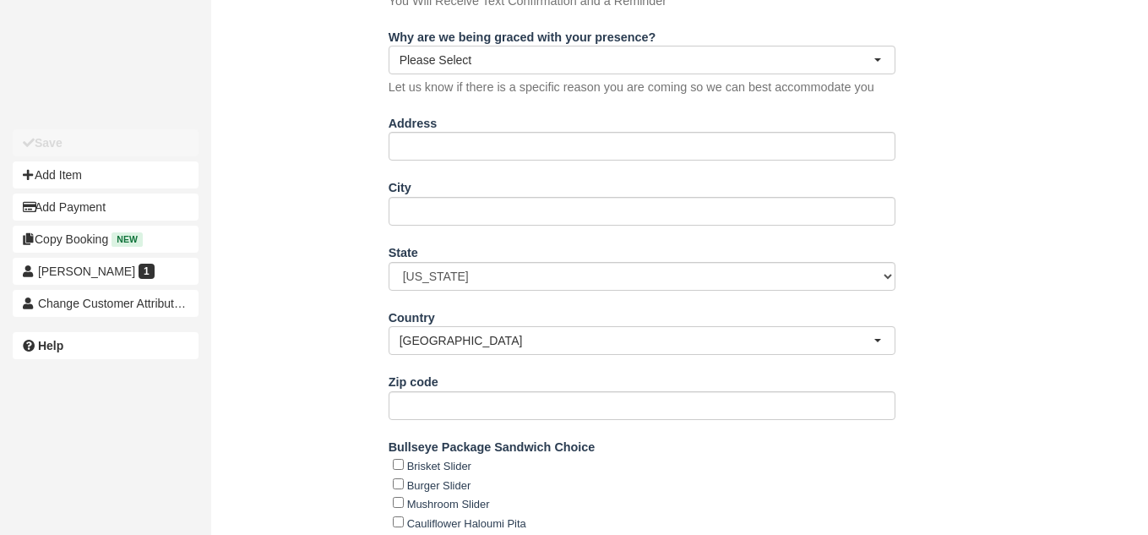
scroll to position [827, 0]
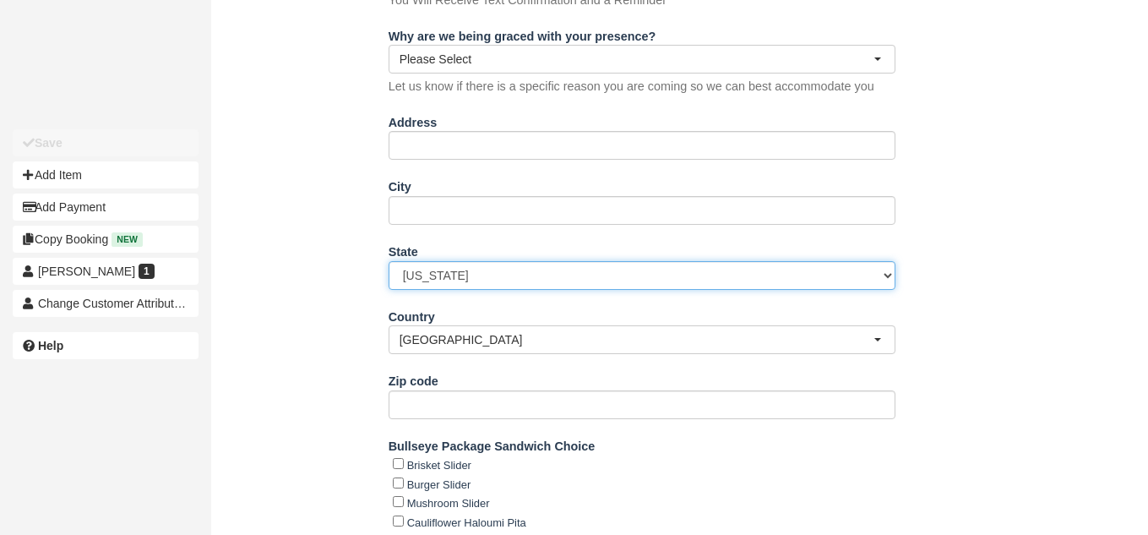
click at [483, 270] on select "Alabama Alaska Arizona Arkansas California Colorado Connecticut Delaware Florid…" at bounding box center [642, 275] width 507 height 29
select select "MI"
click at [389, 261] on select "Alabama Alaska Arizona Arkansas California Colorado Connecticut Delaware Florid…" at bounding box center [642, 275] width 507 height 29
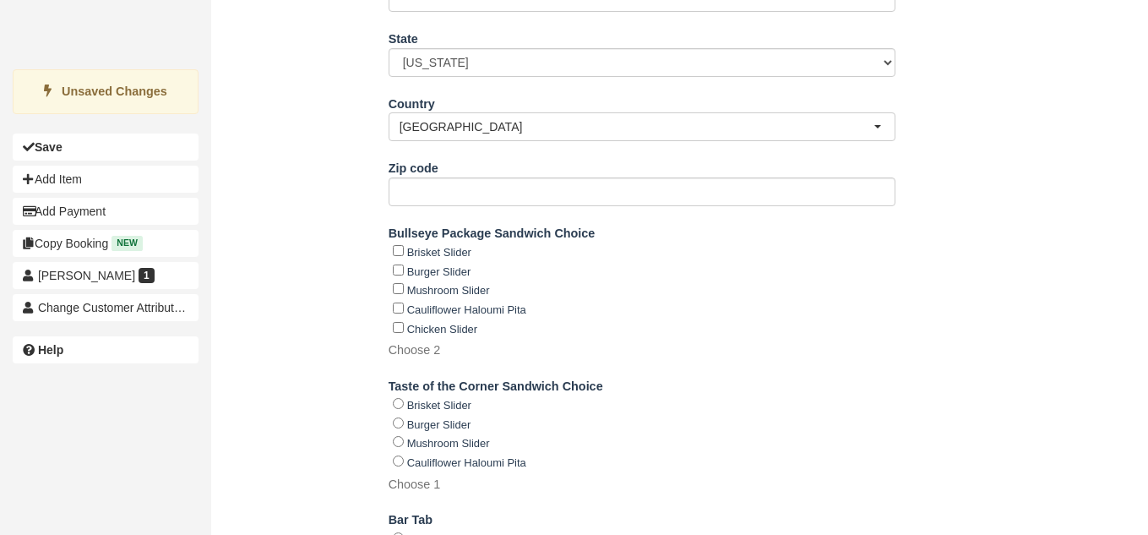
scroll to position [1047, 0]
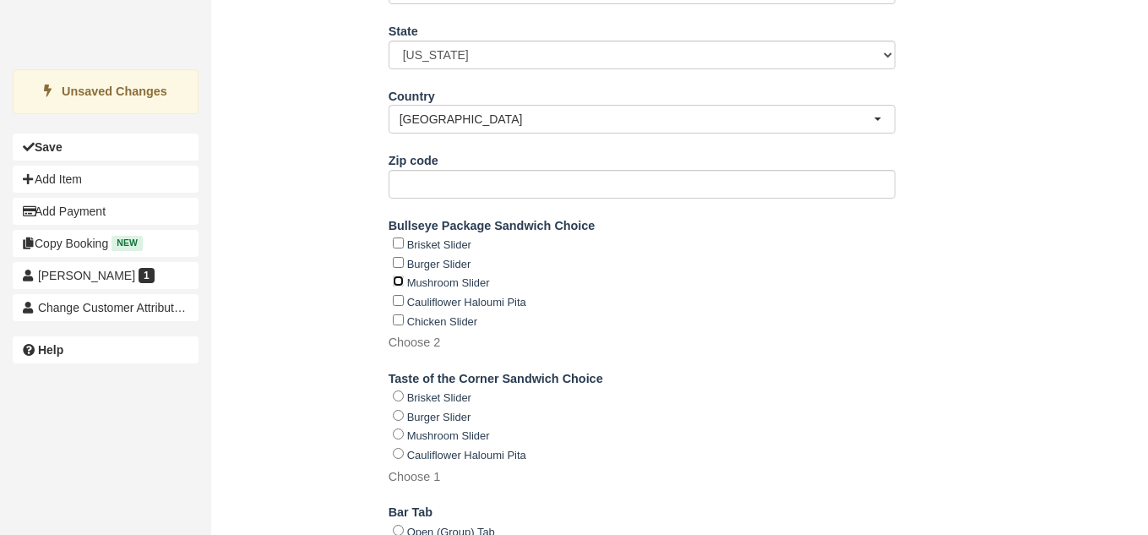
click at [397, 282] on input "Mushroom Slider" at bounding box center [398, 280] width 11 height 11
checkbox input "true"
click at [395, 314] on input "Chicken Slider" at bounding box center [398, 319] width 11 height 11
checkbox input "true"
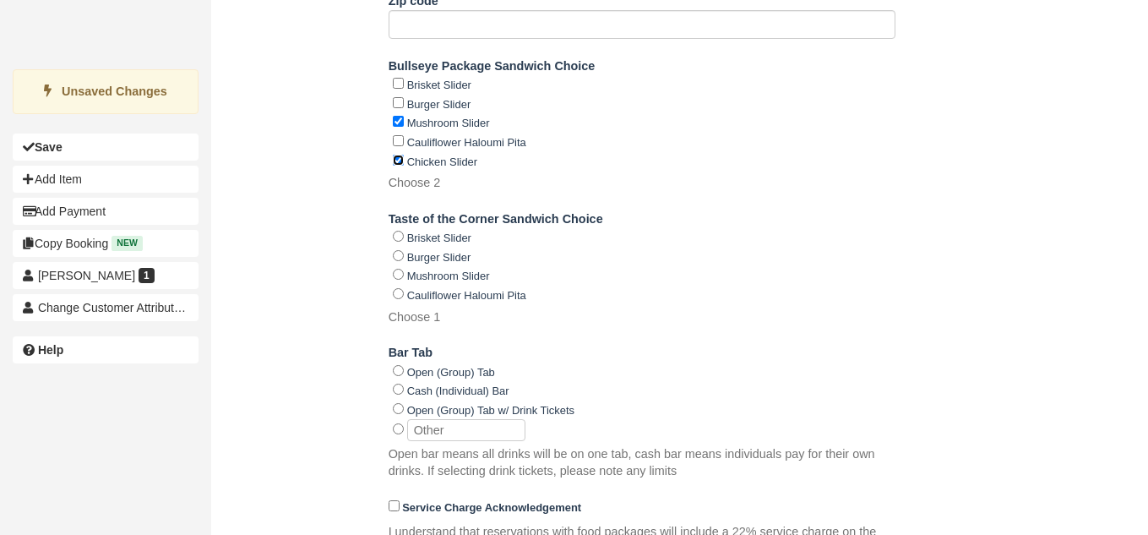
scroll to position [1188, 0]
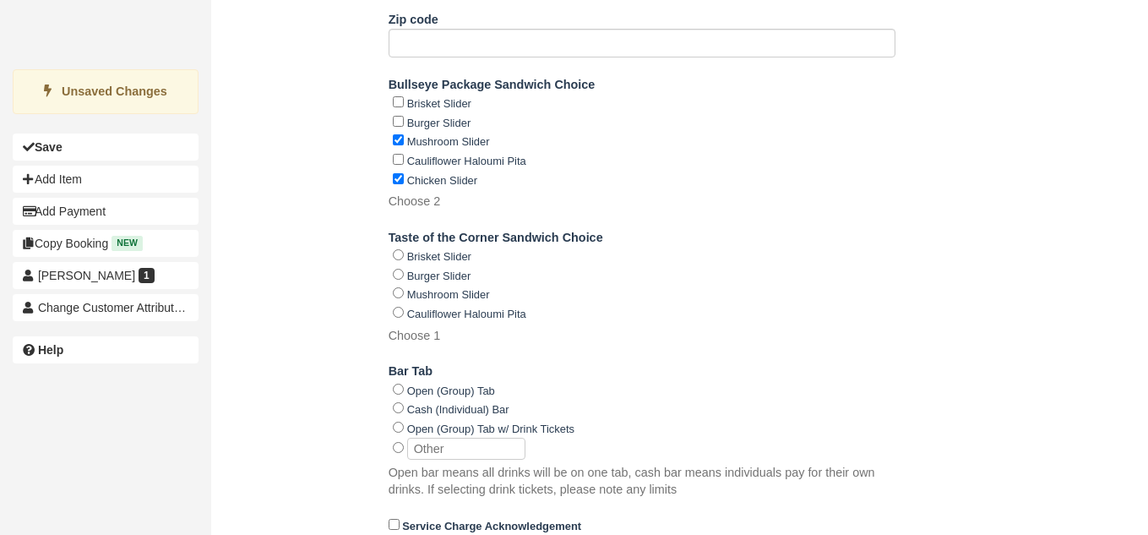
click at [333, 268] on div "Name Kim Szlachetka E-mail Did you mean ? Phone United States +1 Canada +1 Unit…" at bounding box center [641, 195] width 861 height 1503
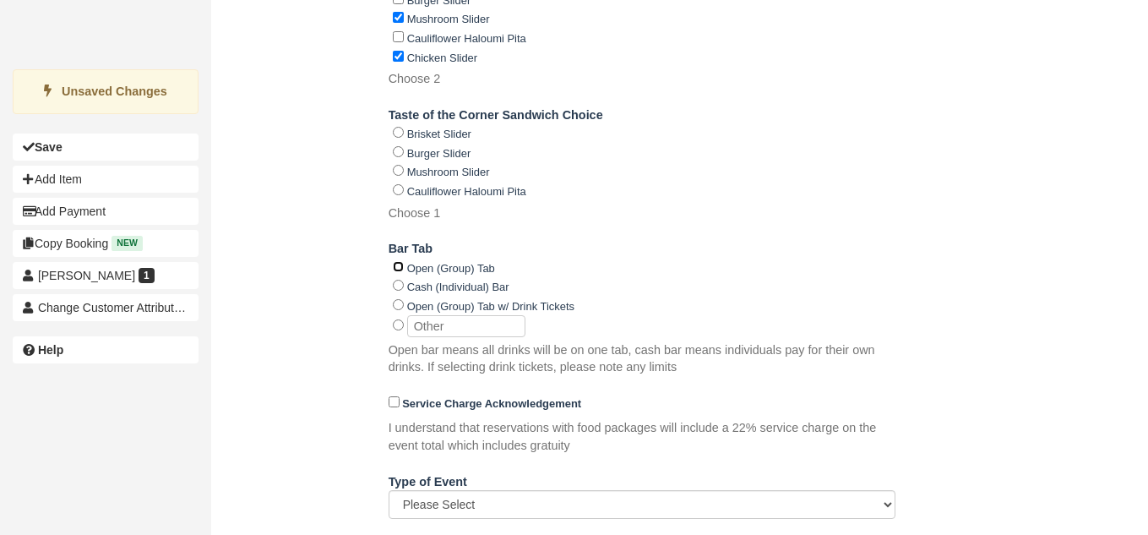
click at [395, 269] on input "Open (Group) Tab" at bounding box center [398, 266] width 11 height 11
radio input "true"
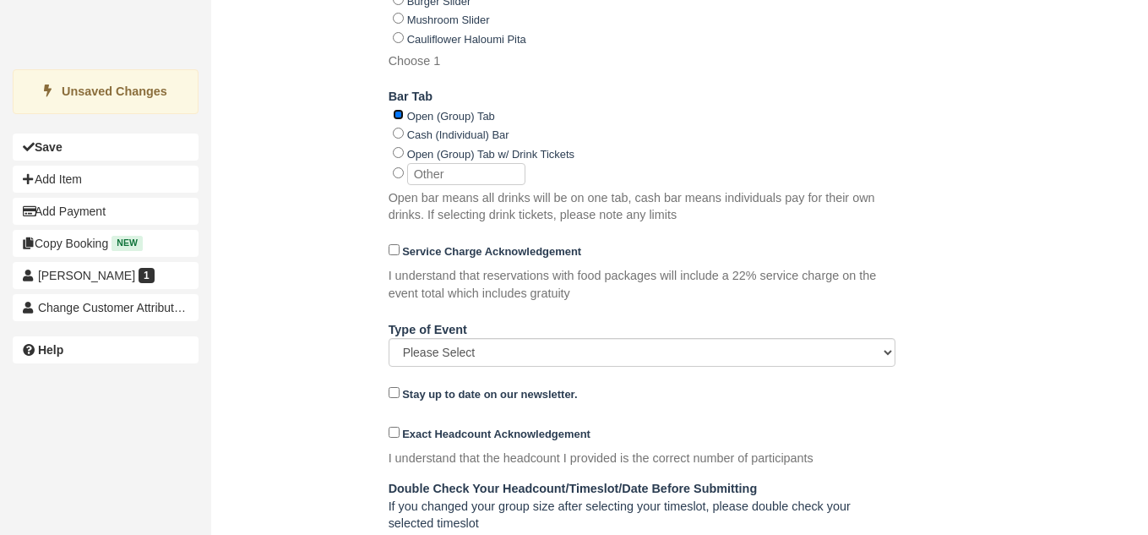
scroll to position [1466, 0]
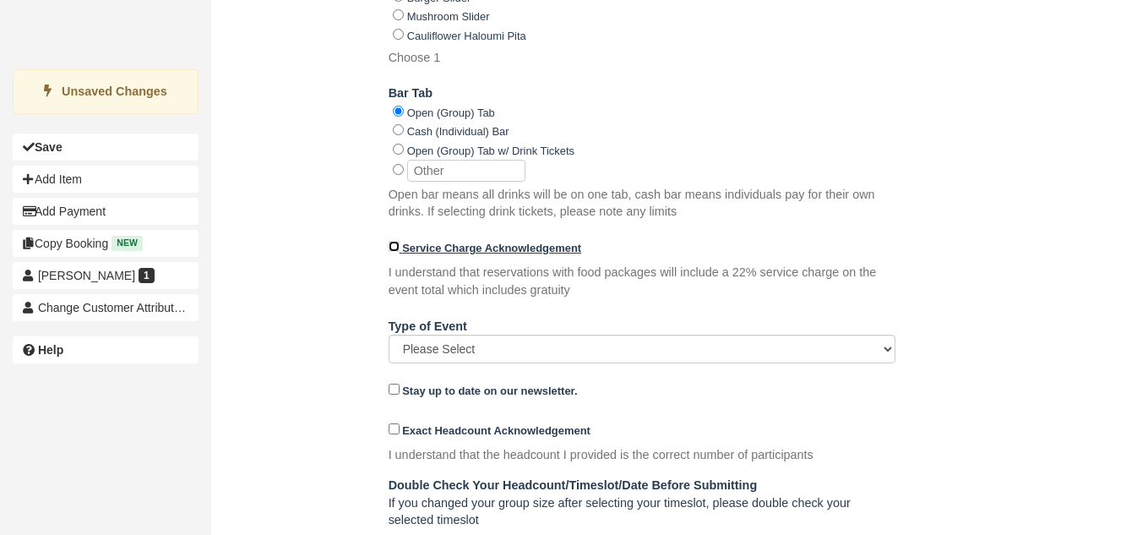
click at [390, 247] on input "Service Charge Acknowledgement" at bounding box center [394, 246] width 11 height 11
checkbox input "true"
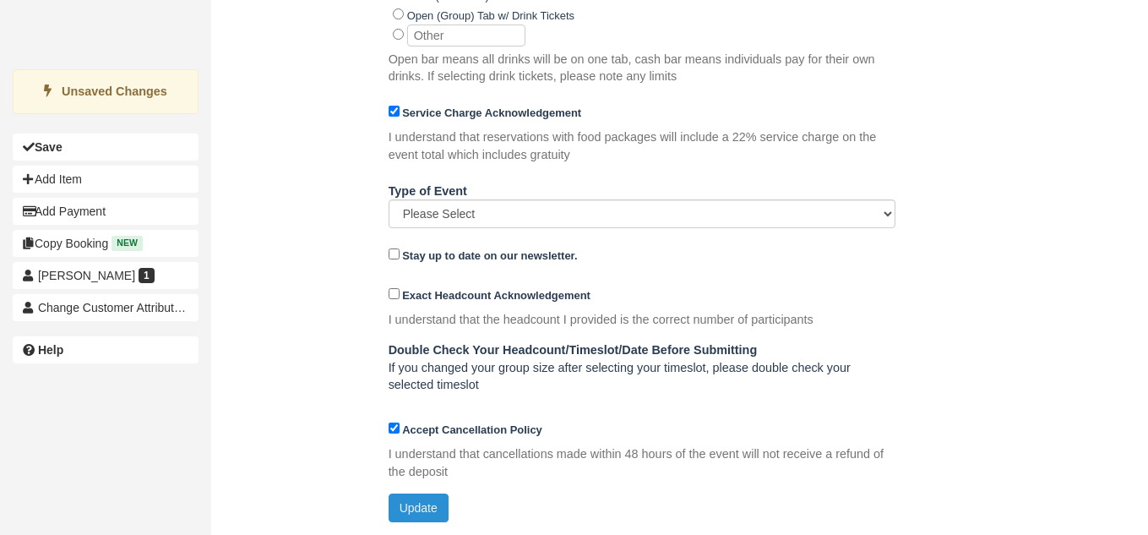
click at [421, 502] on button "Update" at bounding box center [419, 507] width 60 height 29
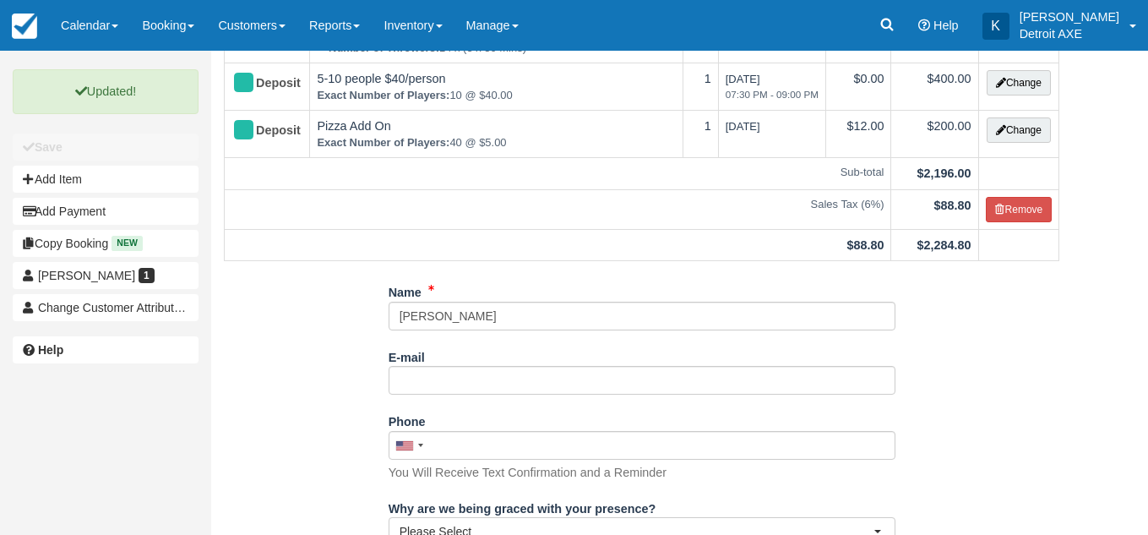
scroll to position [0, 0]
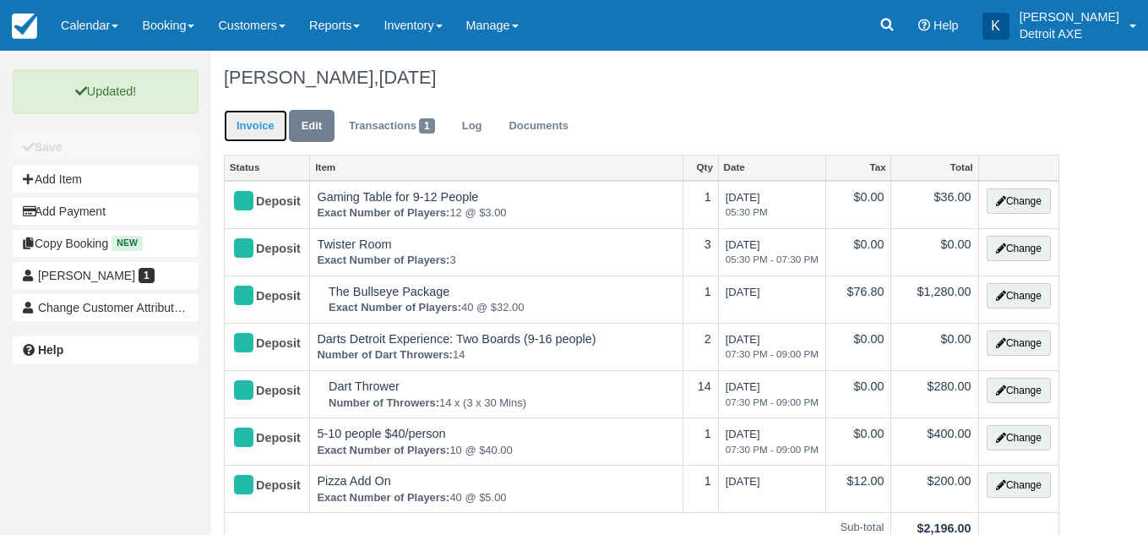
click at [276, 124] on link "Invoice" at bounding box center [255, 126] width 63 height 33
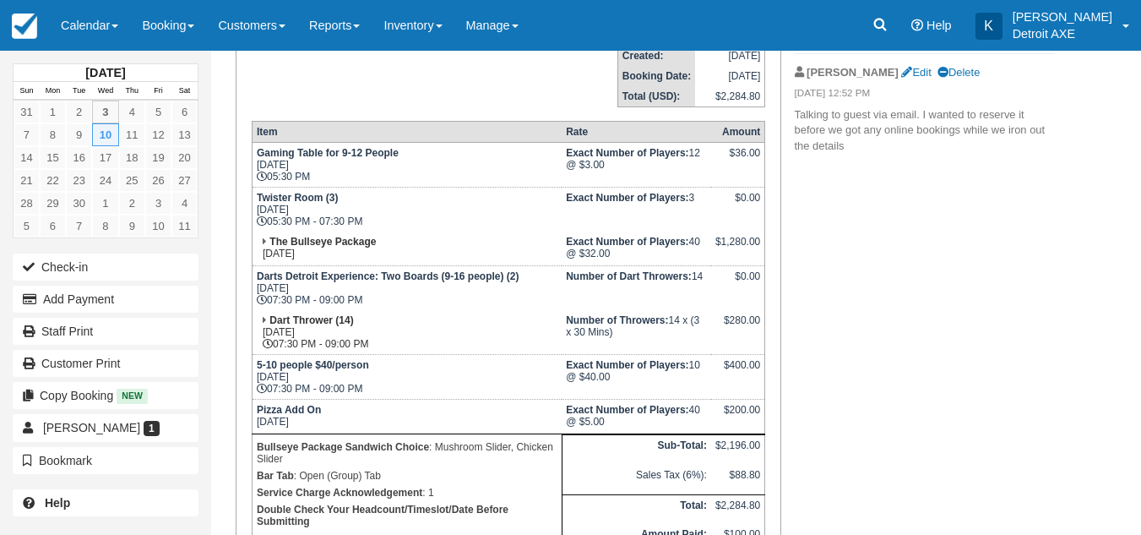
scroll to position [273, 0]
click at [264, 236] on icon at bounding box center [265, 241] width 4 height 10
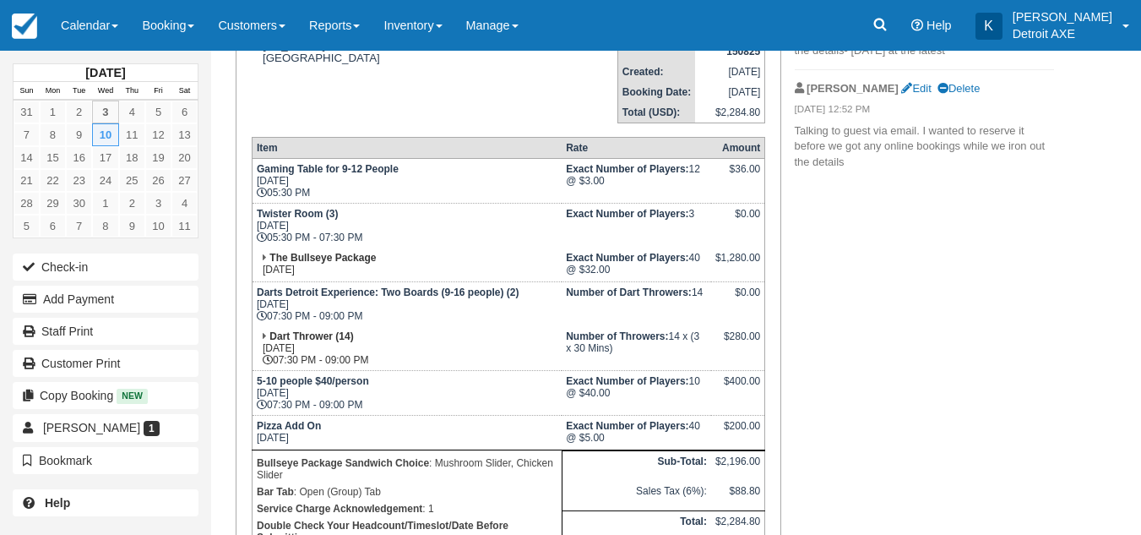
scroll to position [255, 0]
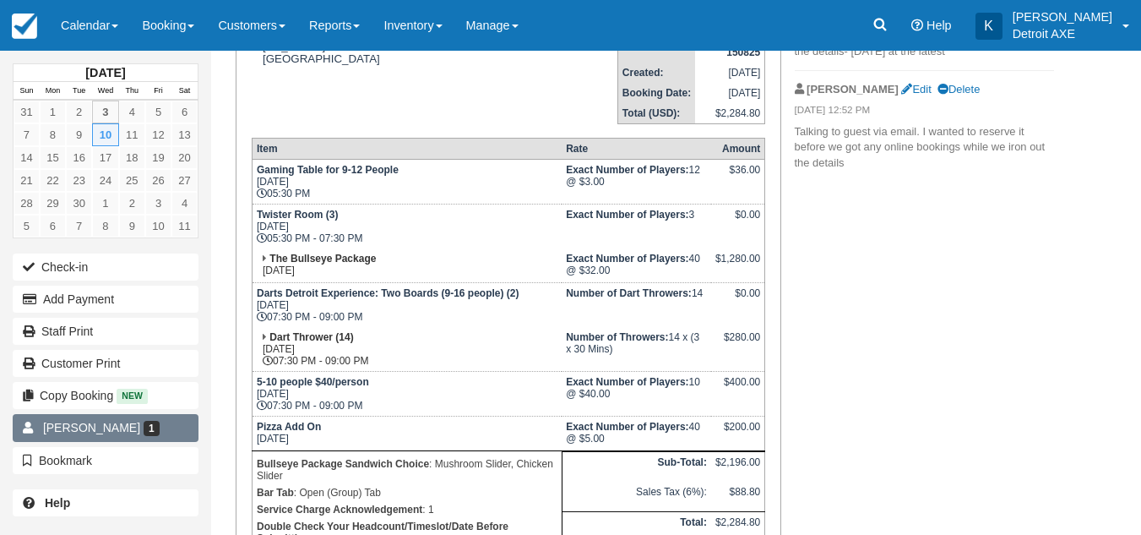
click at [119, 429] on span "[PERSON_NAME]" at bounding box center [91, 428] width 97 height 14
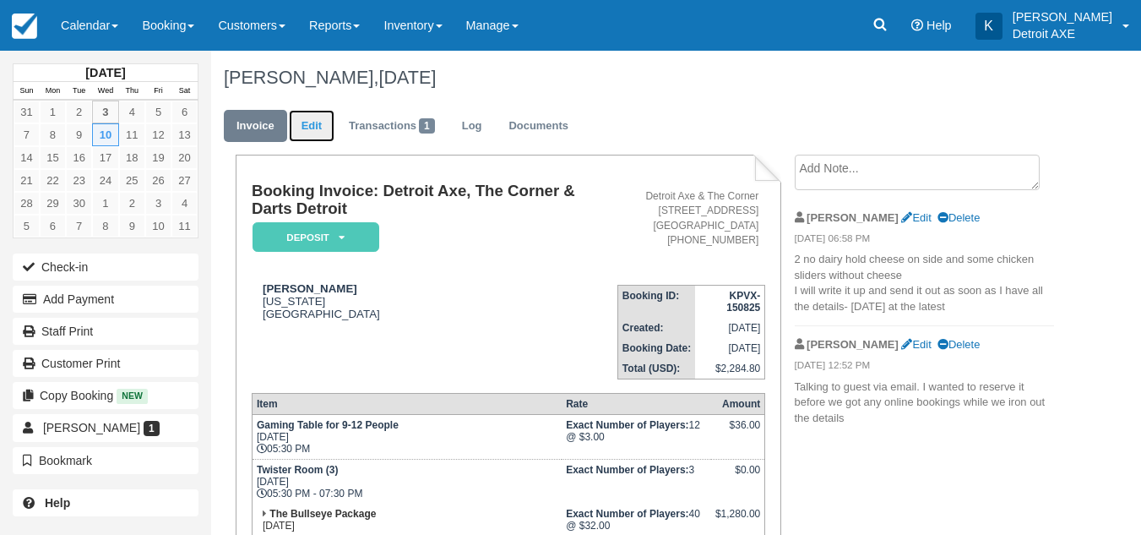
click at [313, 133] on link "Edit" at bounding box center [312, 126] width 46 height 33
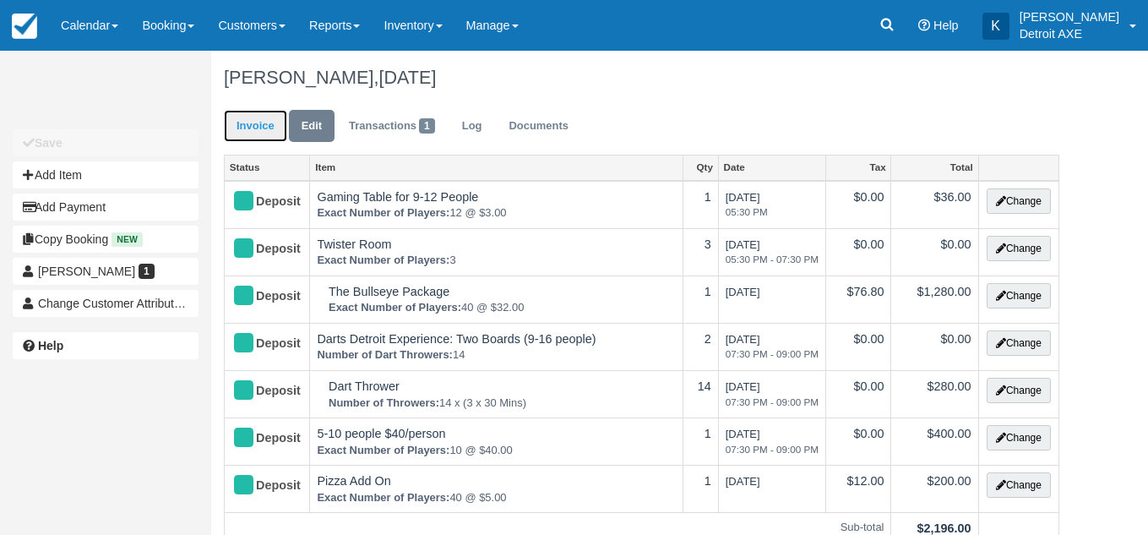
click at [257, 125] on link "Invoice" at bounding box center [255, 126] width 63 height 33
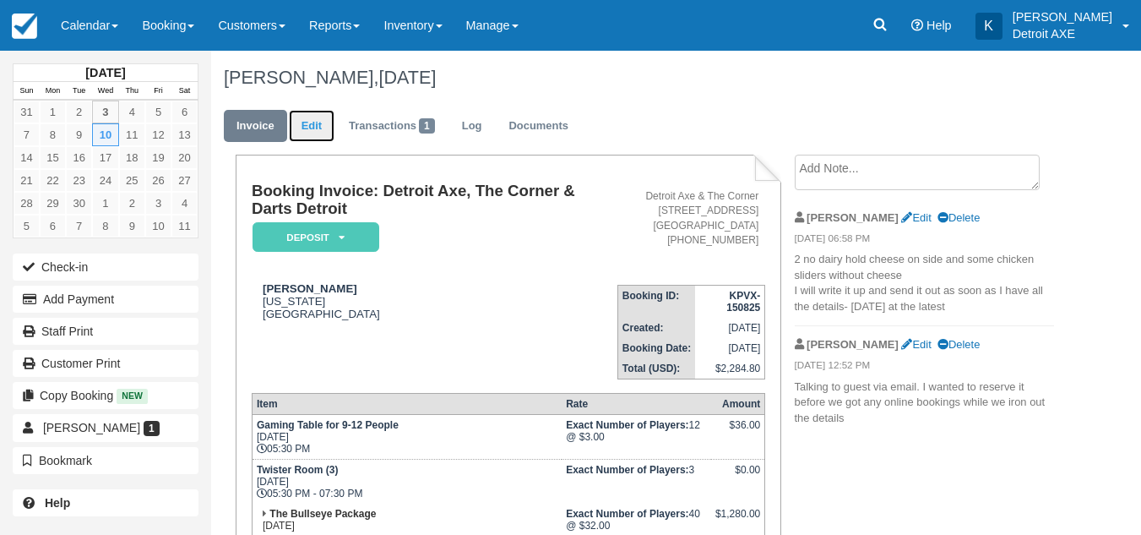
click at [313, 128] on link "Edit" at bounding box center [312, 126] width 46 height 33
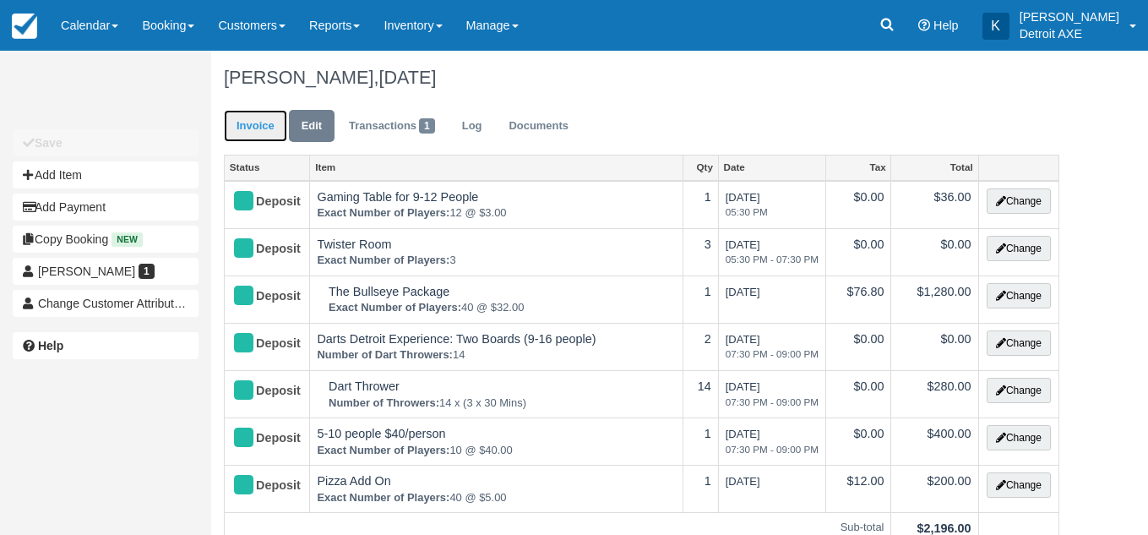
click at [275, 131] on link "Invoice" at bounding box center [255, 126] width 63 height 33
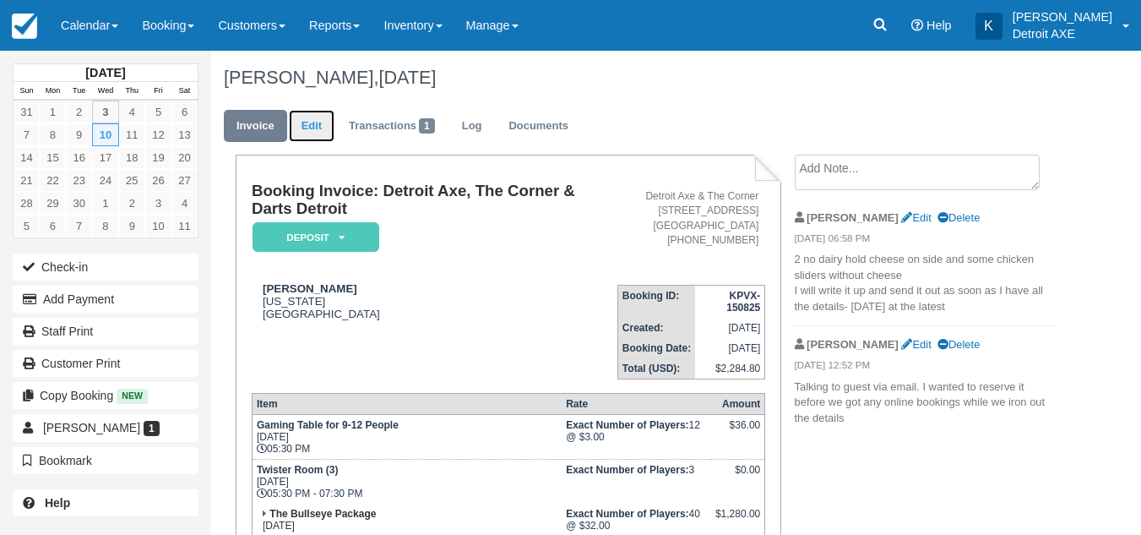
click at [321, 138] on link "Edit" at bounding box center [312, 126] width 46 height 33
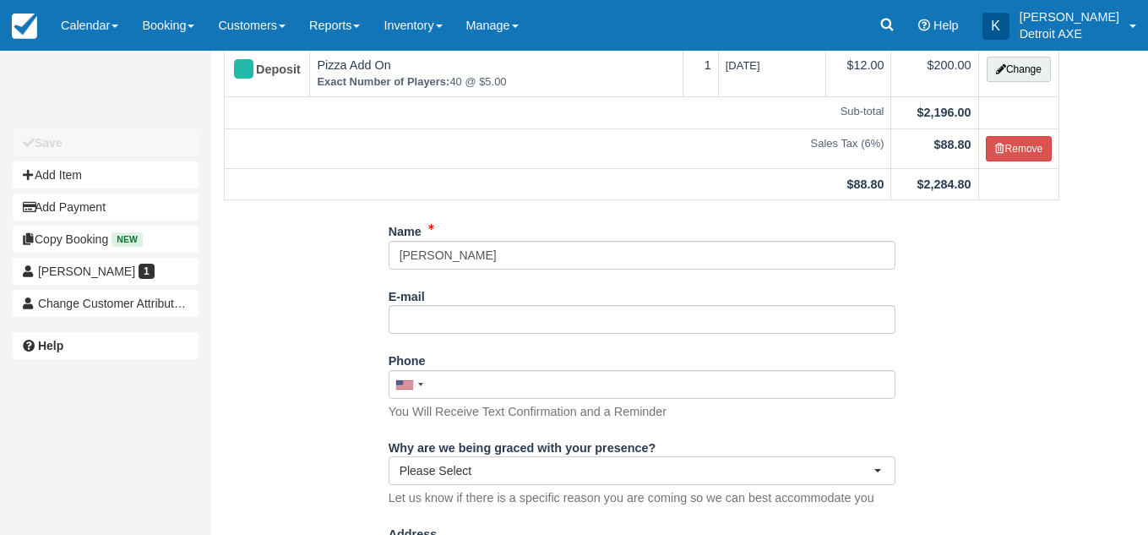
scroll to position [416, 0]
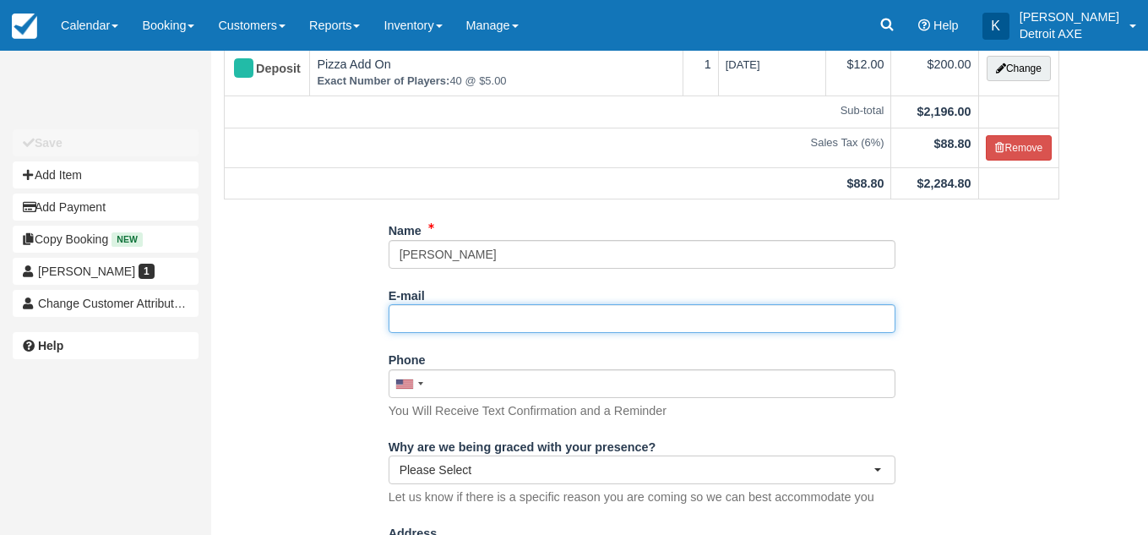
click at [445, 318] on input "E-mail" at bounding box center [642, 318] width 507 height 29
paste input "[PERSON_NAME][EMAIL_ADDRESS][PERSON_NAME][DOMAIN_NAME]"
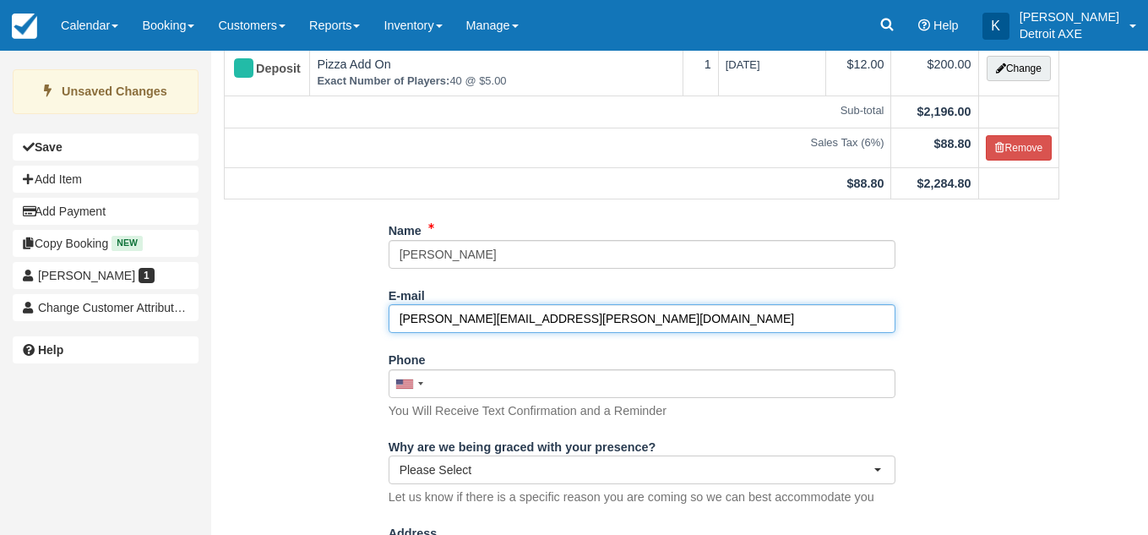
scroll to position [447, 0]
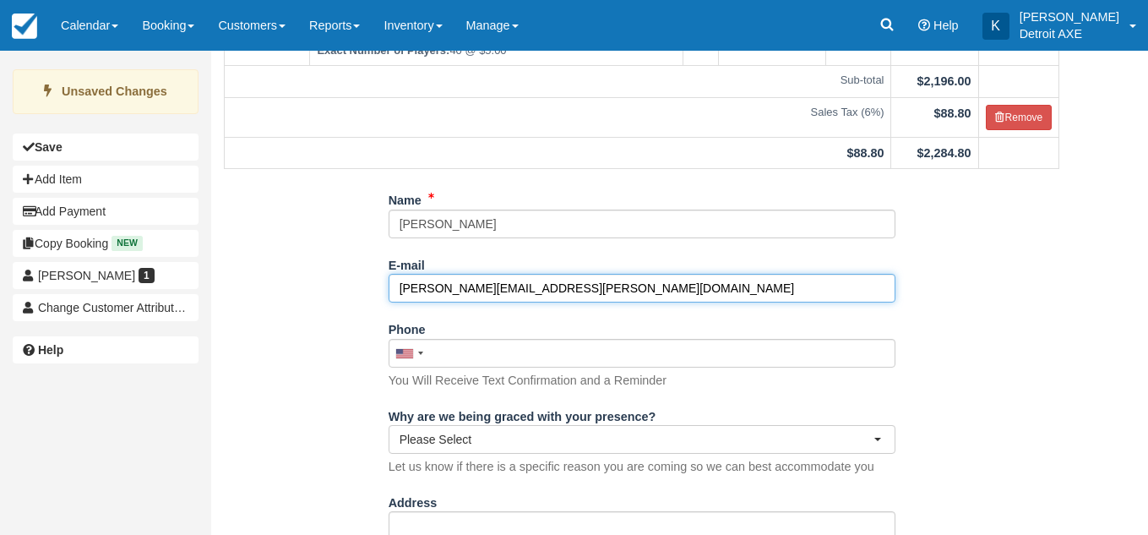
type input "[PERSON_NAME][EMAIL_ADDRESS][PERSON_NAME][DOMAIN_NAME]"
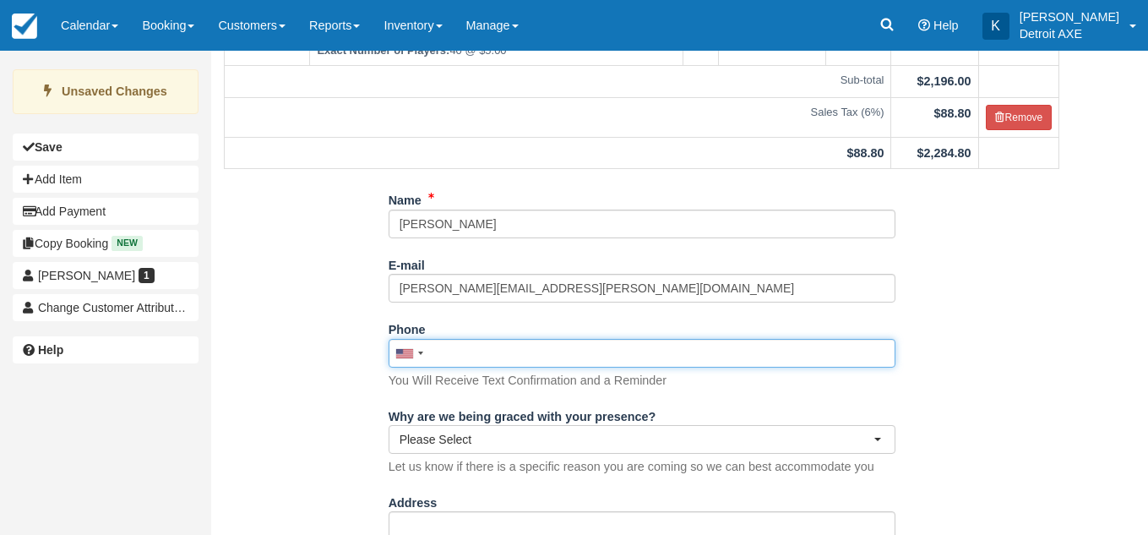
click at [492, 359] on input "Phone" at bounding box center [642, 353] width 507 height 29
paste input "248.223.3548"
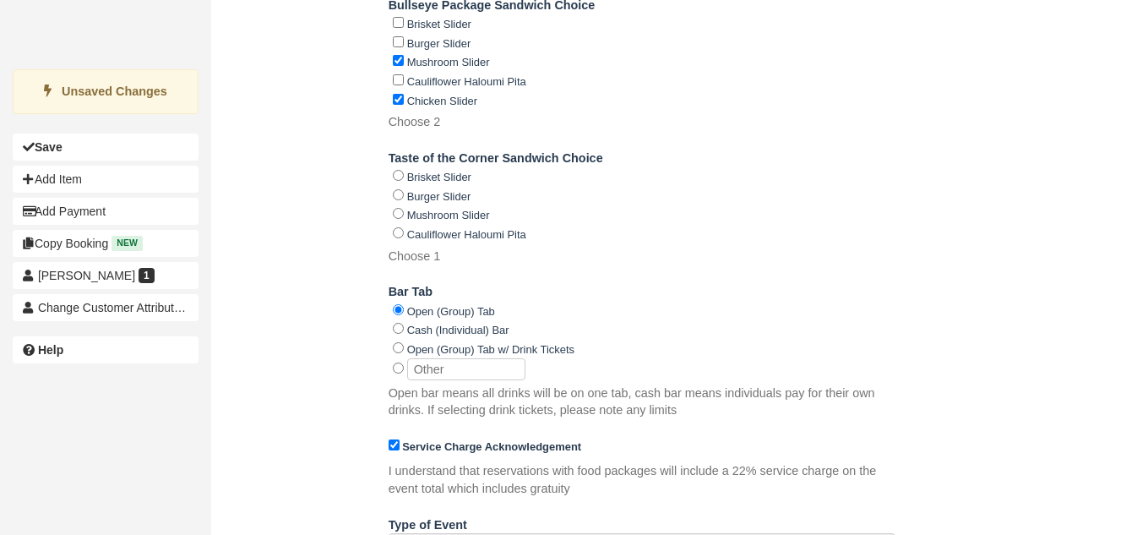
scroll to position [1601, 0]
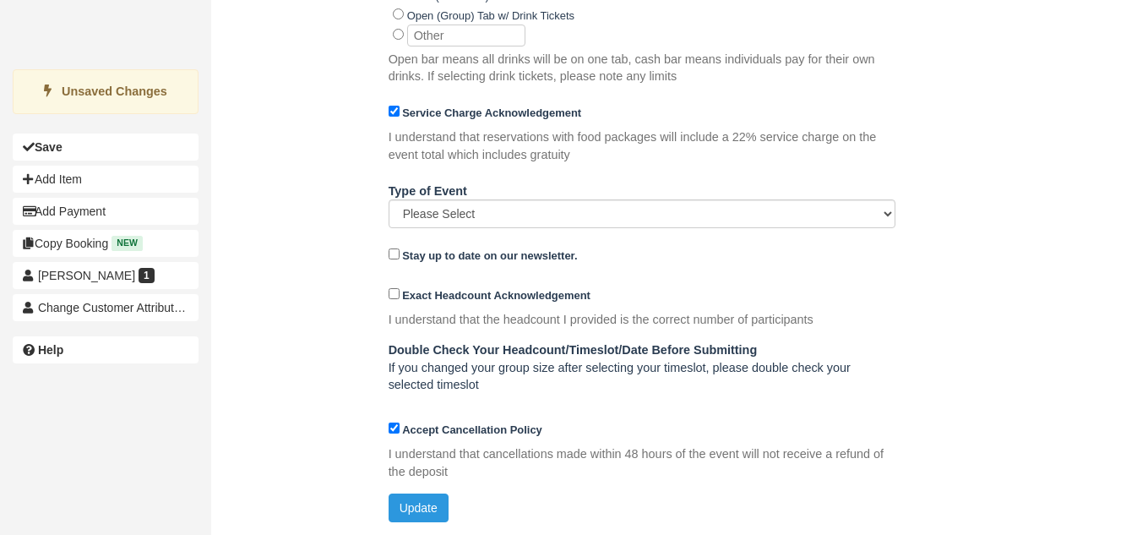
click at [414, 491] on div "Accept Cancellation Policy I understand that cancellations made within 48 hours…" at bounding box center [642, 454] width 507 height 79
click at [417, 513] on button "Update" at bounding box center [419, 507] width 60 height 29
type input "+12482233548"
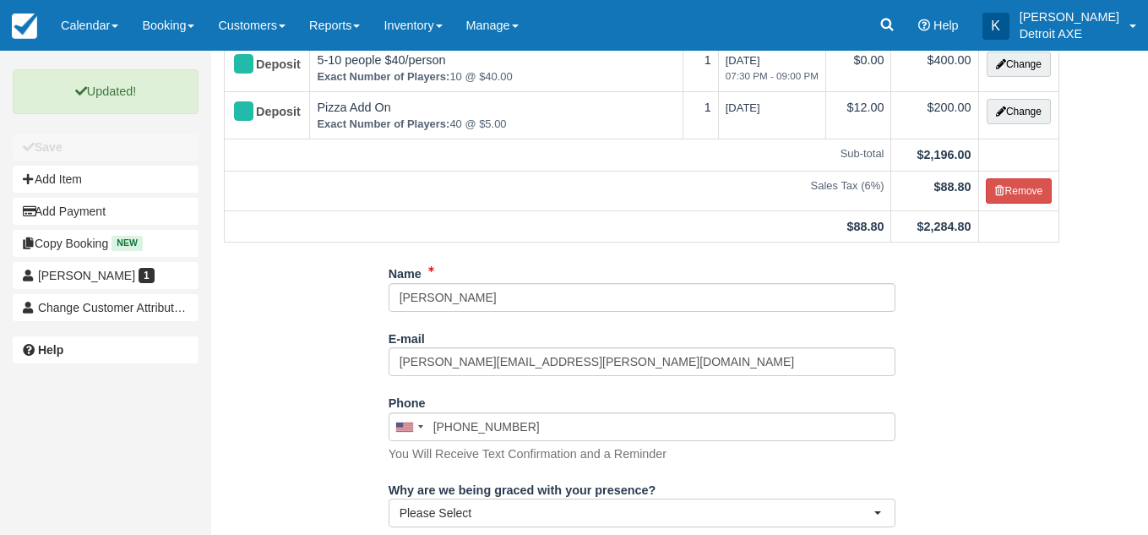
scroll to position [0, 0]
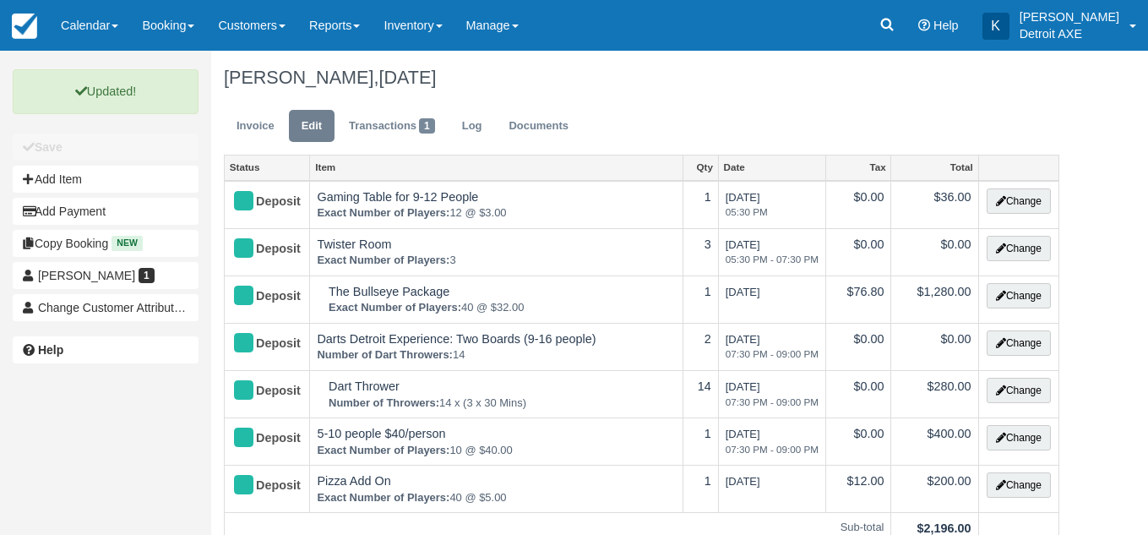
click at [255, 108] on ul "Invoice Edit Transactions 1 Log Documents" at bounding box center [641, 130] width 835 height 51
click at [255, 120] on link "Invoice" at bounding box center [255, 126] width 63 height 33
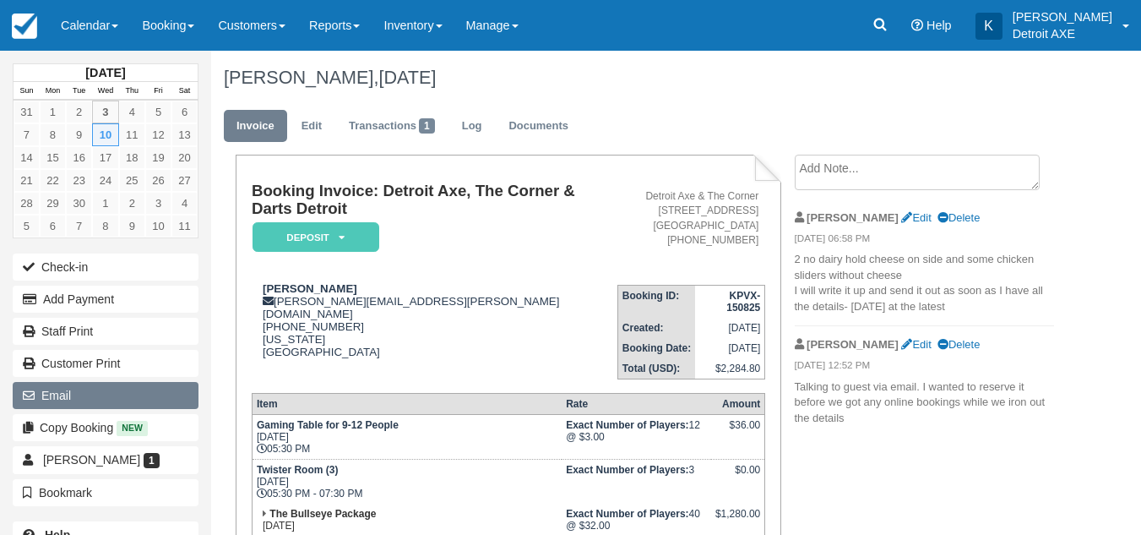
click at [157, 385] on button "Email" at bounding box center [106, 395] width 186 height 27
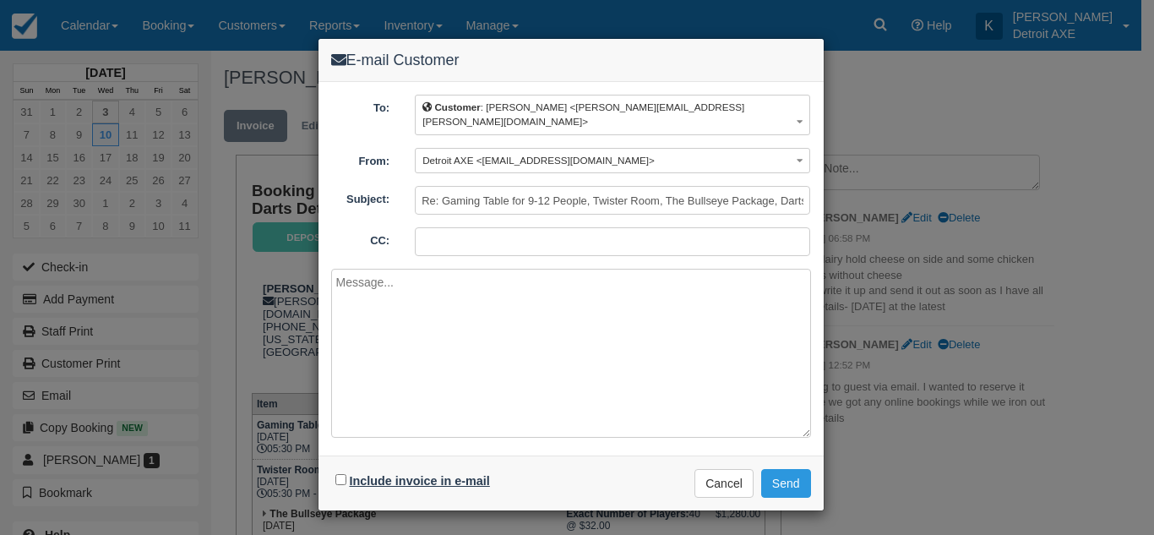
click at [407, 474] on label "Include invoice in e-mail" at bounding box center [420, 481] width 140 height 14
click at [346, 474] on input "Include invoice in e-mail" at bounding box center [340, 479] width 11 height 11
checkbox input "true"
drag, startPoint x: 421, startPoint y: 188, endPoint x: 851, endPoint y: 206, distance: 431.1
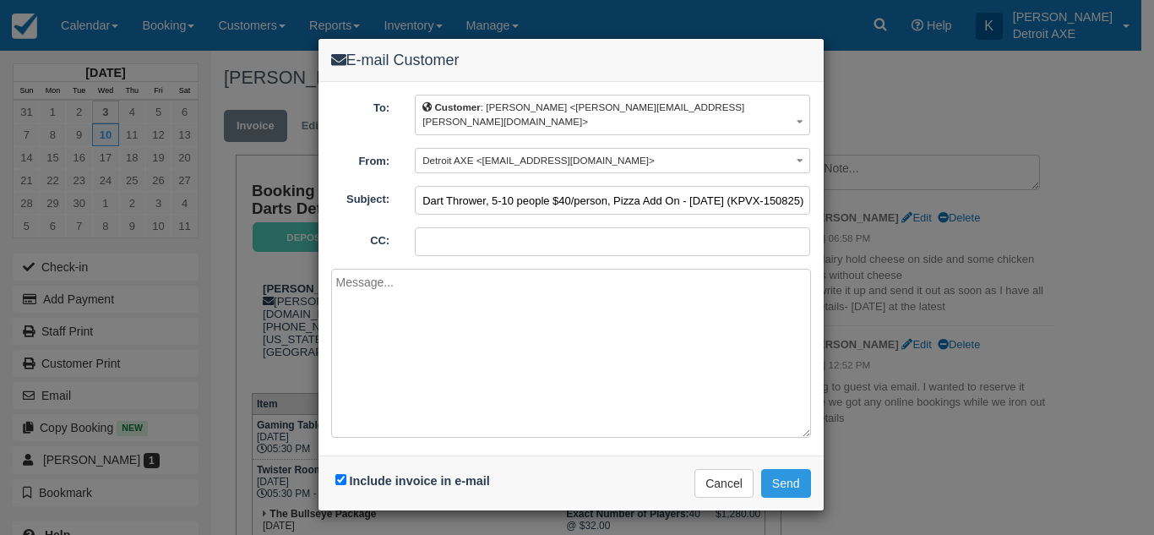
click at [851, 206] on div "E-mail Customer To: Customer : [PERSON_NAME] <[PERSON_NAME][EMAIL_ADDRESS][PERS…" at bounding box center [577, 267] width 1154 height 535
click at [715, 188] on input "Re: Gaming Table for 9-12 People, Twister Room, The Bullseye Package, Darts Det…" at bounding box center [612, 200] width 395 height 29
drag, startPoint x: 633, startPoint y: 188, endPoint x: 317, endPoint y: 183, distance: 315.9
click at [318, 183] on div "E-mail Customer To: Customer : Kim Szlachetka <kim.szlachetka@plantemoran.com> …" at bounding box center [571, 274] width 507 height 473
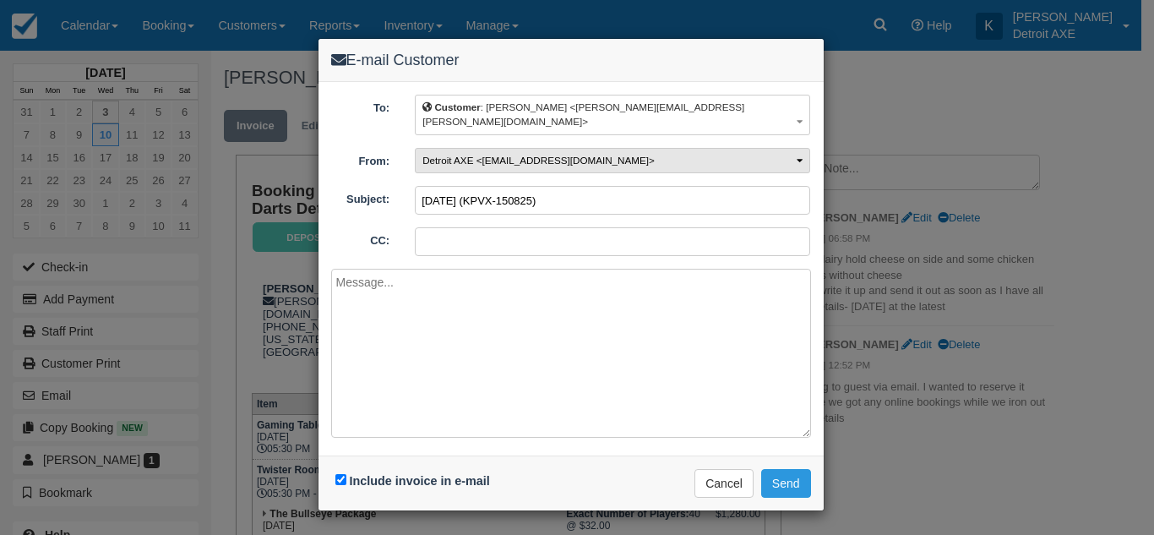
type input "Wed Sep 10, 2025 (KPVX-150825)"
click at [681, 152] on button "Detroit AXE <[EMAIL_ADDRESS][DOMAIN_NAME]>" at bounding box center [612, 161] width 395 height 26
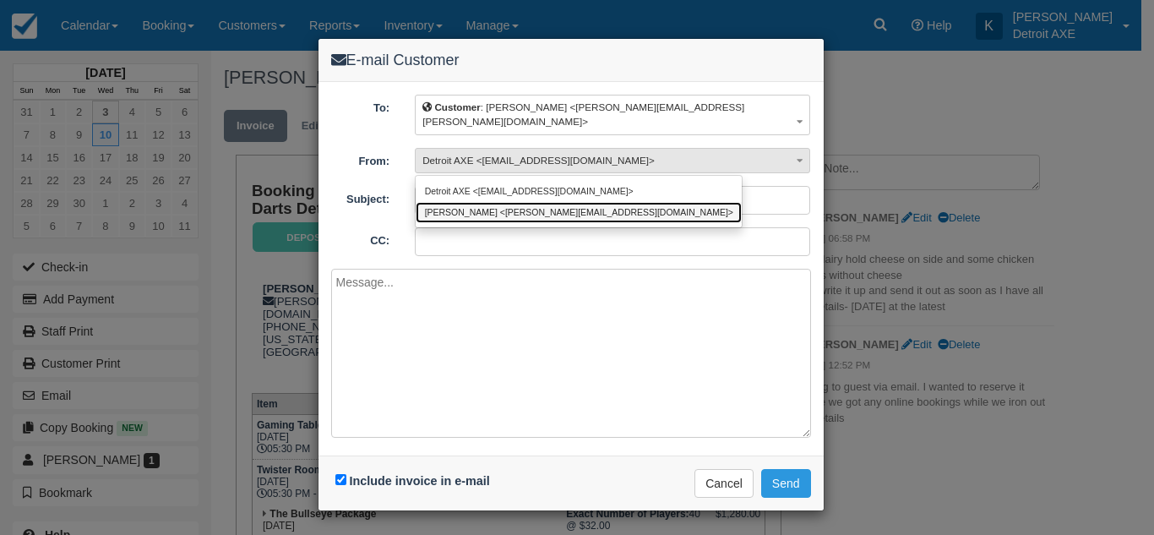
click at [591, 202] on link "[PERSON_NAME] <[PERSON_NAME][EMAIL_ADDRESS][DOMAIN_NAME]>" at bounding box center [579, 212] width 326 height 21
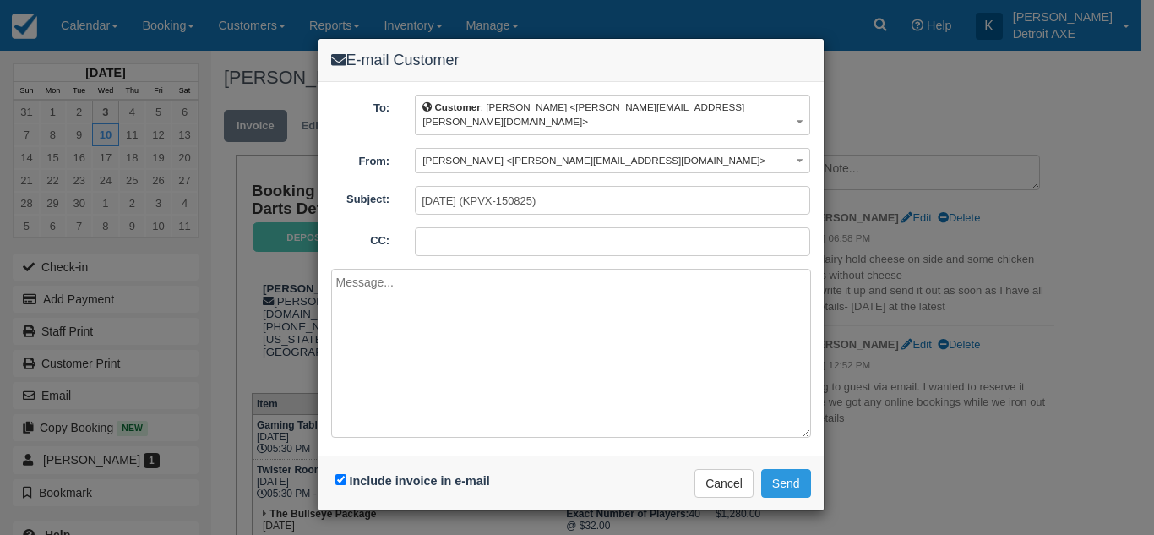
click at [544, 278] on textarea at bounding box center [571, 353] width 480 height 169
click at [789, 469] on button "Send" at bounding box center [786, 483] width 50 height 29
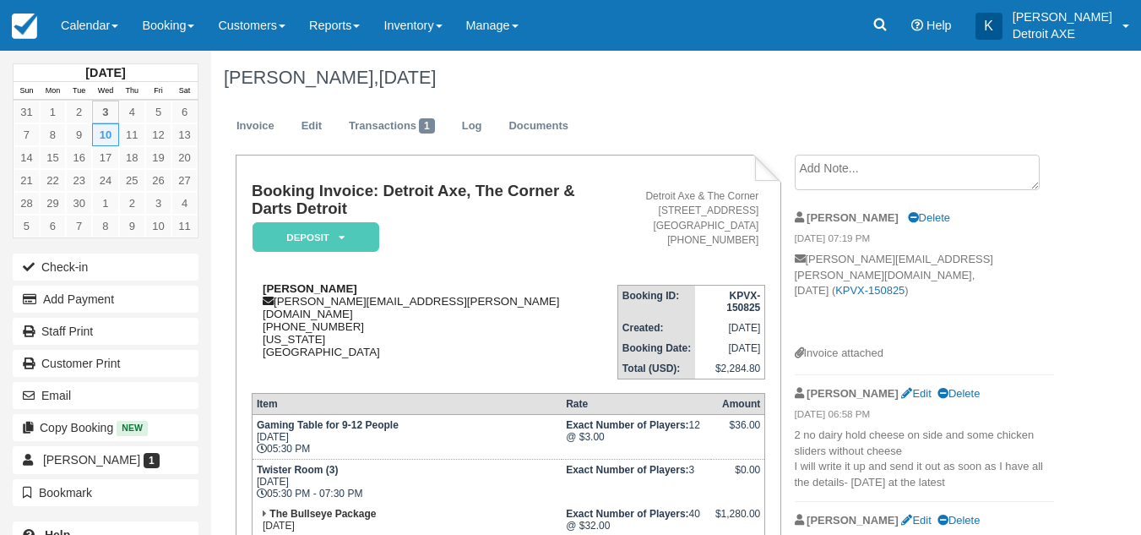
scroll to position [120, 0]
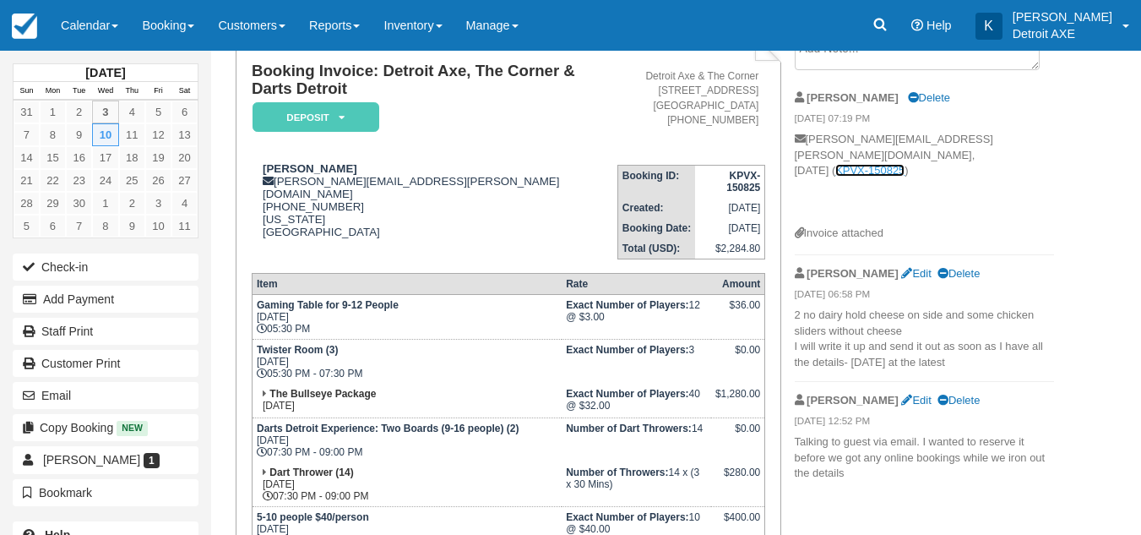
click at [905, 164] on link "KPVX-150825" at bounding box center [869, 170] width 69 height 13
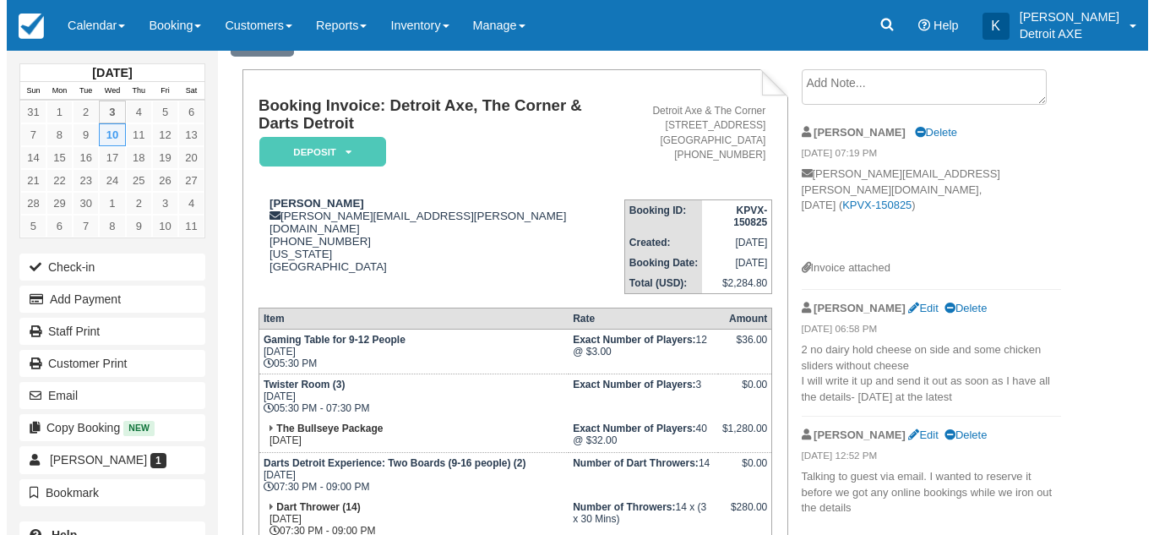
scroll to position [86, 0]
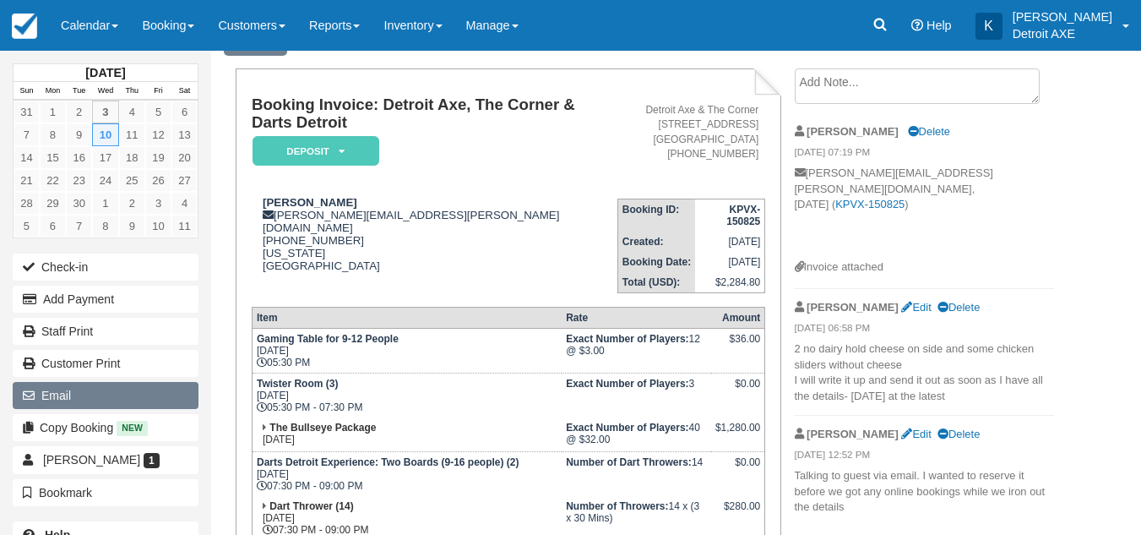
click at [98, 383] on button "Email" at bounding box center [106, 395] width 186 height 27
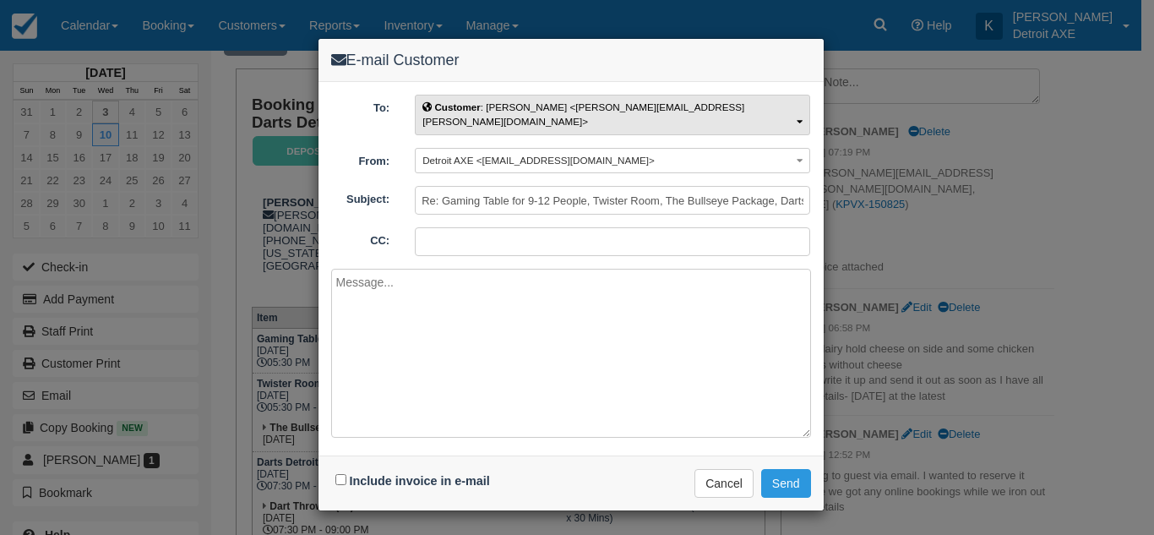
click at [648, 109] on span "Customer : [PERSON_NAME] <[PERSON_NAME][EMAIL_ADDRESS][PERSON_NAME][DOMAIN_NAME…" at bounding box center [583, 113] width 322 height 25
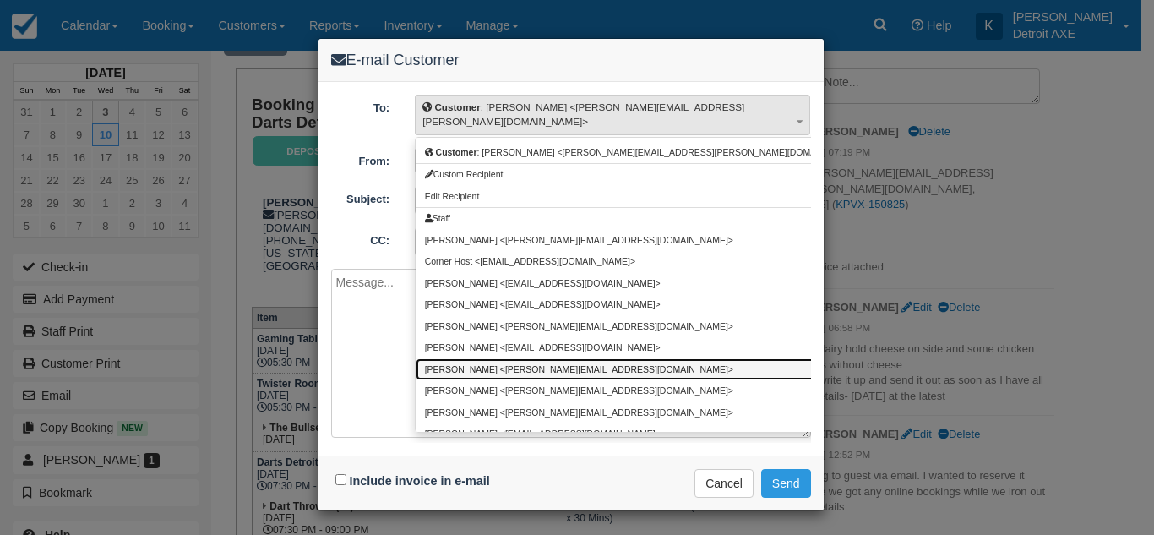
click at [539, 358] on link "[PERSON_NAME] <[PERSON_NAME][EMAIL_ADDRESS][DOMAIN_NAME]>" at bounding box center [644, 368] width 456 height 21
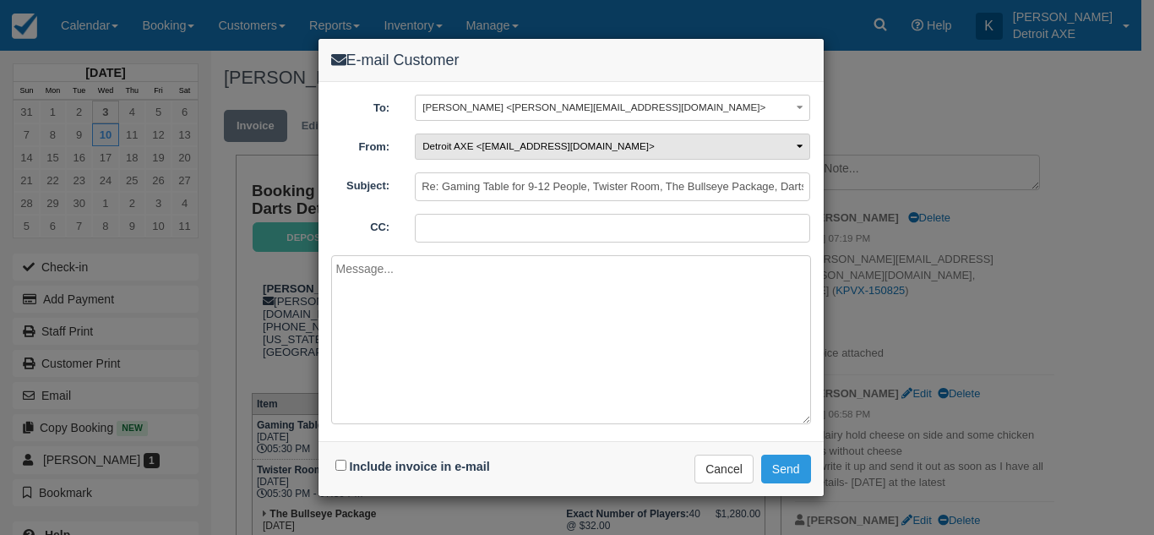
click at [648, 147] on button "Detroit AXE <[EMAIL_ADDRESS][DOMAIN_NAME]>" at bounding box center [612, 146] width 395 height 26
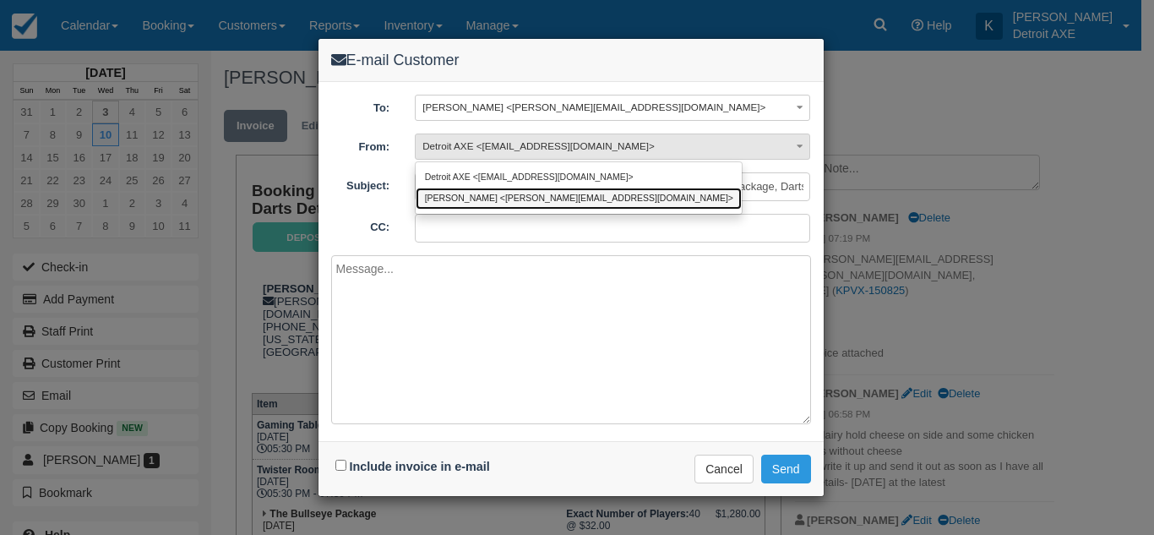
click at [577, 196] on link "[PERSON_NAME] <[PERSON_NAME][EMAIL_ADDRESS][DOMAIN_NAME]>" at bounding box center [579, 198] width 326 height 21
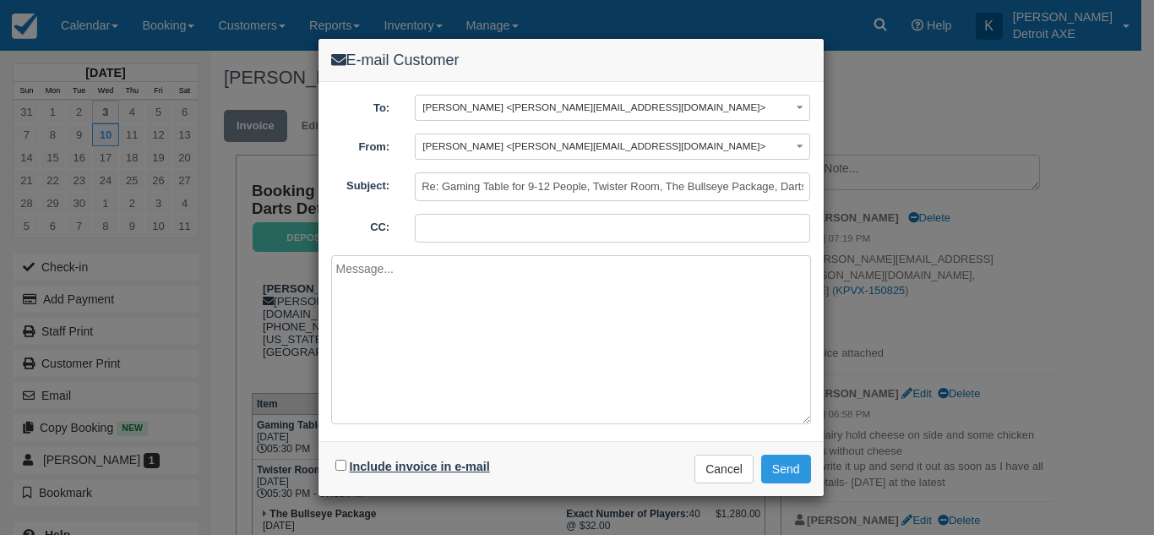
click at [411, 468] on label "Include invoice in e-mail" at bounding box center [420, 466] width 140 height 14
click at [346, 468] on input "Include invoice in e-mail" at bounding box center [340, 464] width 11 height 11
checkbox input "true"
click at [796, 465] on button "Send" at bounding box center [786, 468] width 50 height 29
